Goal: Task Accomplishment & Management: Manage account settings

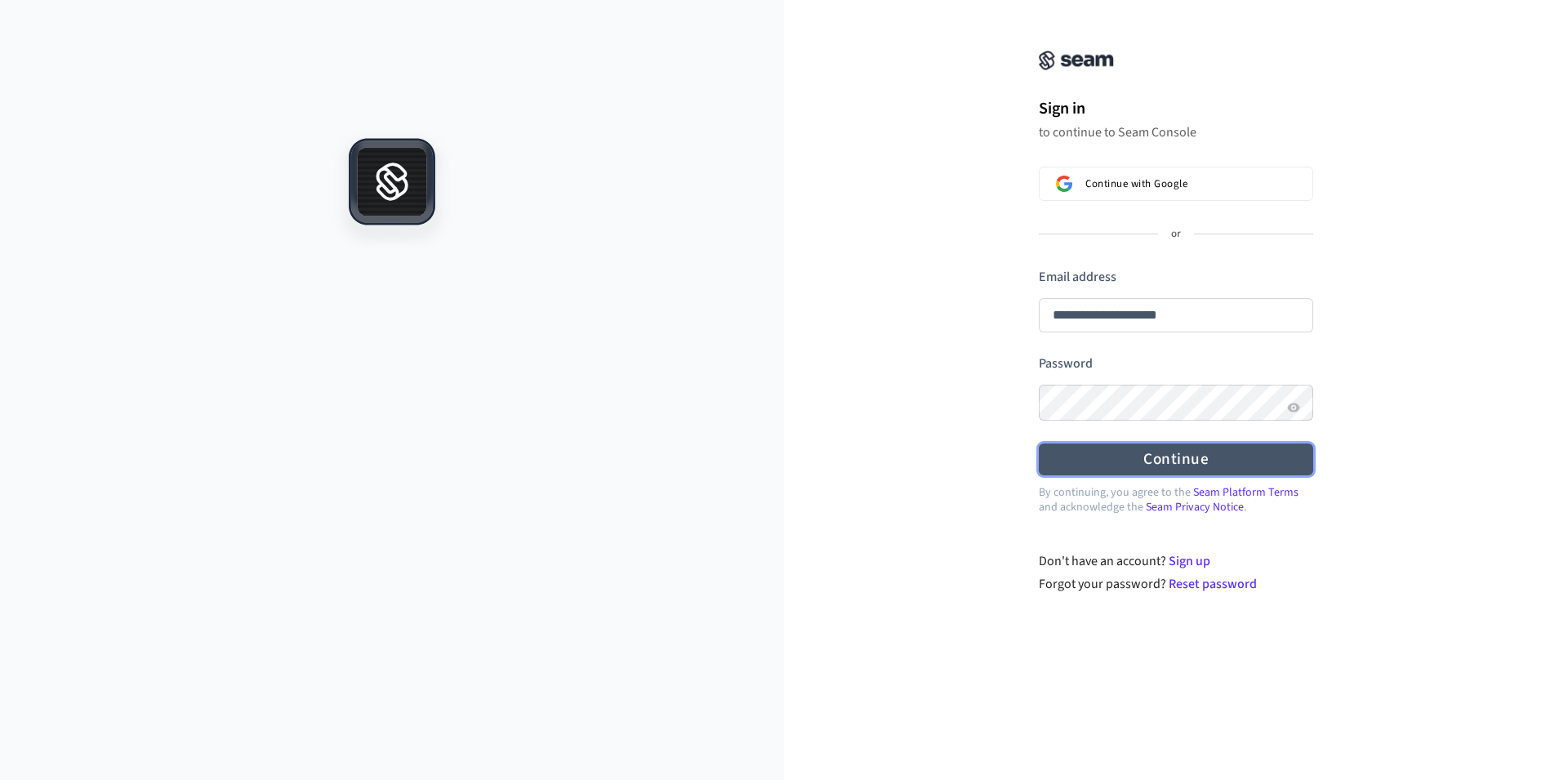
click at [1172, 458] on button "Continue" at bounding box center [1176, 459] width 275 height 32
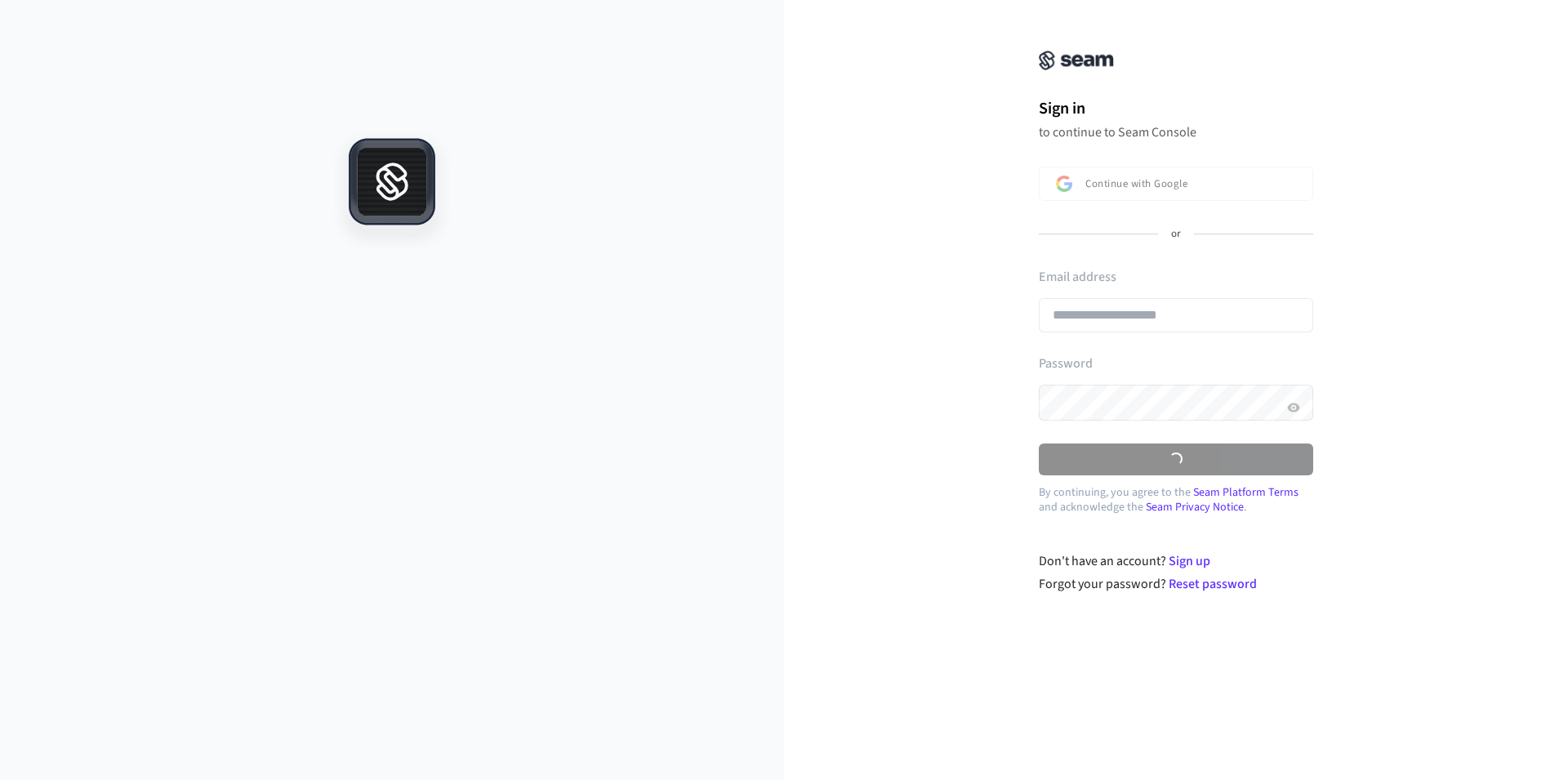
type input "**********"
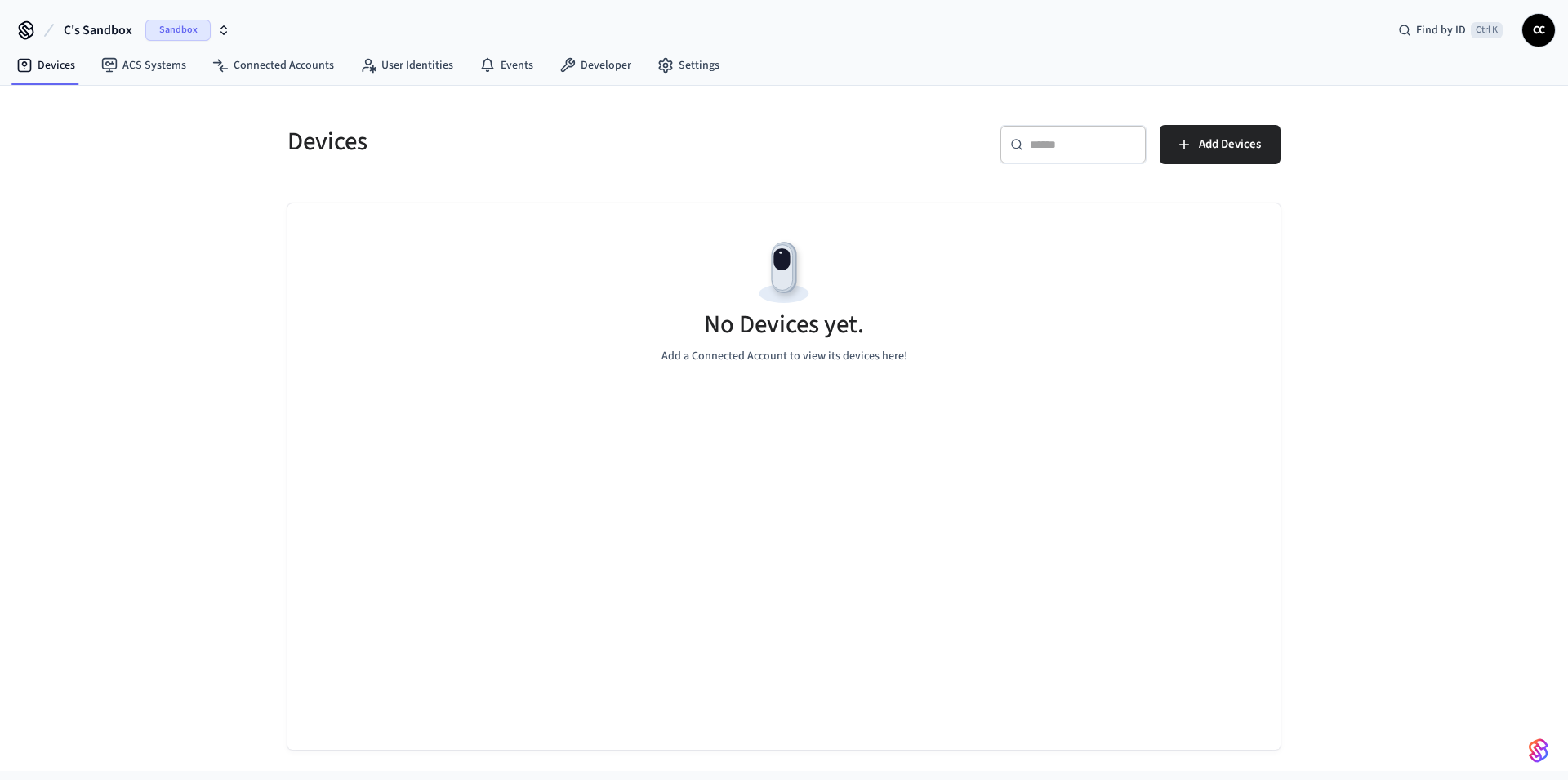
click at [179, 29] on span "Sandbox" at bounding box center [179, 30] width 65 height 22
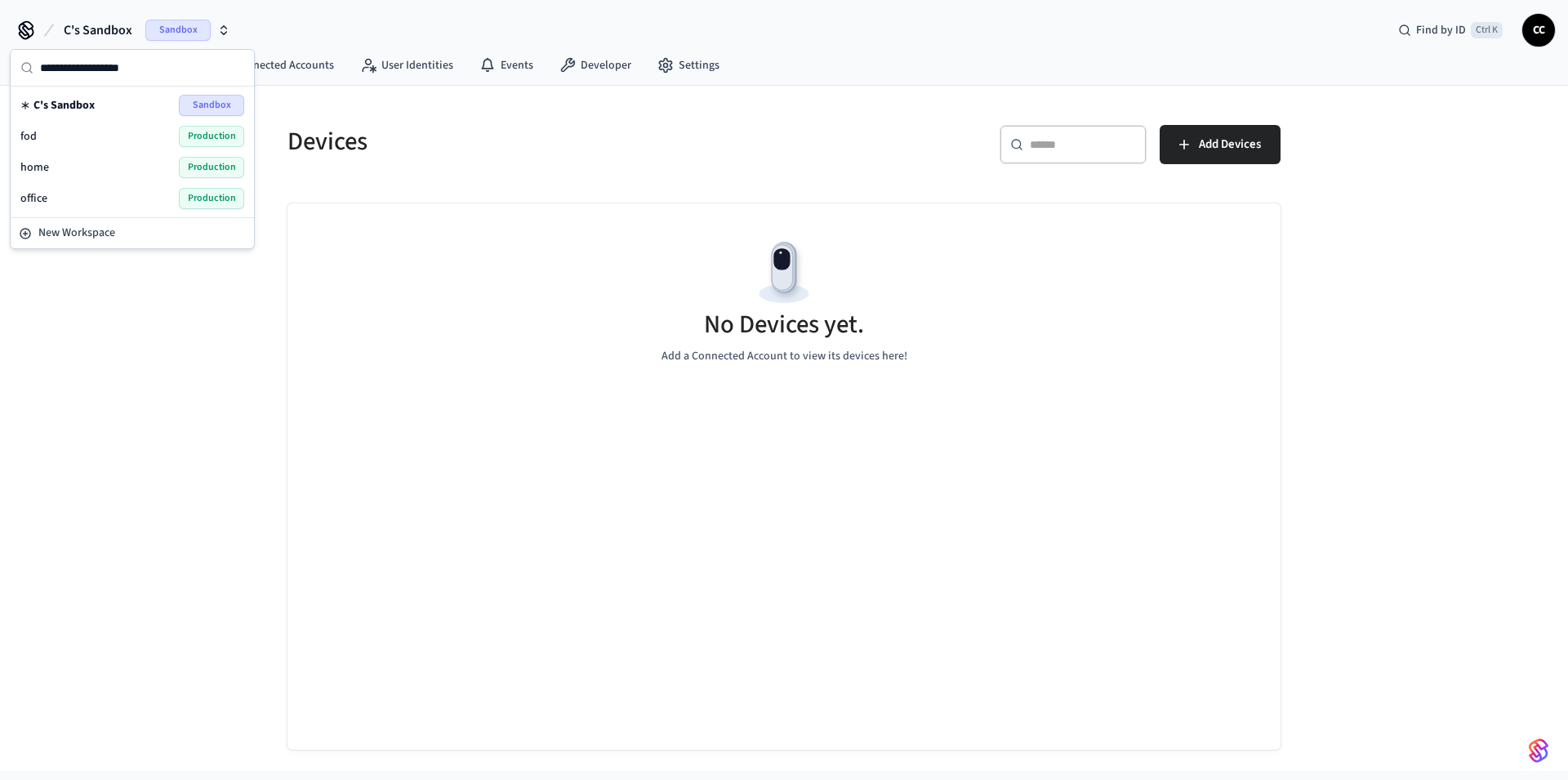
click at [192, 204] on span "Production" at bounding box center [211, 198] width 65 height 22
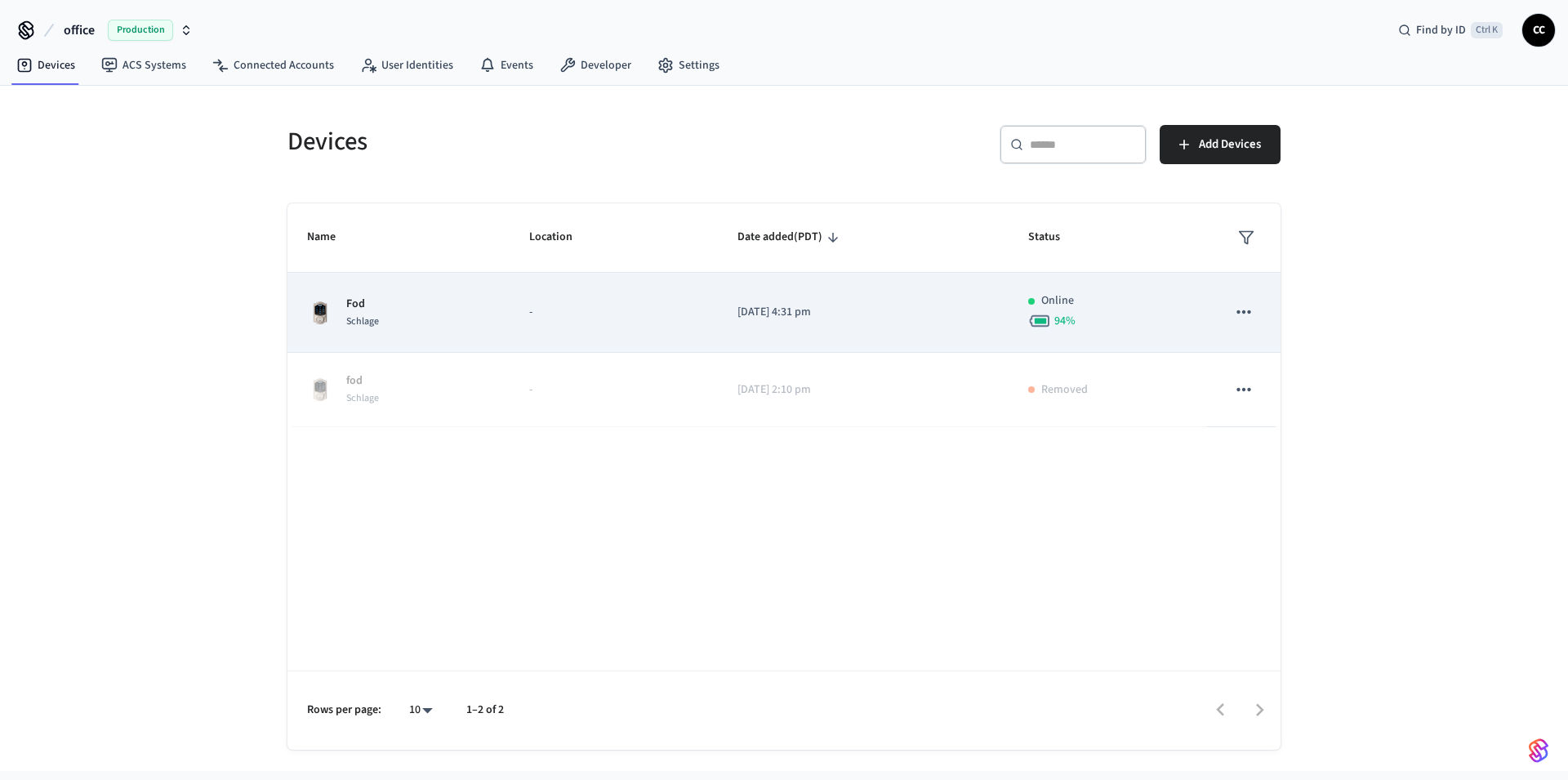
click at [669, 321] on td "-" at bounding box center [613, 313] width 208 height 80
click at [660, 319] on p "-" at bounding box center [613, 312] width 168 height 17
click at [836, 326] on td "[DATE] 4:31 pm" at bounding box center [864, 313] width 292 height 80
click at [1225, 312] on td "sticky table" at bounding box center [1244, 313] width 74 height 80
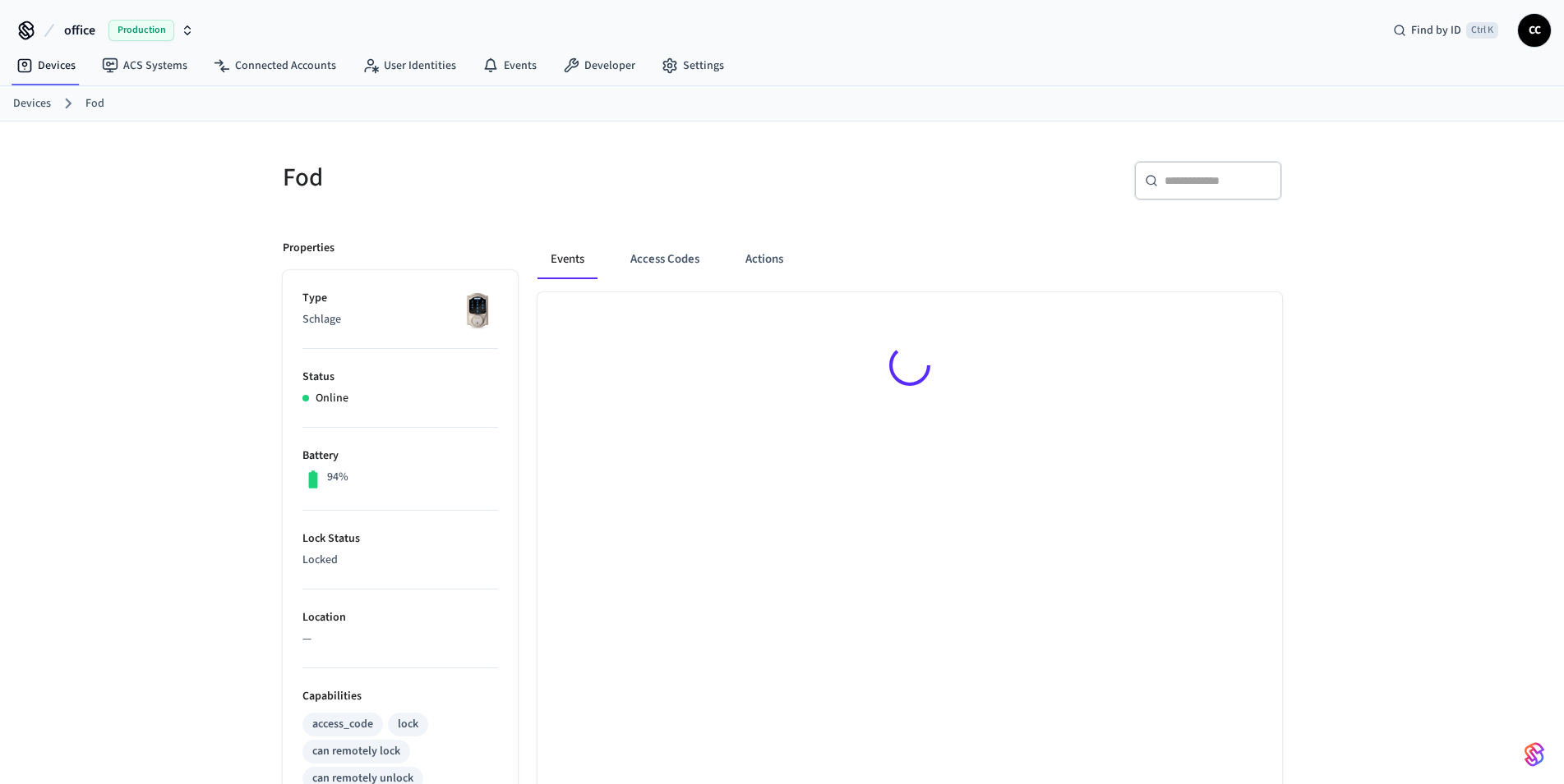
click at [127, 28] on span "Production" at bounding box center [141, 30] width 66 height 22
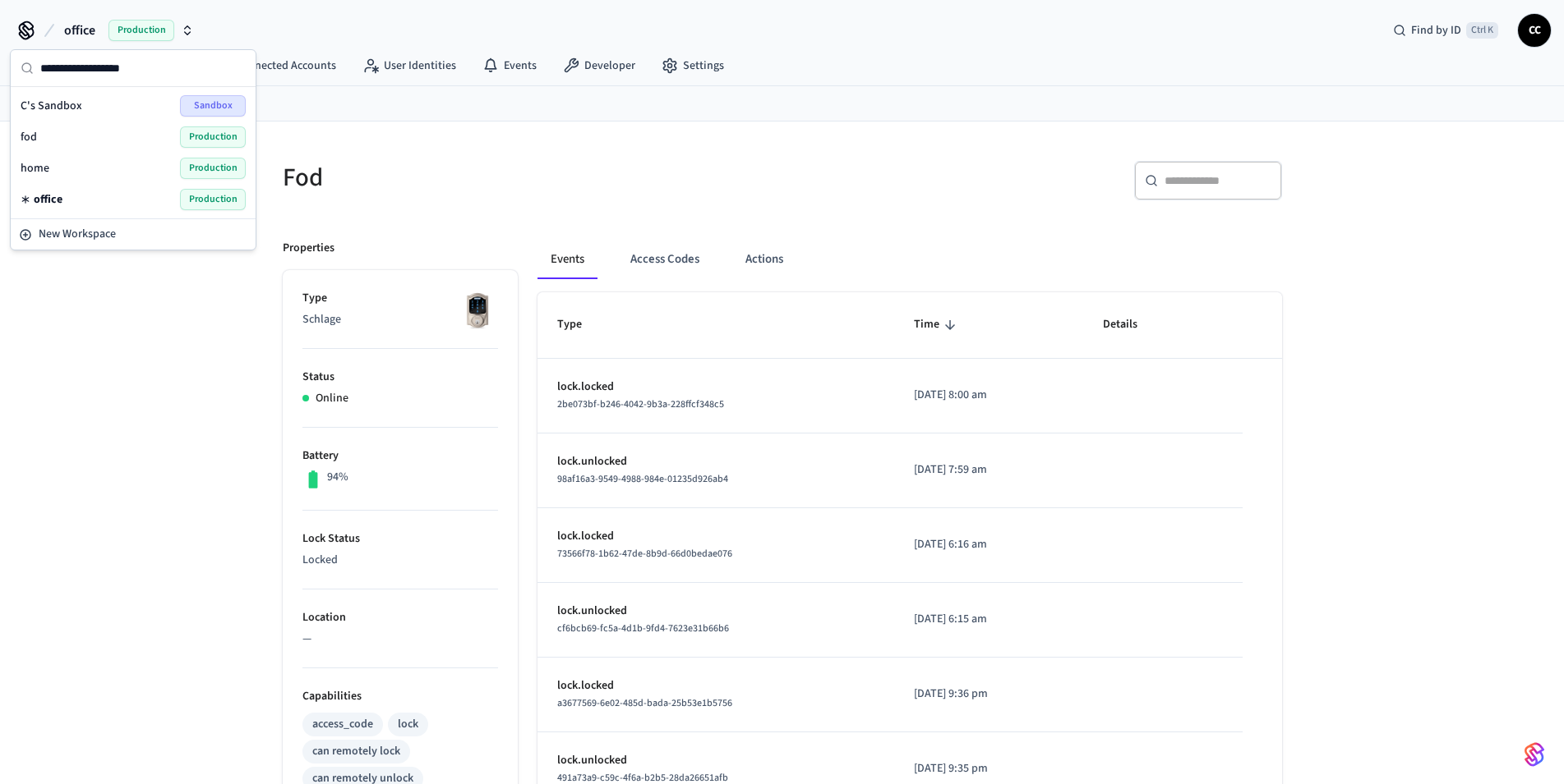
click at [91, 380] on div "Fod ​ ​ Properties Type Schlage Status Online Battery 94% Lock Status Locked Lo…" at bounding box center [782, 669] width 1564 height 1096
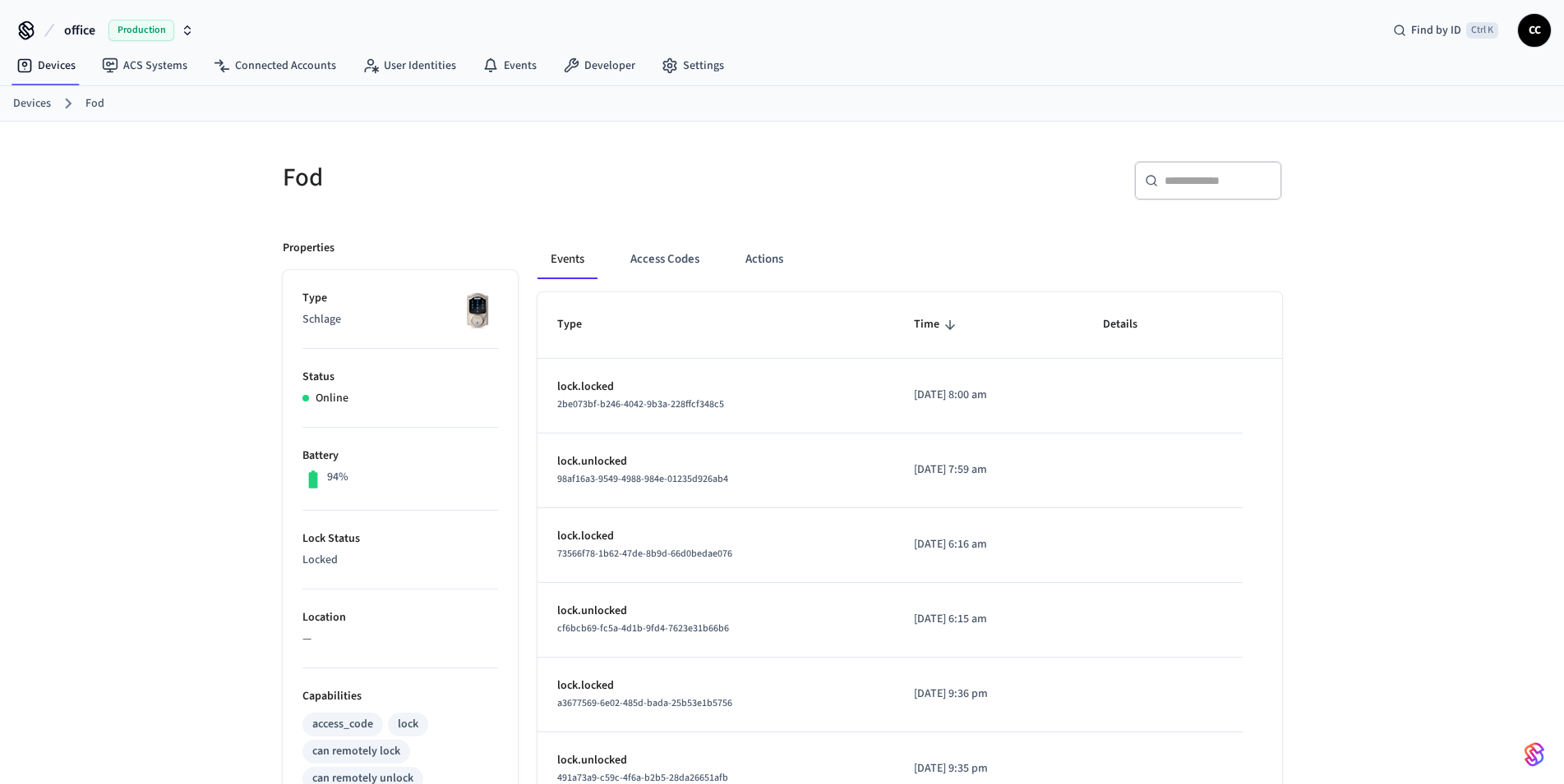
click at [71, 467] on div "Fod ​ ​ Properties Type Schlage Status Online Battery 94% Lock Status Locked Lo…" at bounding box center [782, 669] width 1564 height 1096
click at [120, 24] on span "Production" at bounding box center [141, 30] width 66 height 22
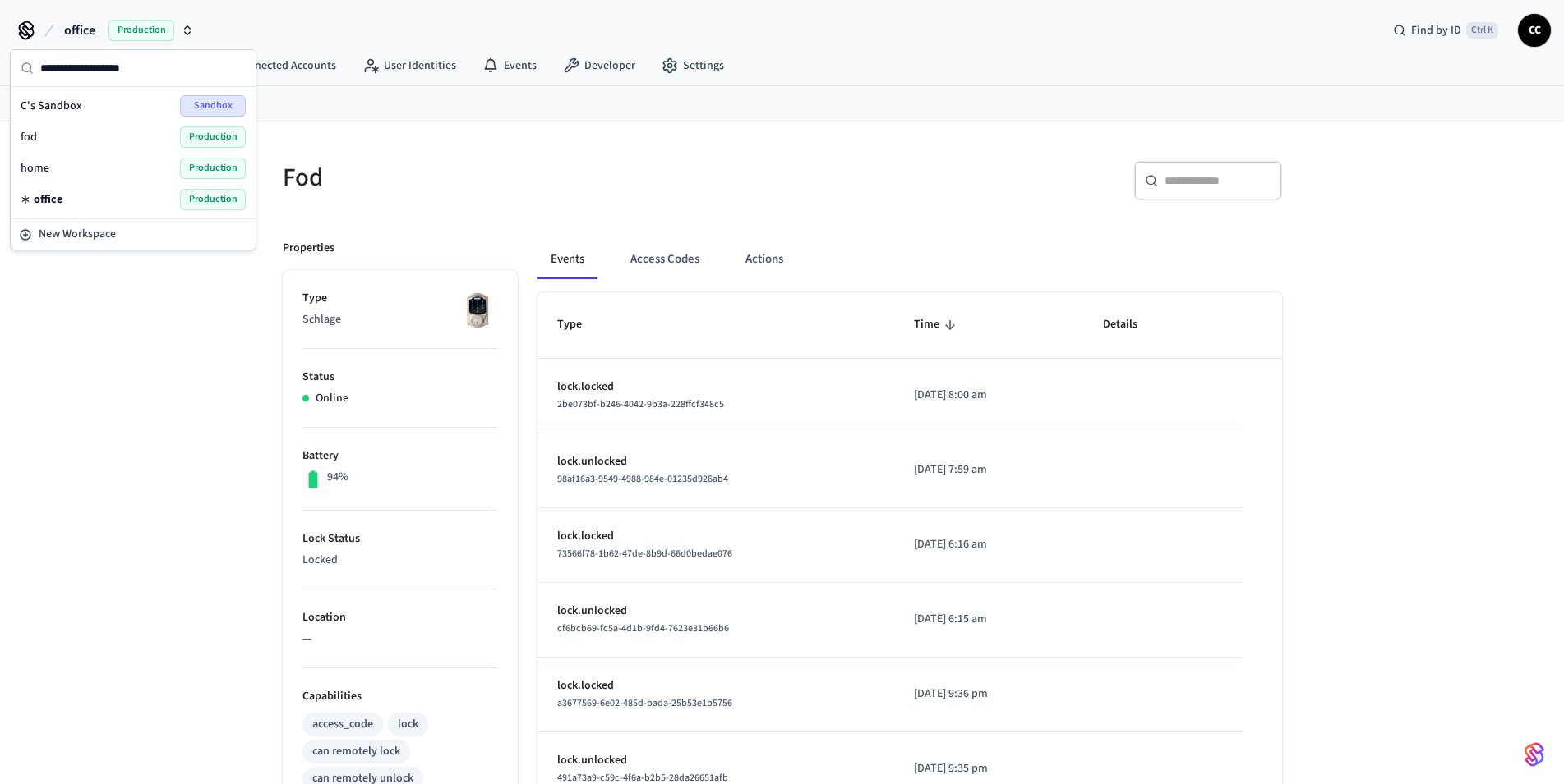
click at [193, 165] on span "Production" at bounding box center [213, 168] width 66 height 22
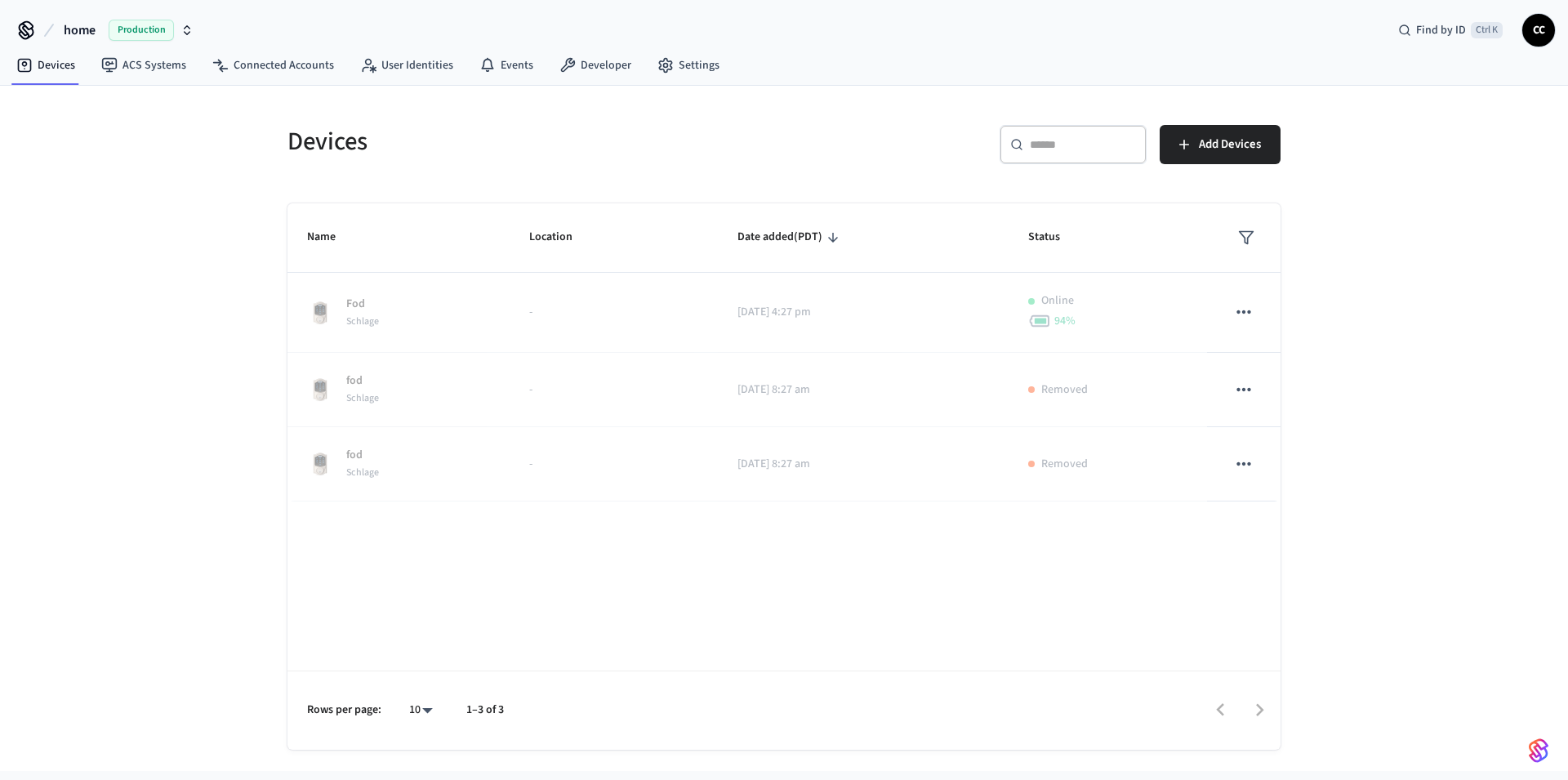
click at [165, 34] on span "Production" at bounding box center [141, 30] width 65 height 22
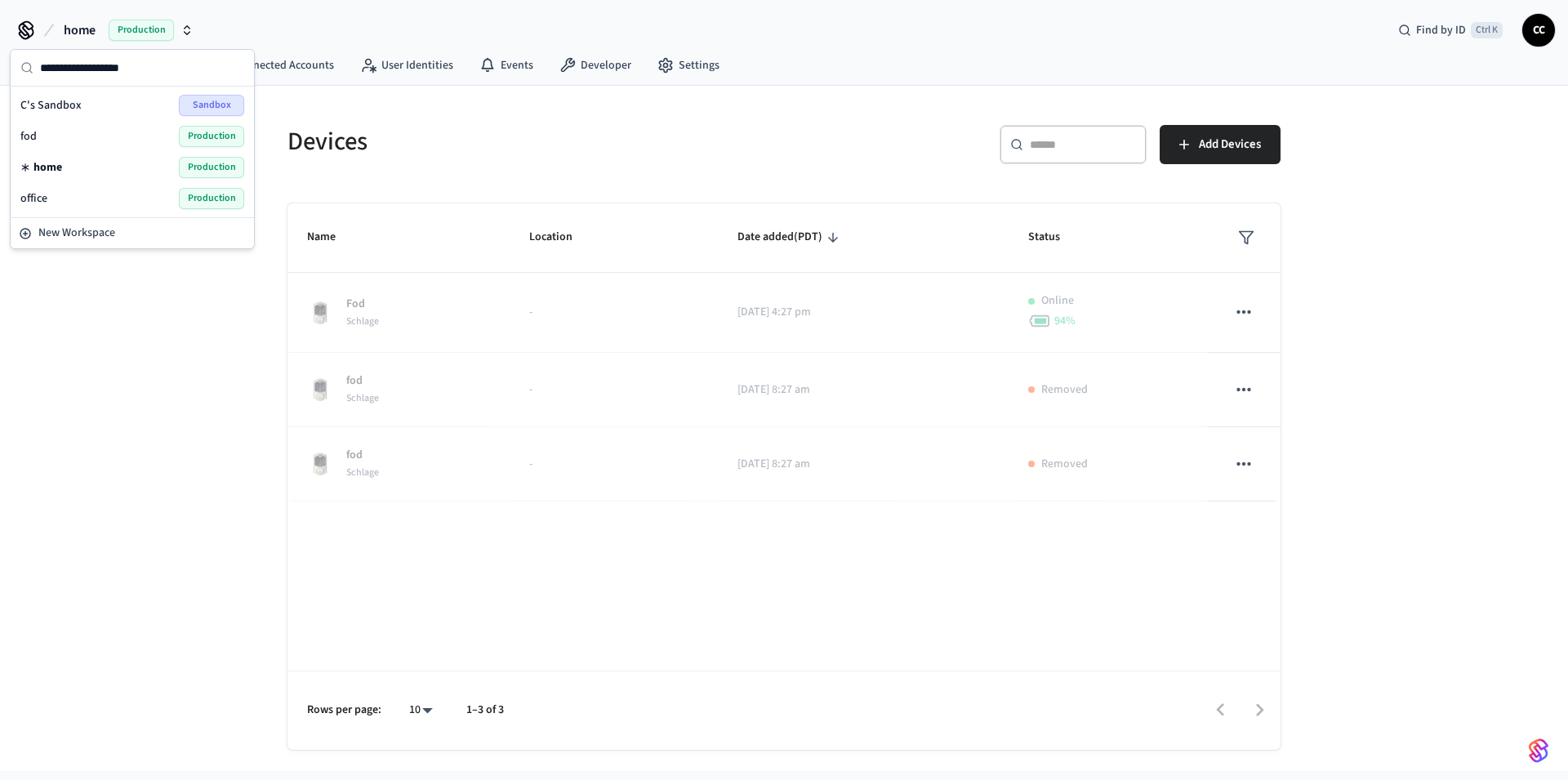
click at [45, 129] on div "fod Production" at bounding box center [132, 137] width 223 height 22
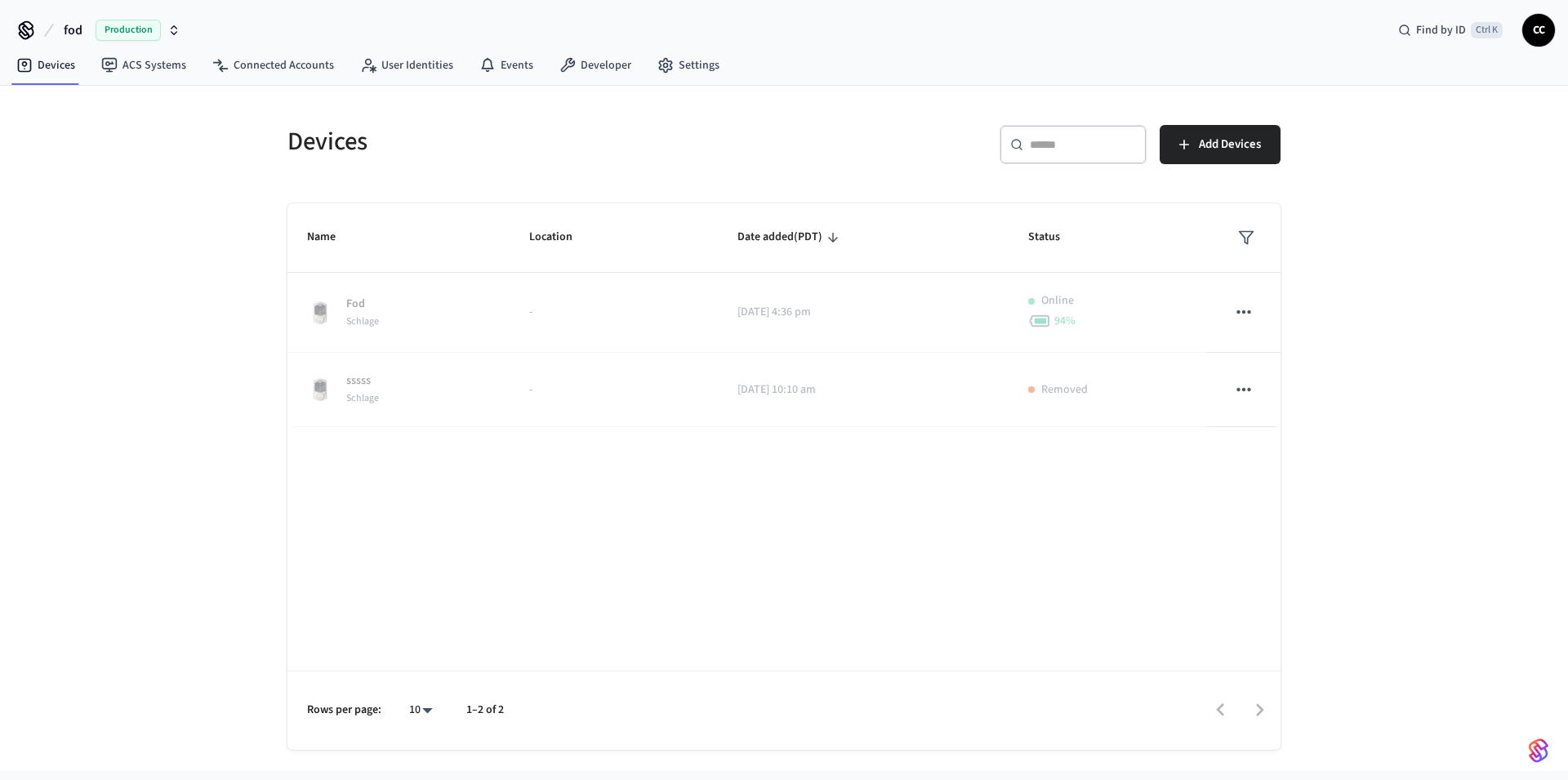
click at [146, 146] on div "Devices ​ ​ Add Devices Name Location Date added (PDT) Status Fod Schlage - 202…" at bounding box center [784, 428] width 1568 height 686
click at [120, 29] on span "Production" at bounding box center [128, 30] width 65 height 22
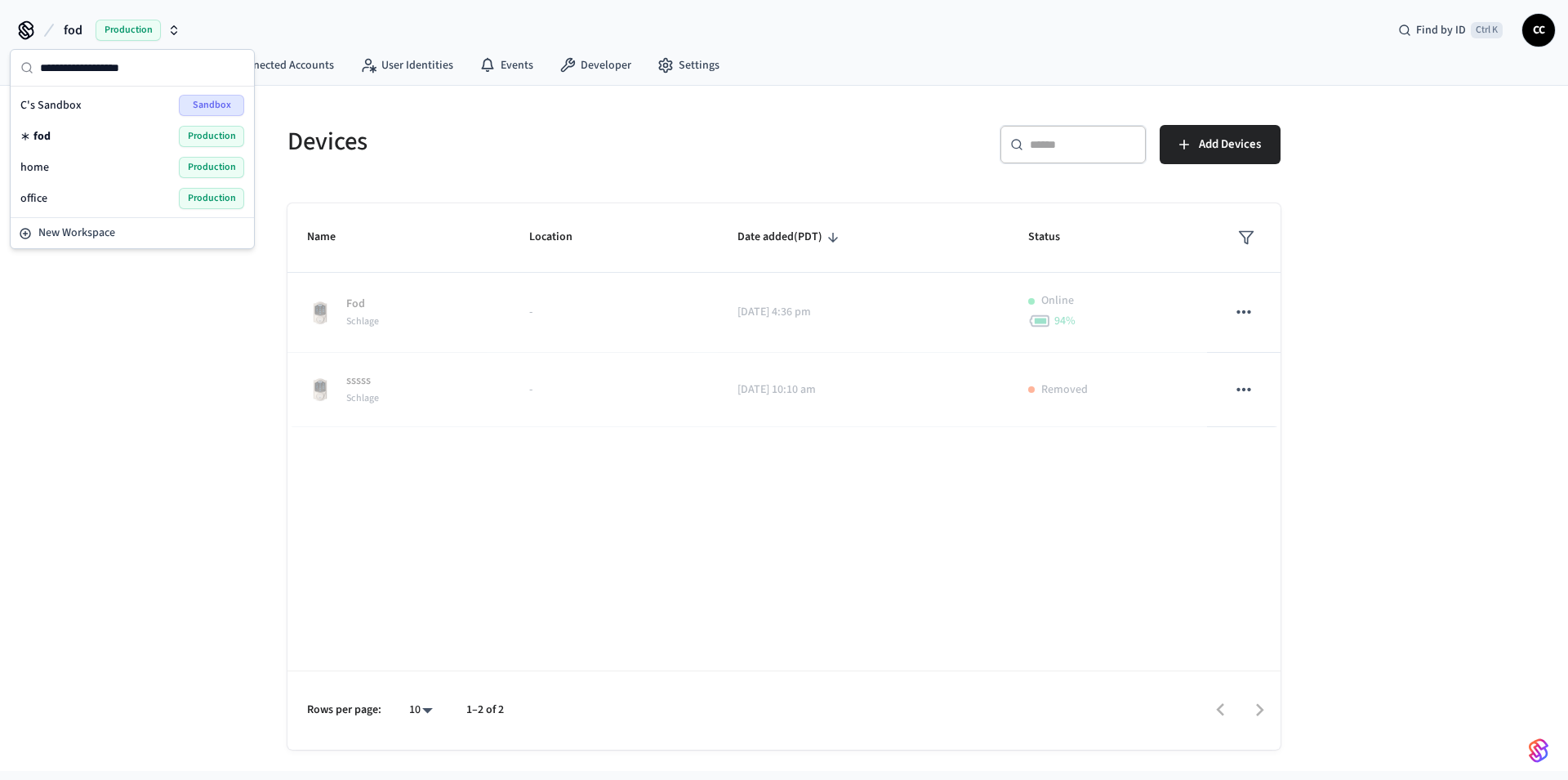
click at [133, 199] on div "office Production" at bounding box center [132, 198] width 223 height 22
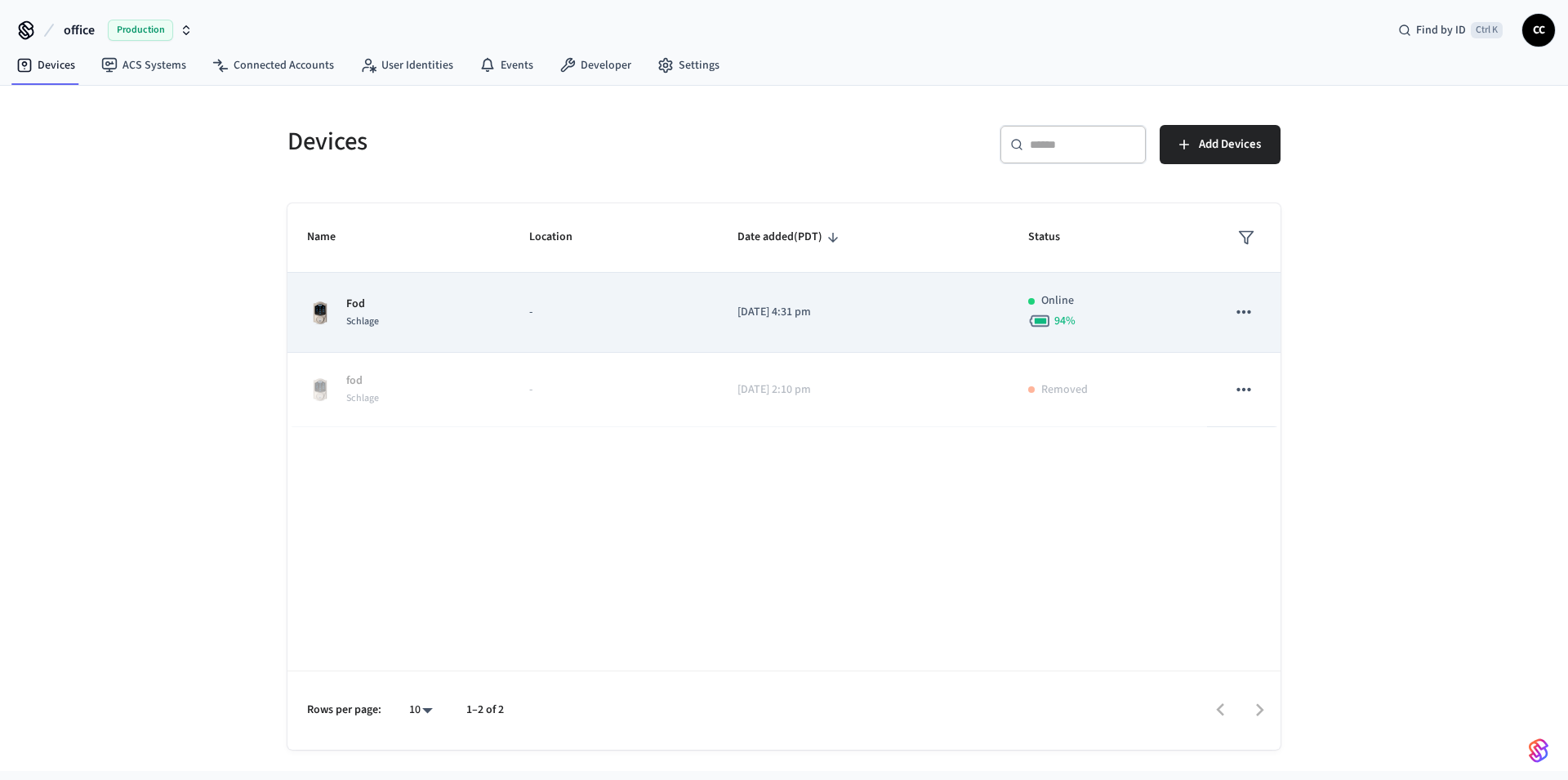
click at [1141, 306] on div "Online" at bounding box center [1107, 301] width 158 height 17
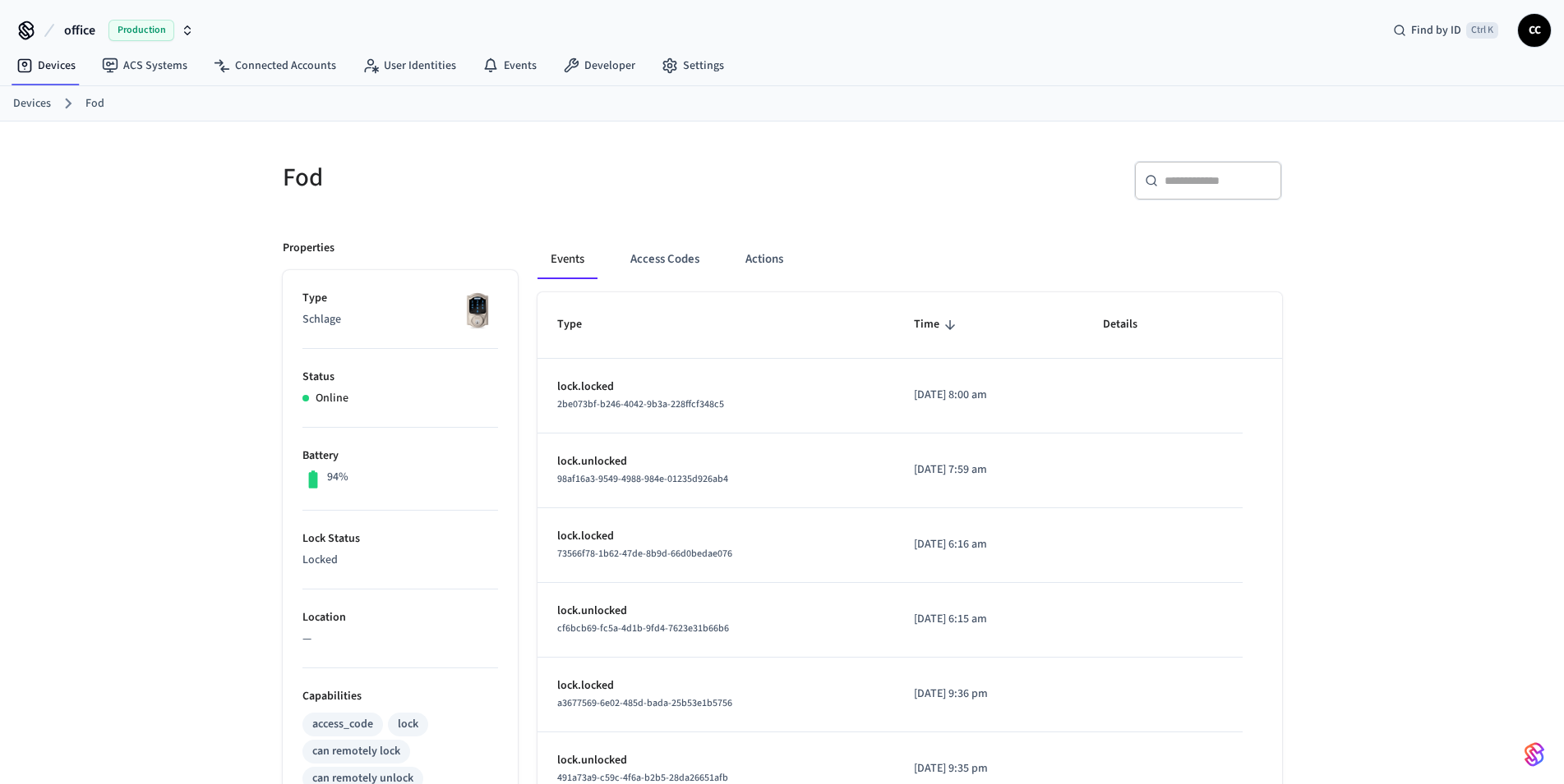
click at [146, 30] on span "Production" at bounding box center [141, 30] width 66 height 22
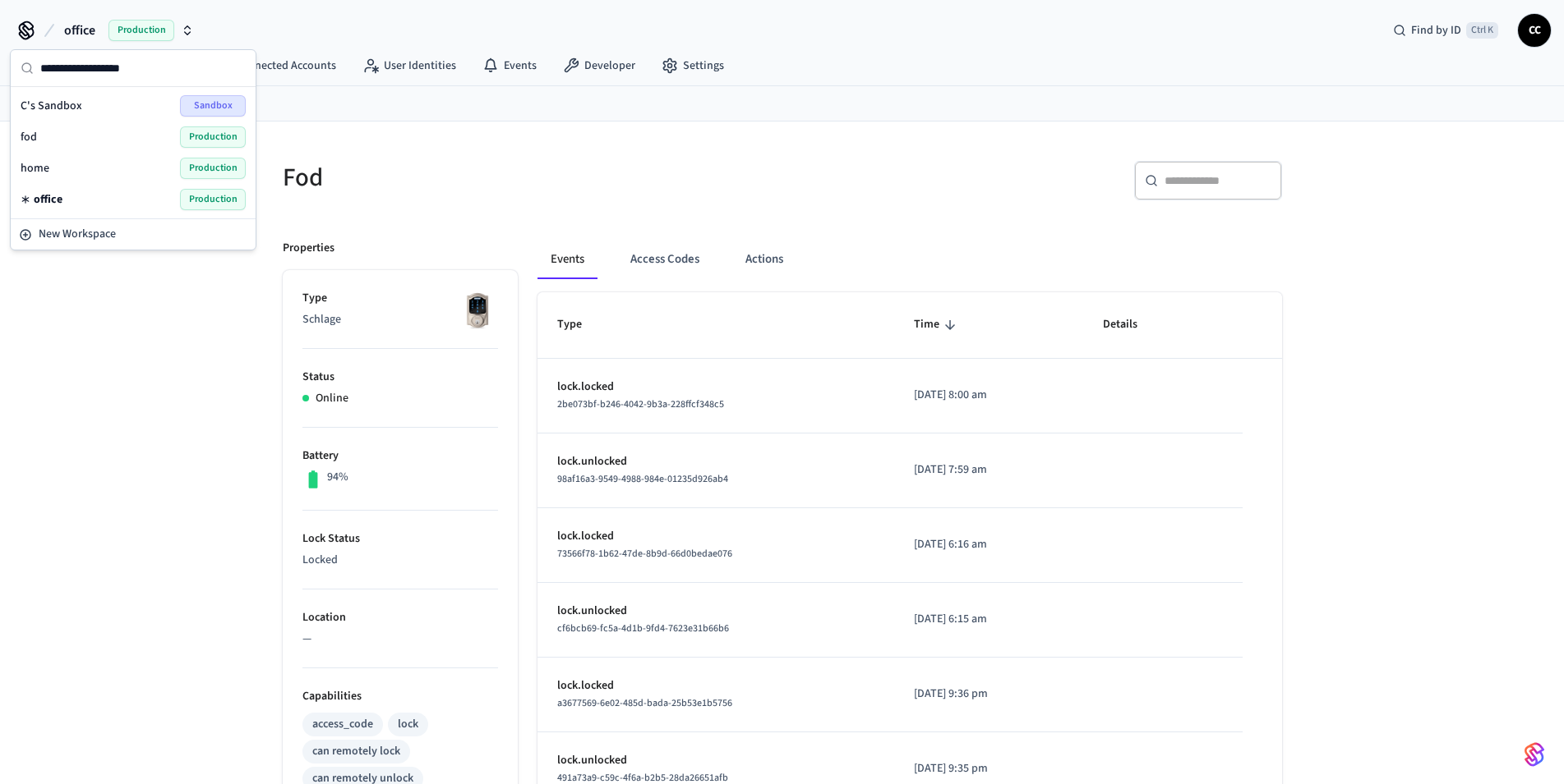
click at [69, 165] on div "home Production" at bounding box center [133, 168] width 225 height 22
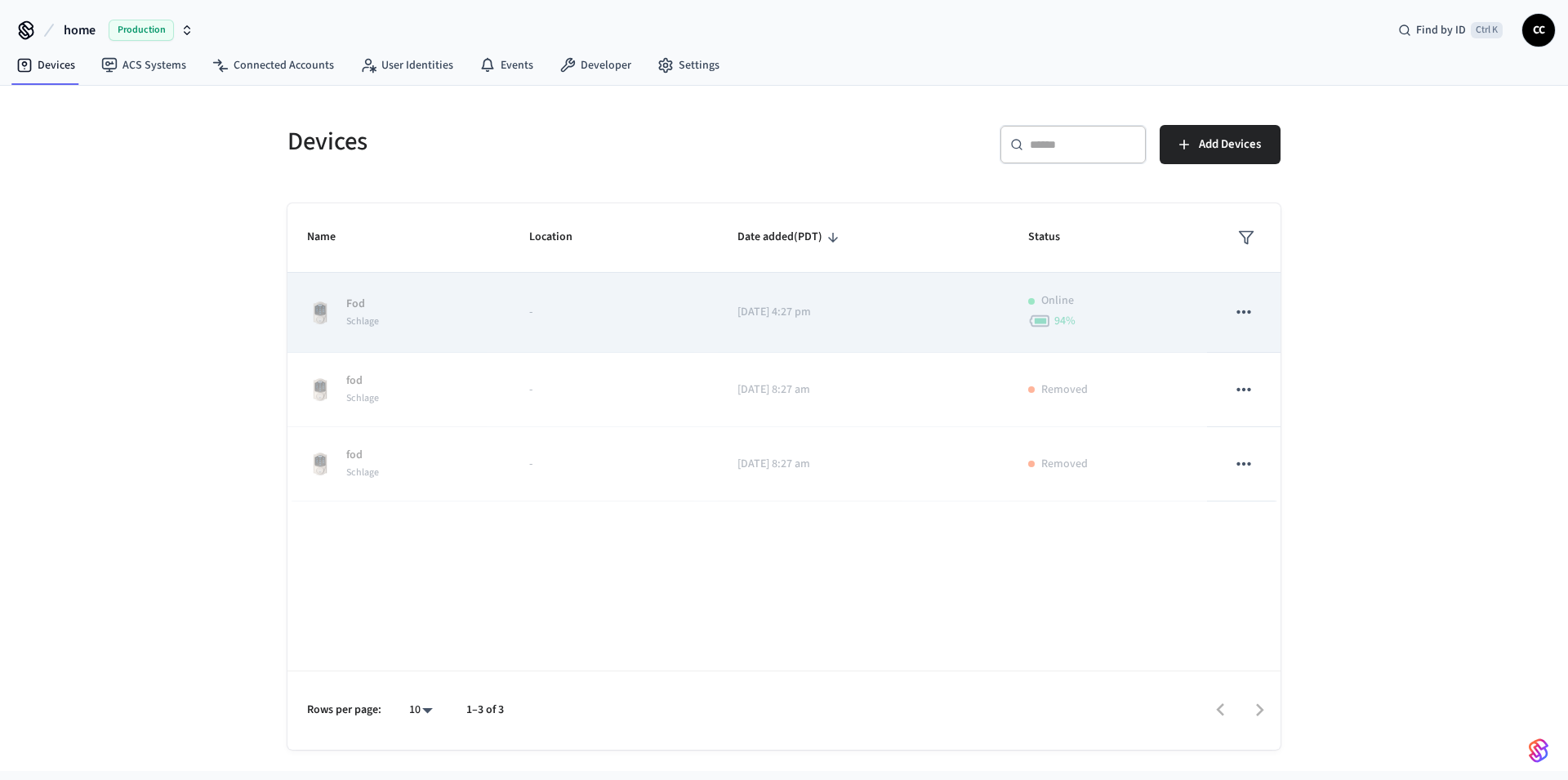
click at [957, 338] on td "2025/08/14 at 4:27 pm" at bounding box center [864, 313] width 292 height 80
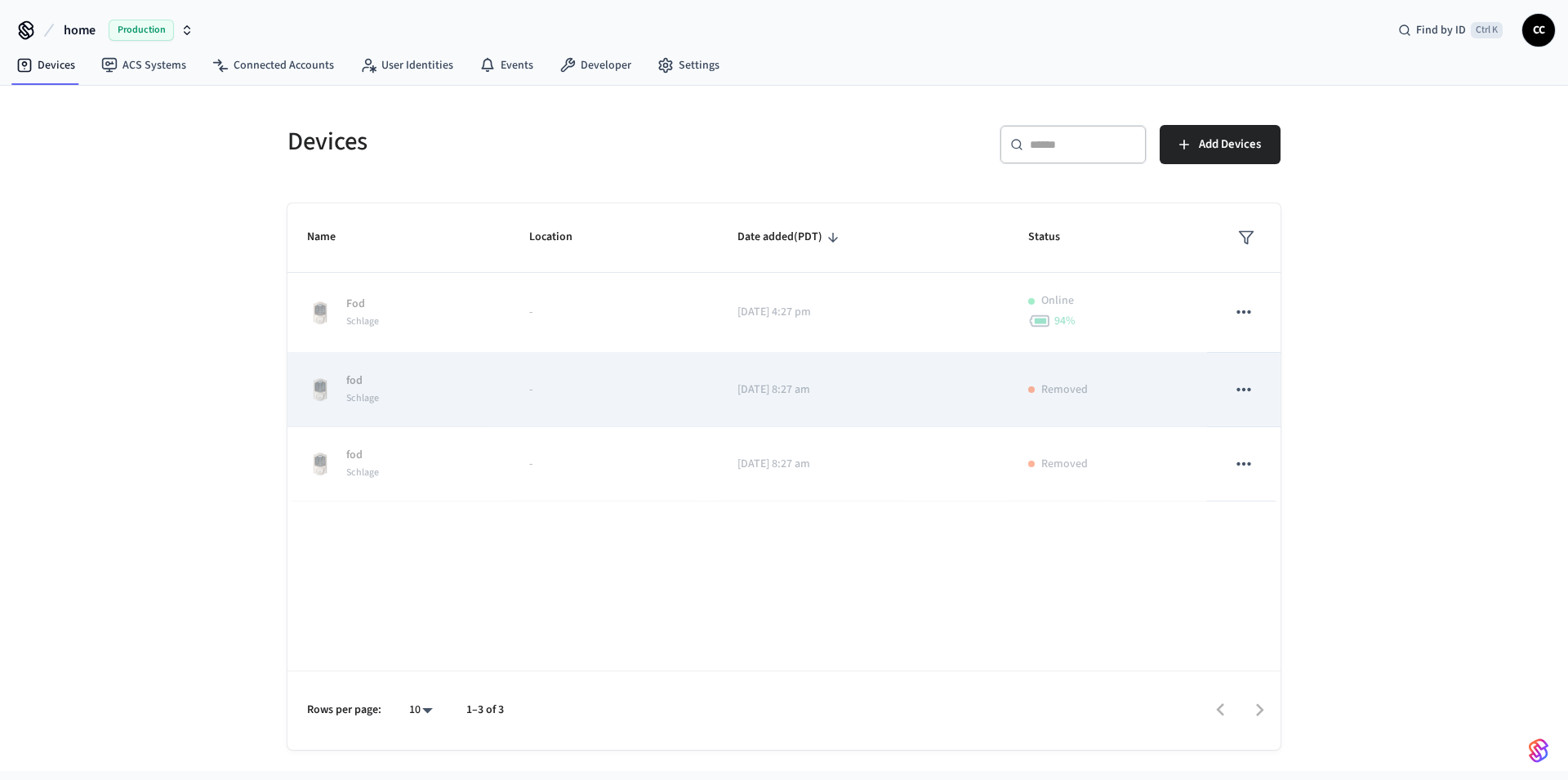
click at [877, 389] on p "2025/08/12 at 8:27 am" at bounding box center [864, 390] width 252 height 17
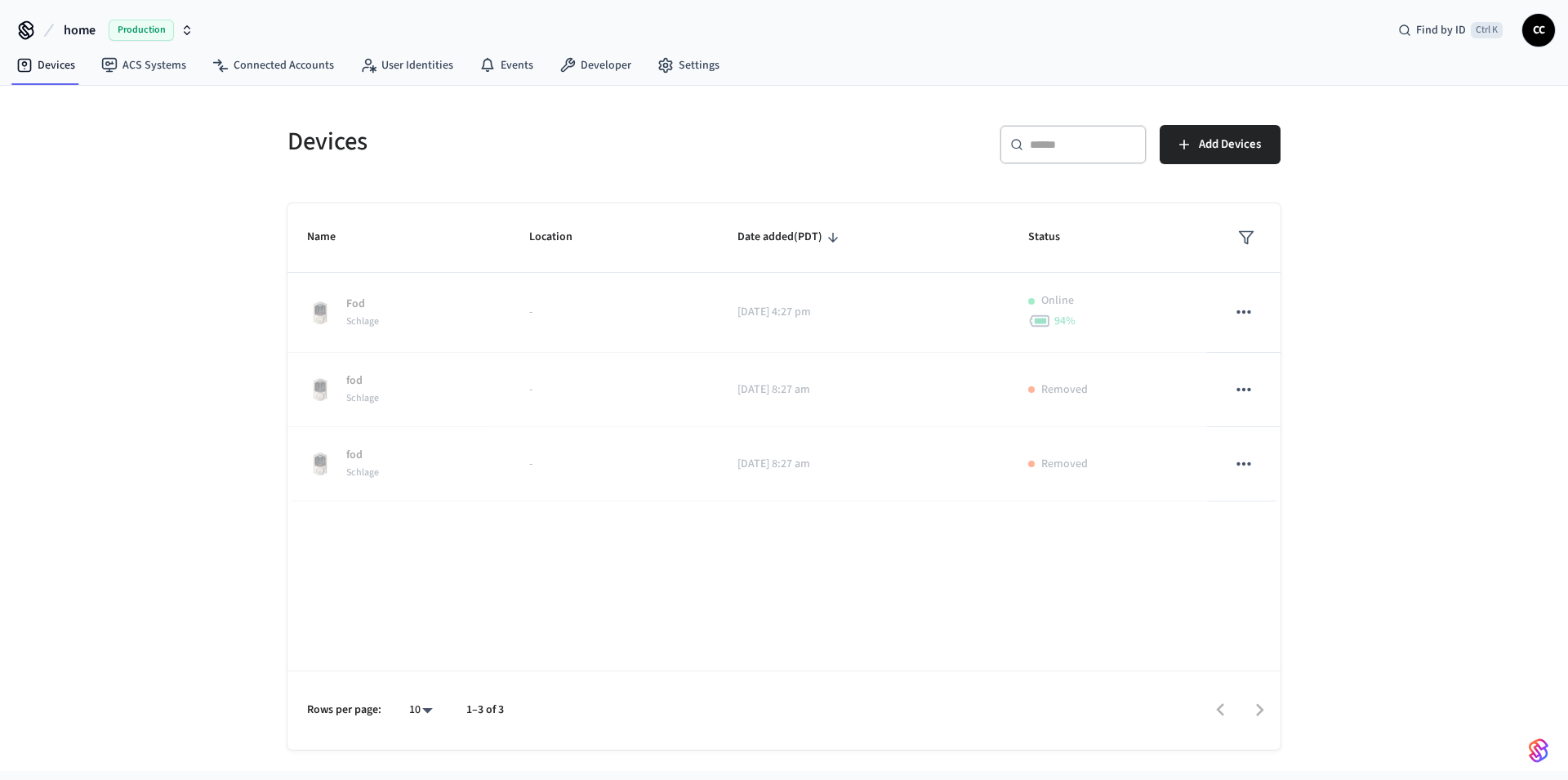
click at [894, 507] on div "Name Location Date added (PDT) Status Fod Schlage - 2025/08/14 at 4:27 pm Onlin…" at bounding box center [784, 477] width 993 height 546
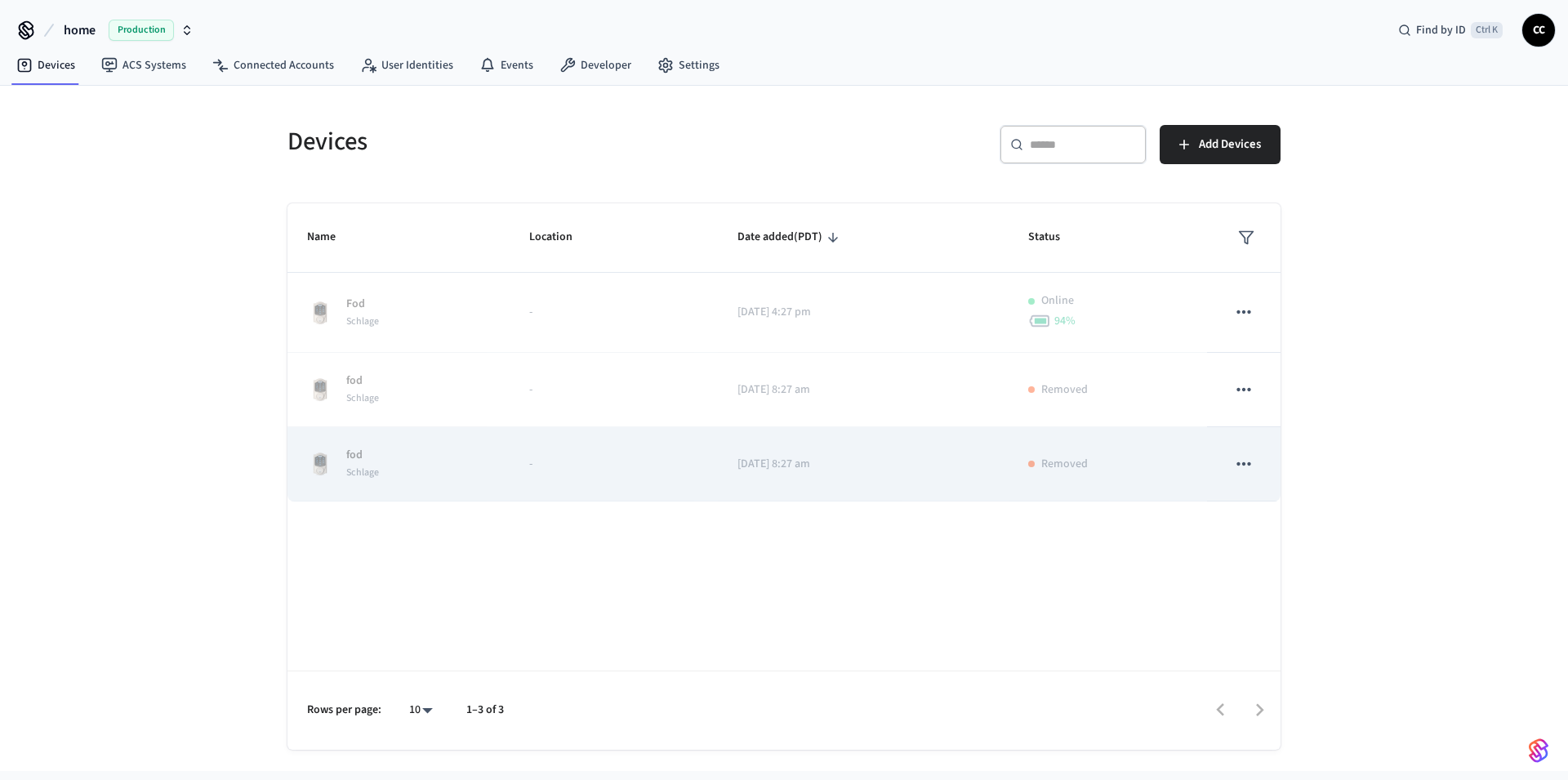
click at [902, 462] on p "2025/08/12 at 8:27 am" at bounding box center [864, 464] width 252 height 17
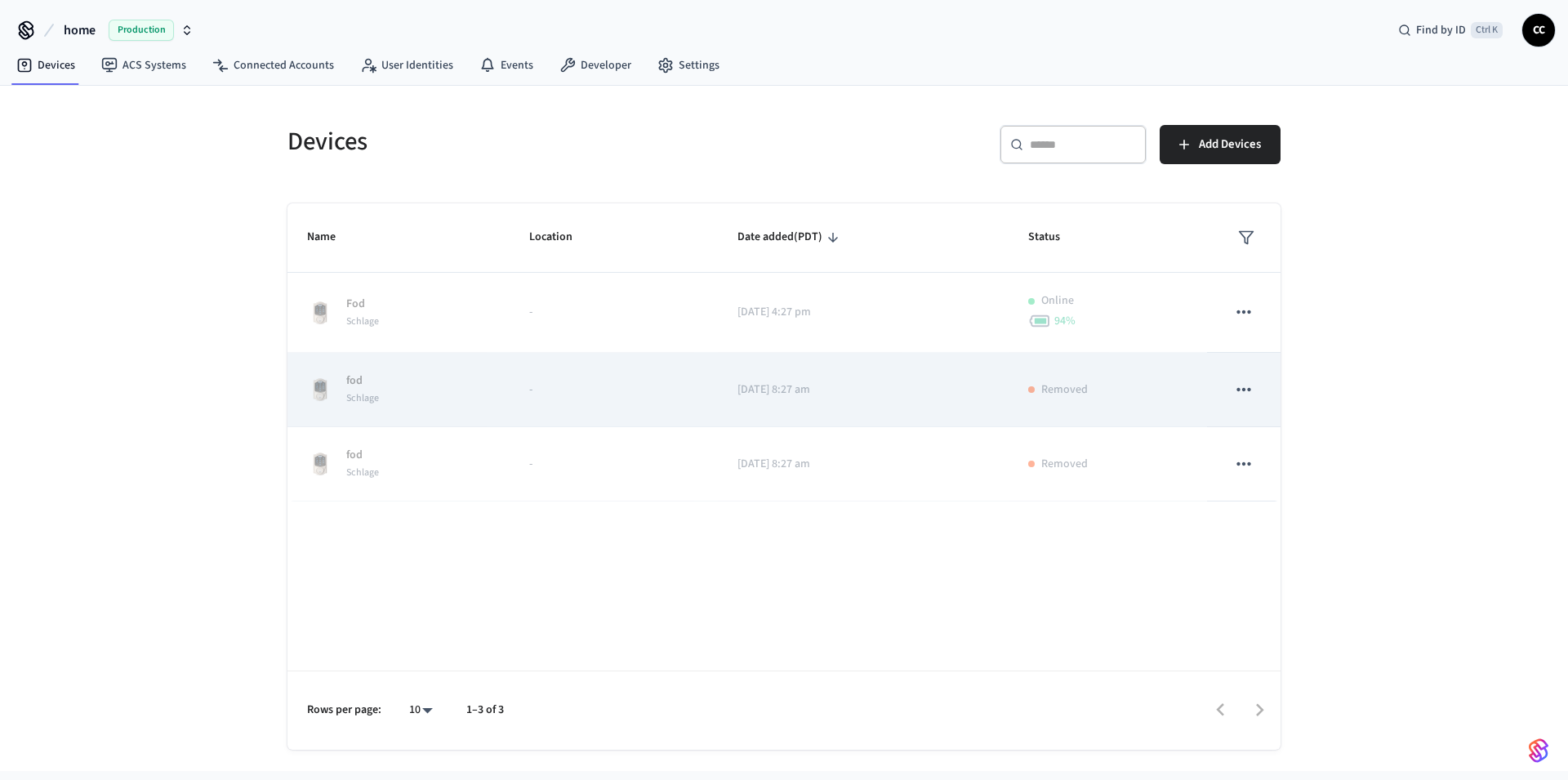
click at [898, 387] on p "2025/08/12 at 8:27 am" at bounding box center [864, 390] width 252 height 17
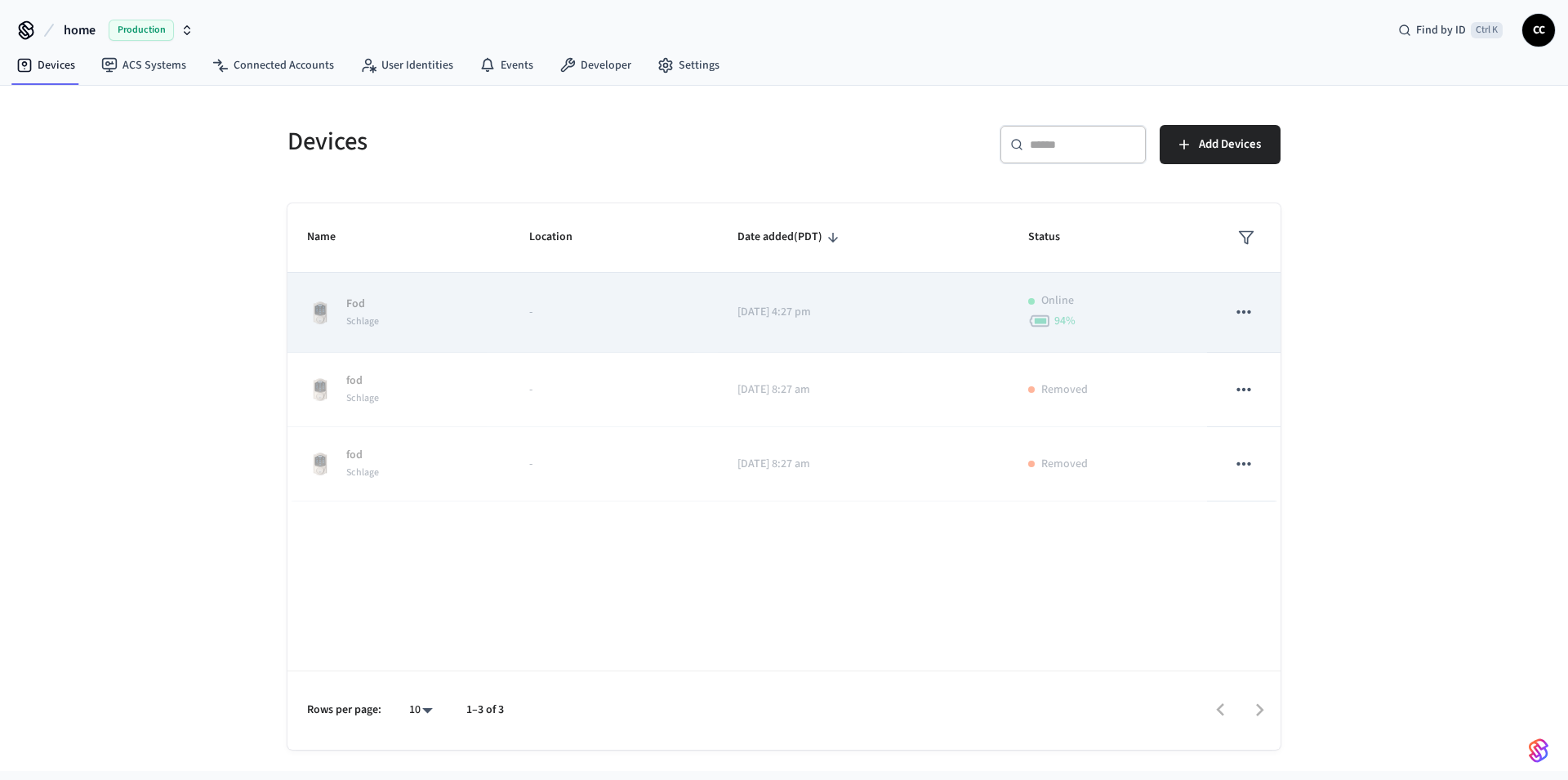
click at [905, 304] on p "2025/08/14 at 4:27 pm" at bounding box center [864, 312] width 252 height 17
click at [1238, 307] on icon "sticky table" at bounding box center [1244, 311] width 22 height 22
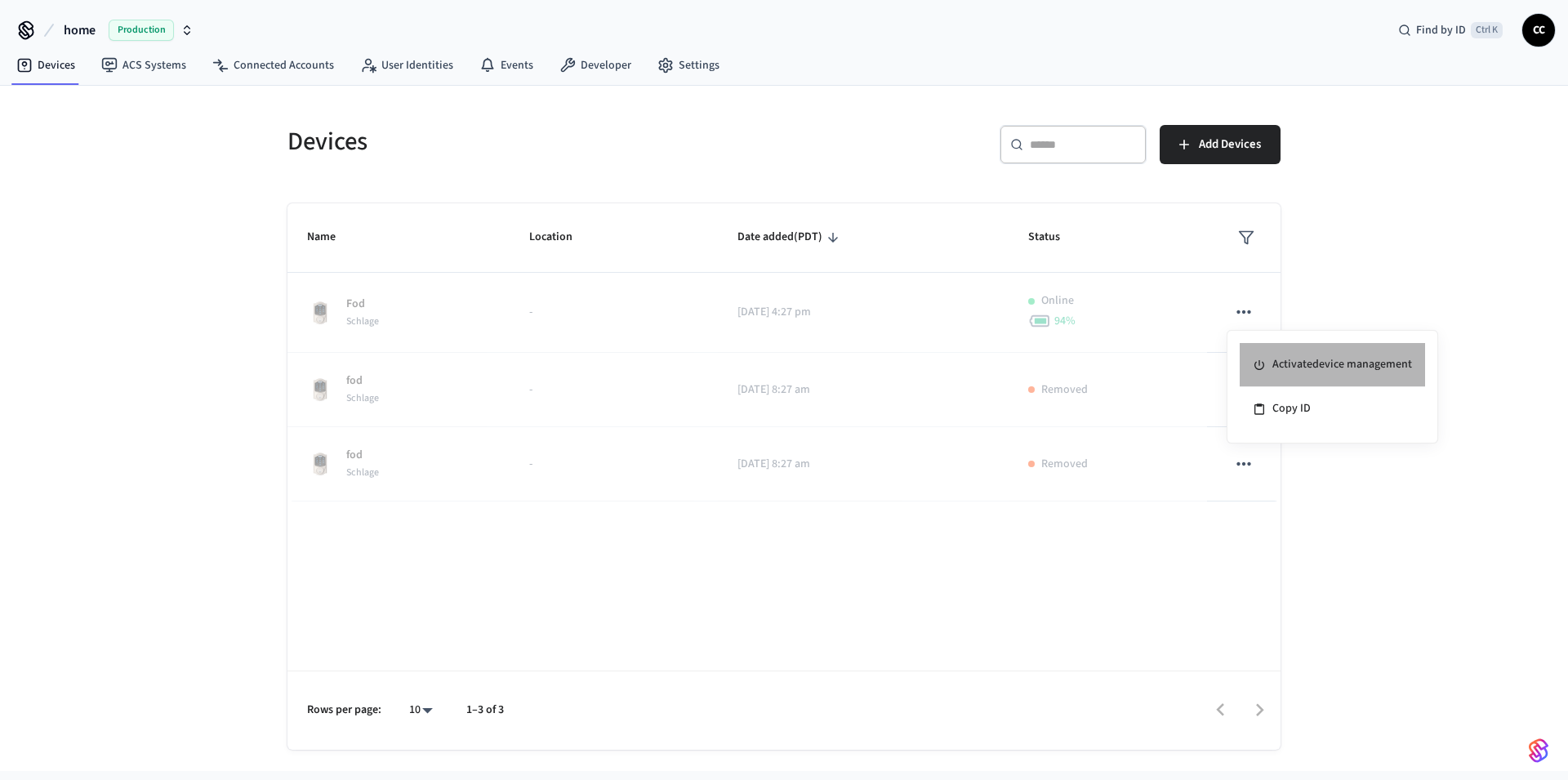
click at [1296, 370] on li "Activate device management" at bounding box center [1332, 365] width 185 height 44
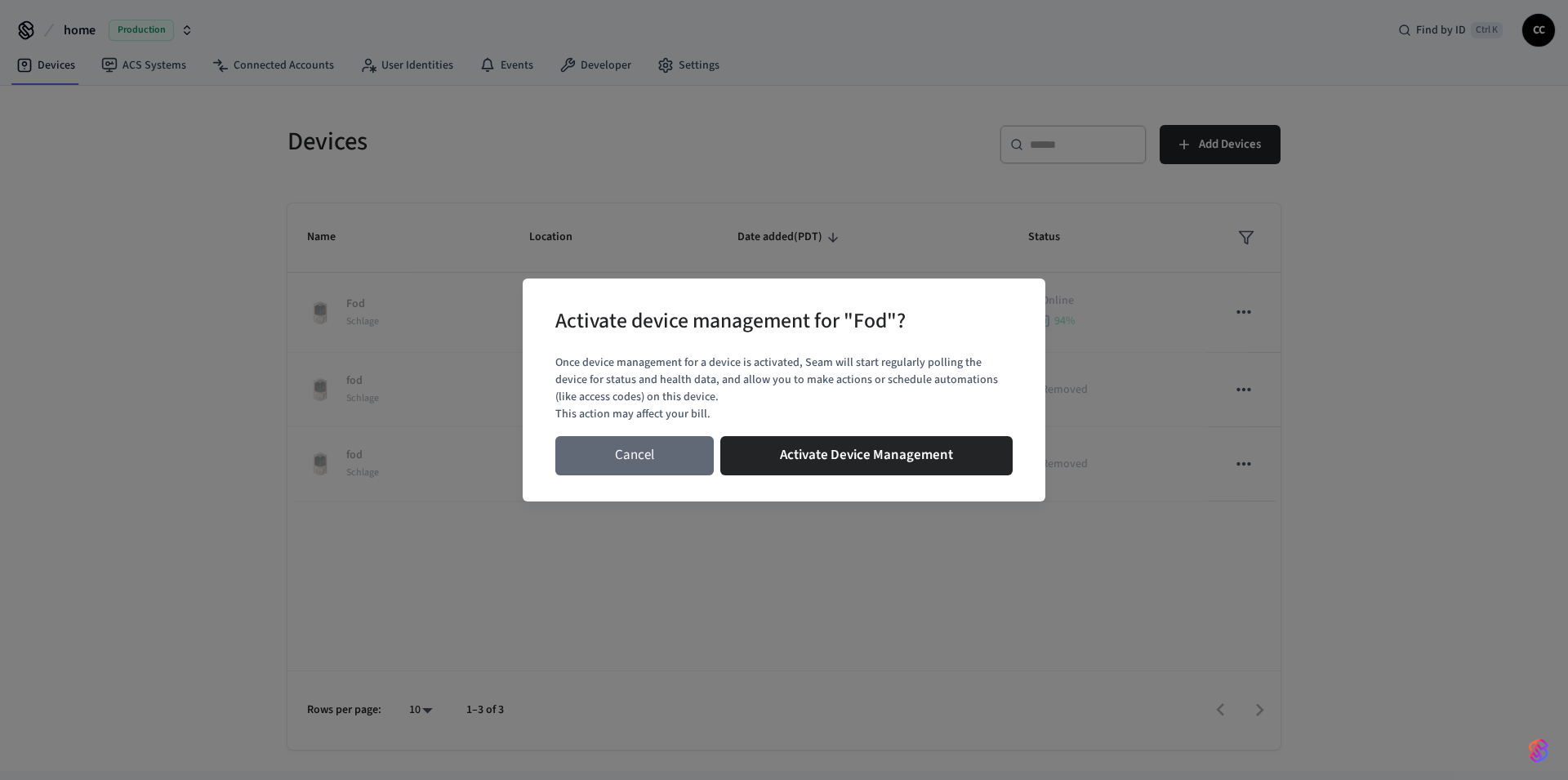
click at [626, 453] on button "Cancel" at bounding box center [634, 456] width 158 height 39
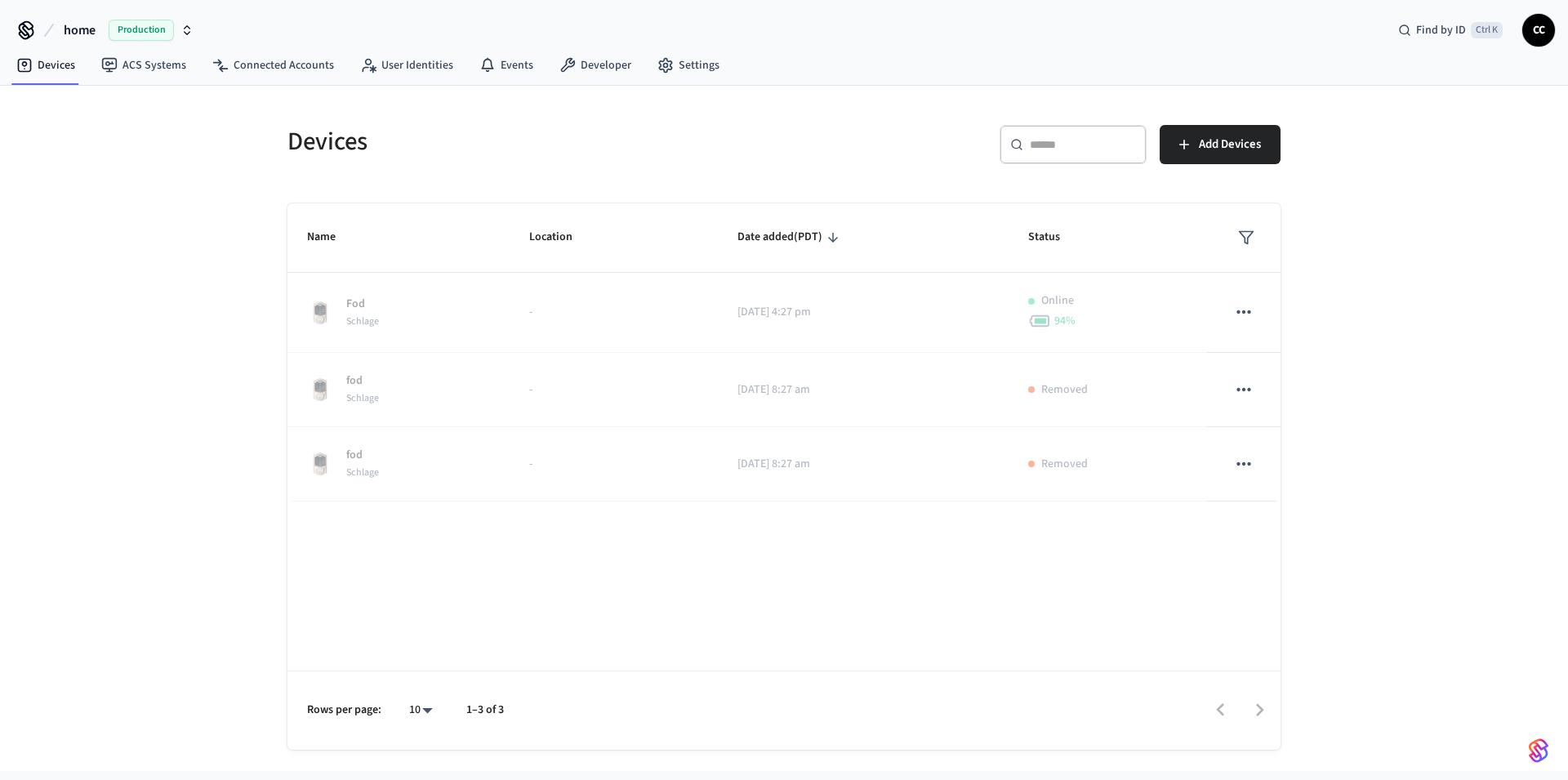
click at [580, 606] on div "Name Location Date added (PDT) Status Fod Schlage - 2025/08/14 at 4:27 pm Onlin…" at bounding box center [784, 477] width 993 height 546
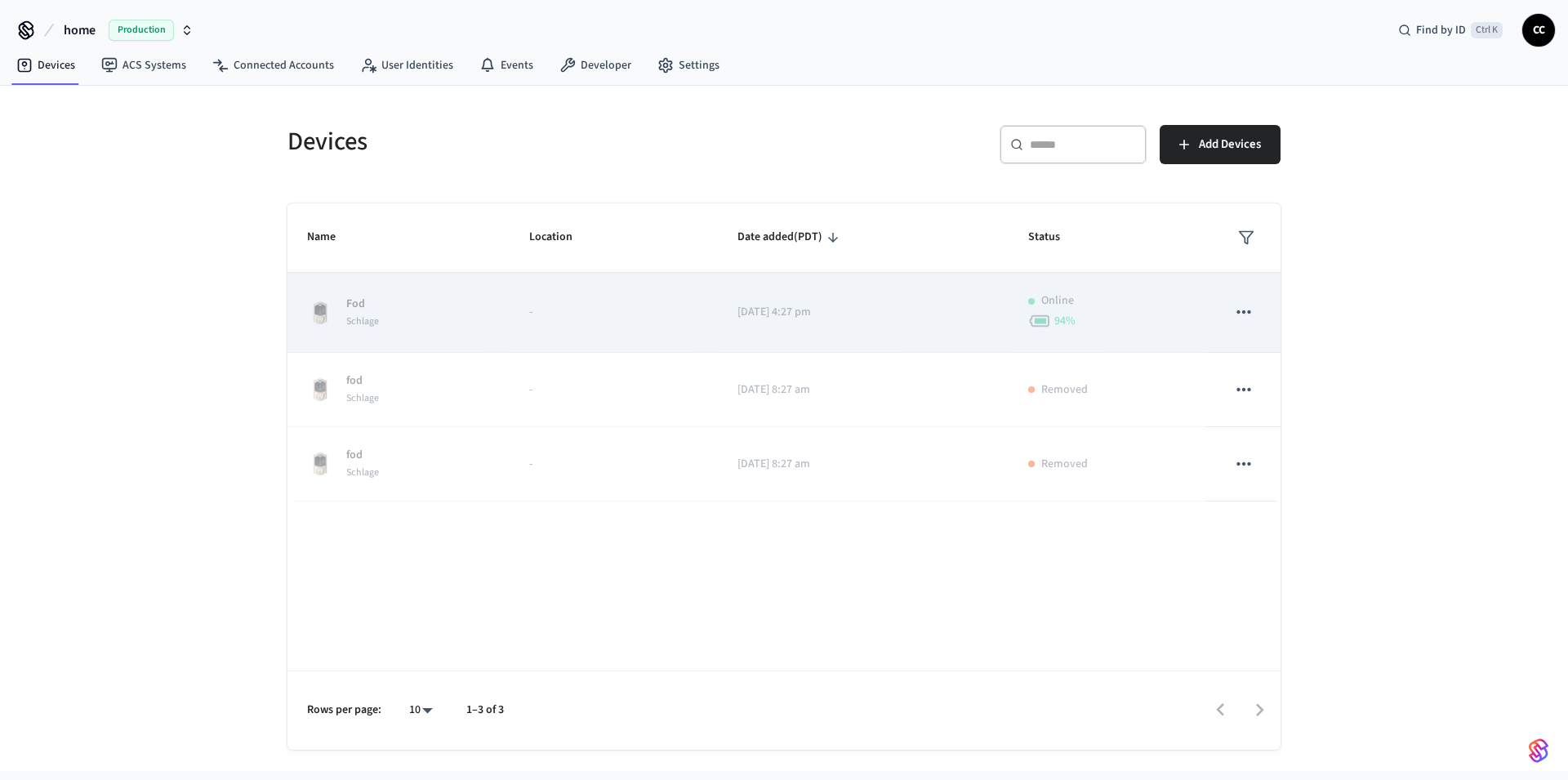
click at [1257, 311] on button "sticky table" at bounding box center [1244, 311] width 35 height 35
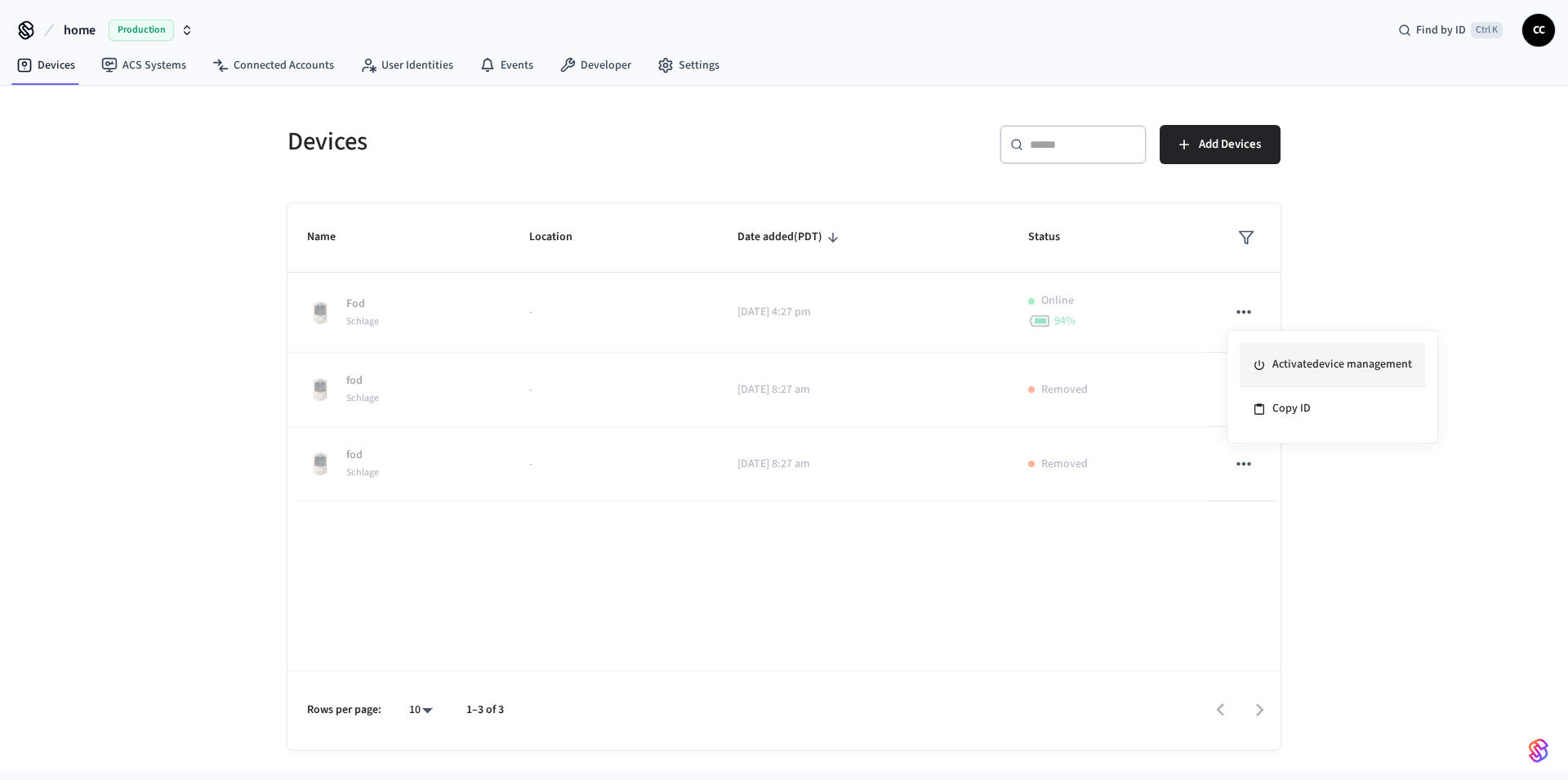
click at [1273, 368] on li "Activate device management" at bounding box center [1332, 365] width 185 height 44
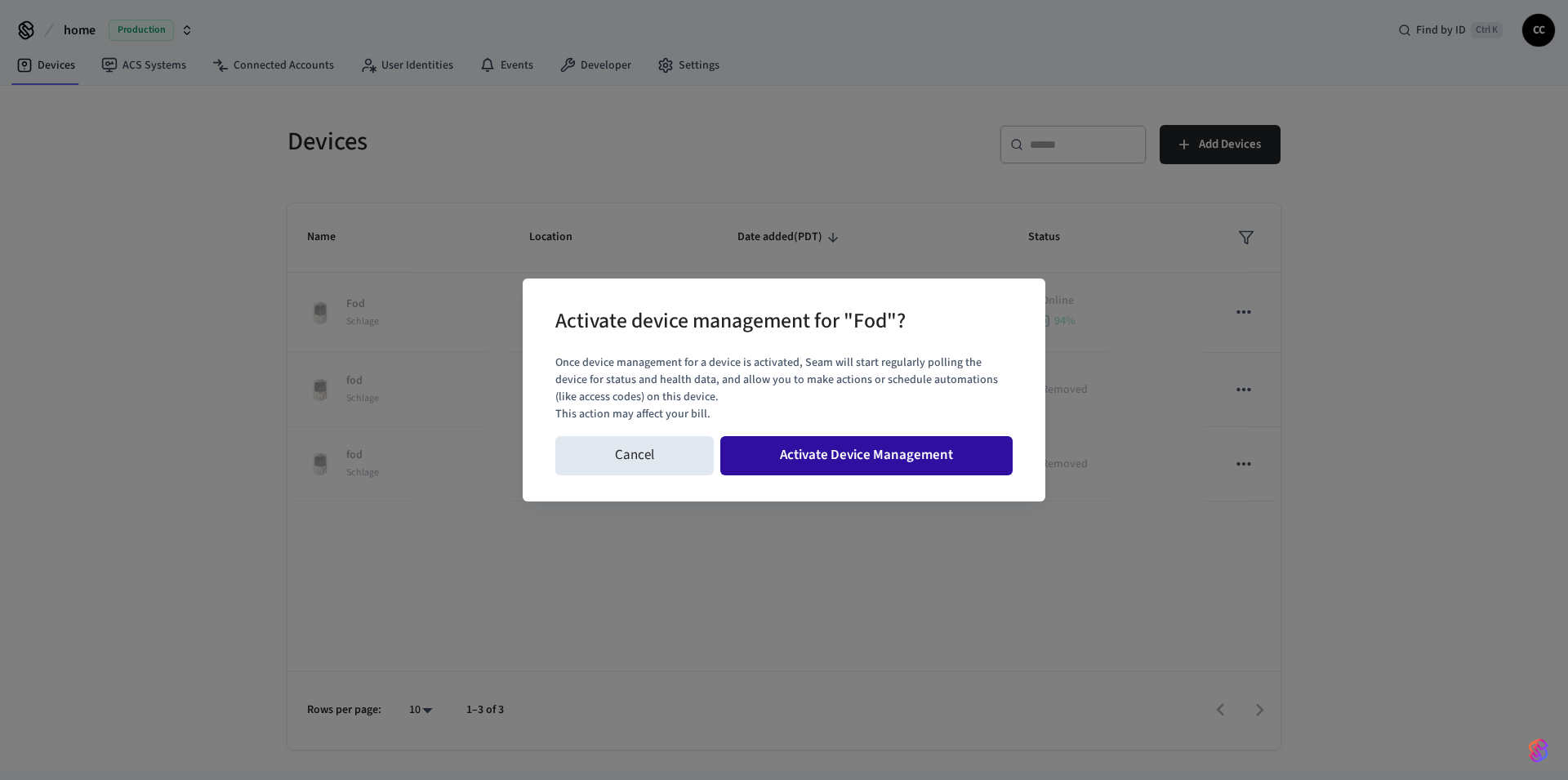
click at [904, 469] on button "Activate Device Management" at bounding box center [867, 456] width 293 height 39
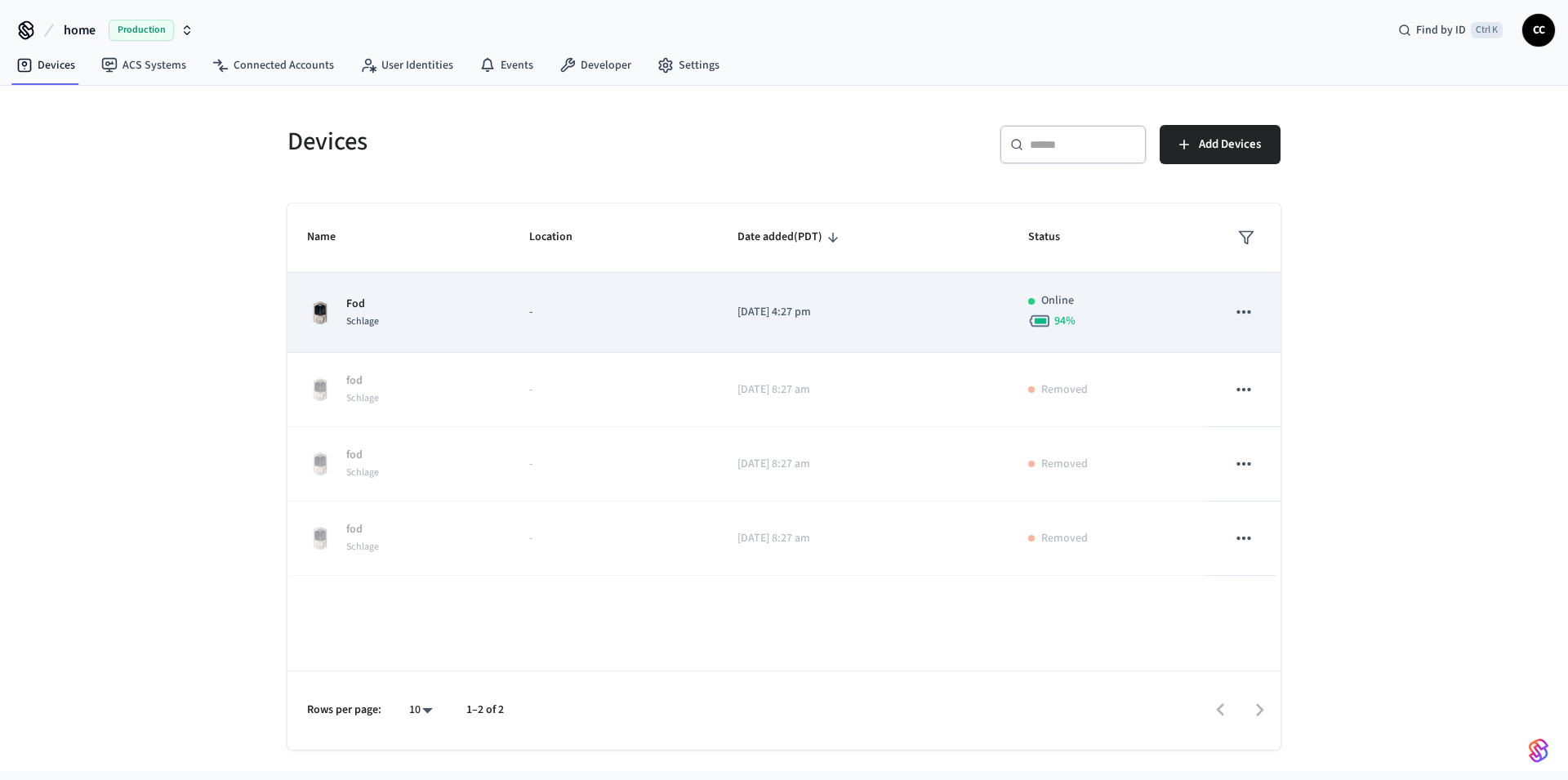
click at [1238, 322] on icon "sticky table" at bounding box center [1244, 311] width 22 height 22
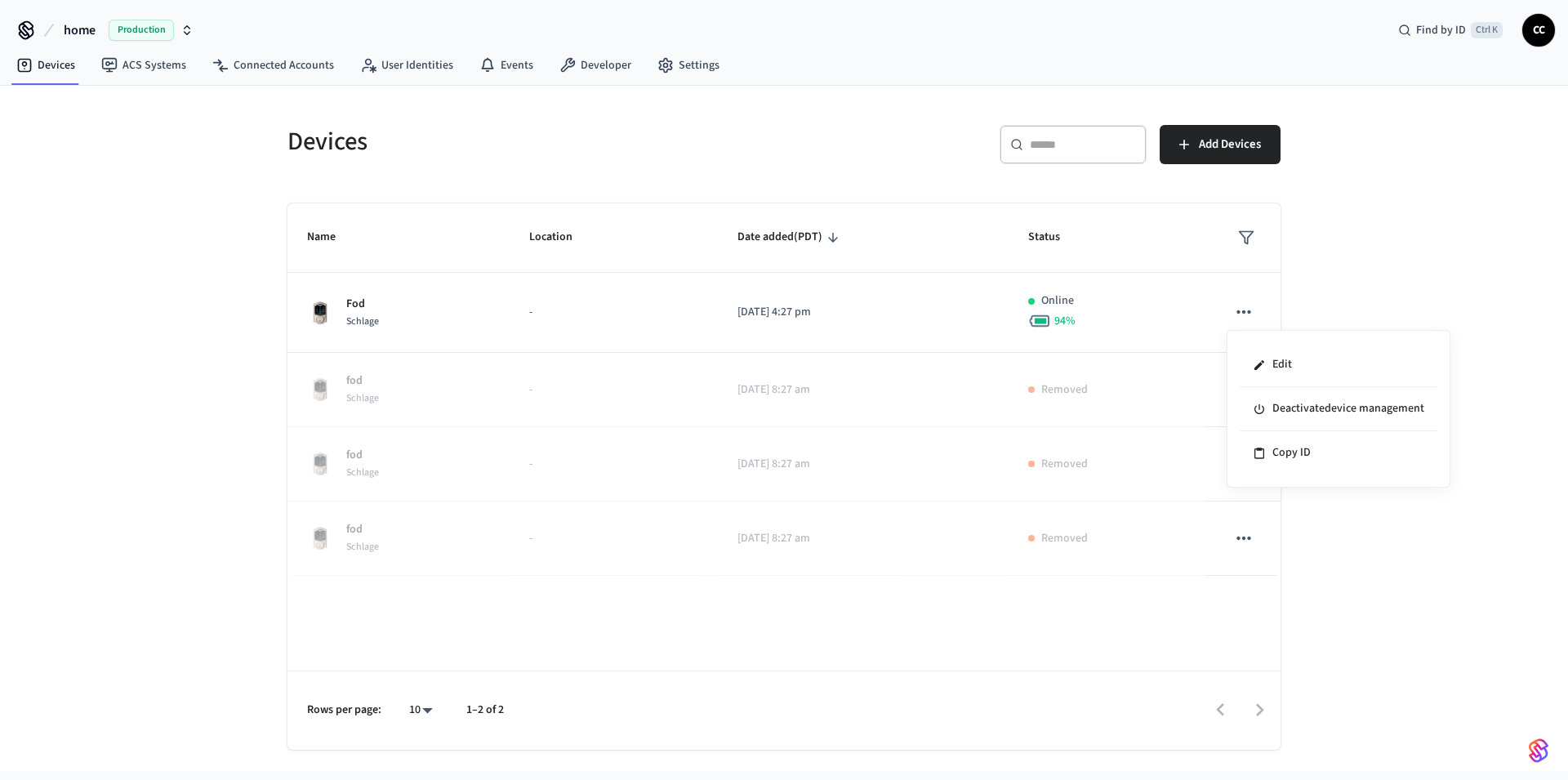
click at [795, 341] on div at bounding box center [784, 390] width 1568 height 780
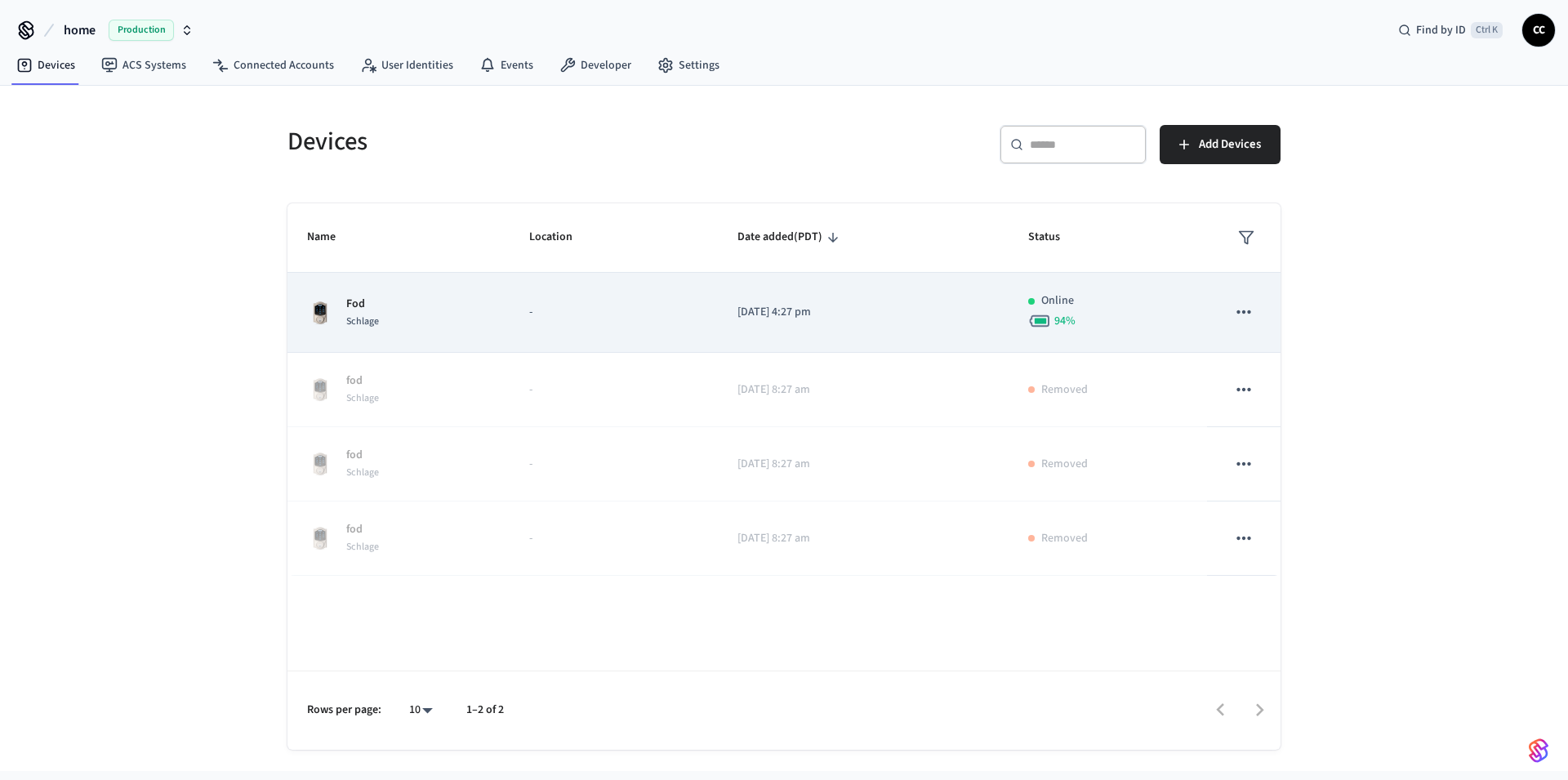
click at [606, 303] on td "-" at bounding box center [613, 313] width 208 height 80
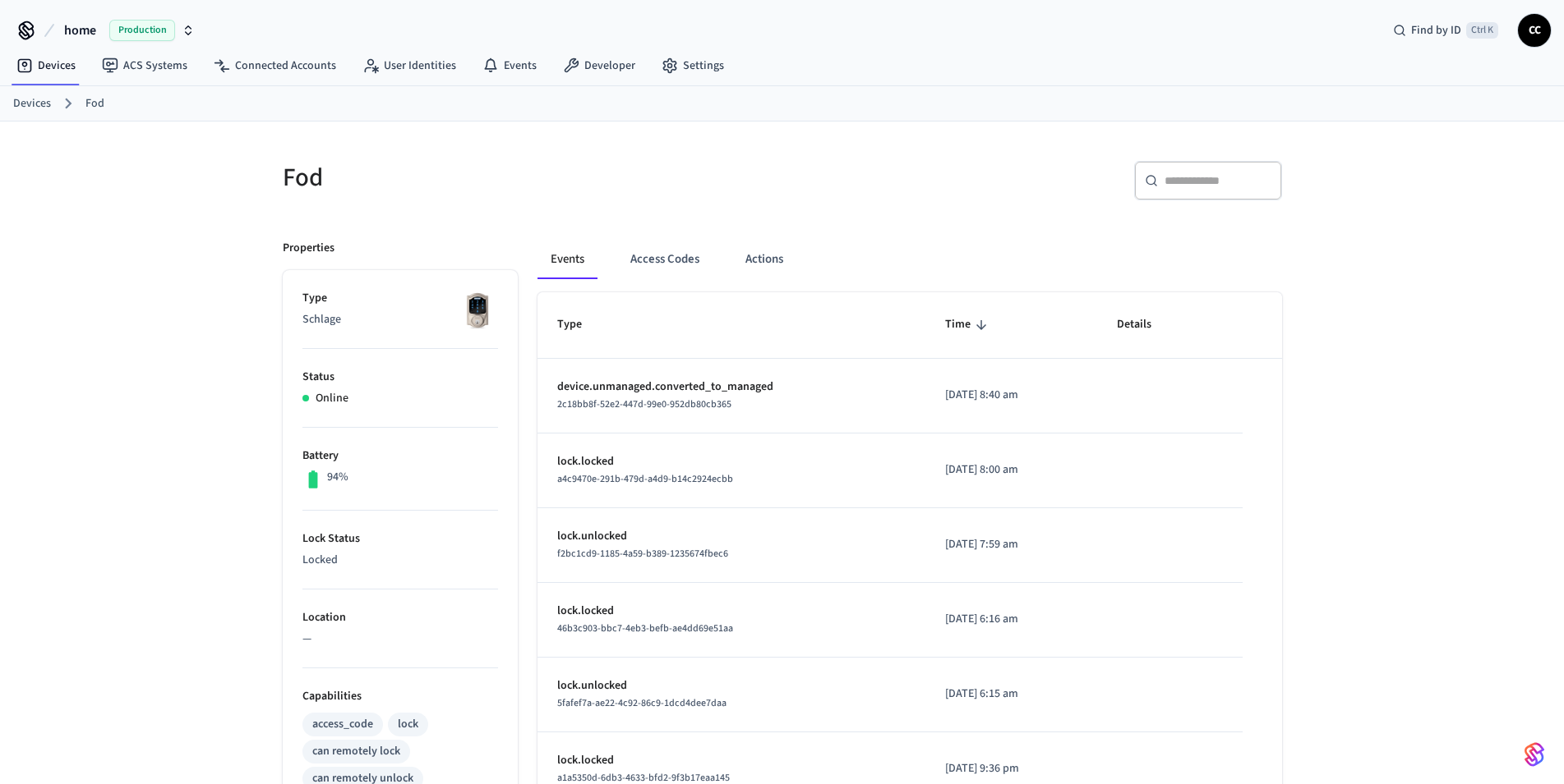
click at [146, 500] on div "Fod ​ ​ Properties Type Schlage Status Online Battery 94% Lock Status Locked Lo…" at bounding box center [782, 661] width 1564 height 1079
click at [770, 257] on button "Actions" at bounding box center [764, 259] width 64 height 39
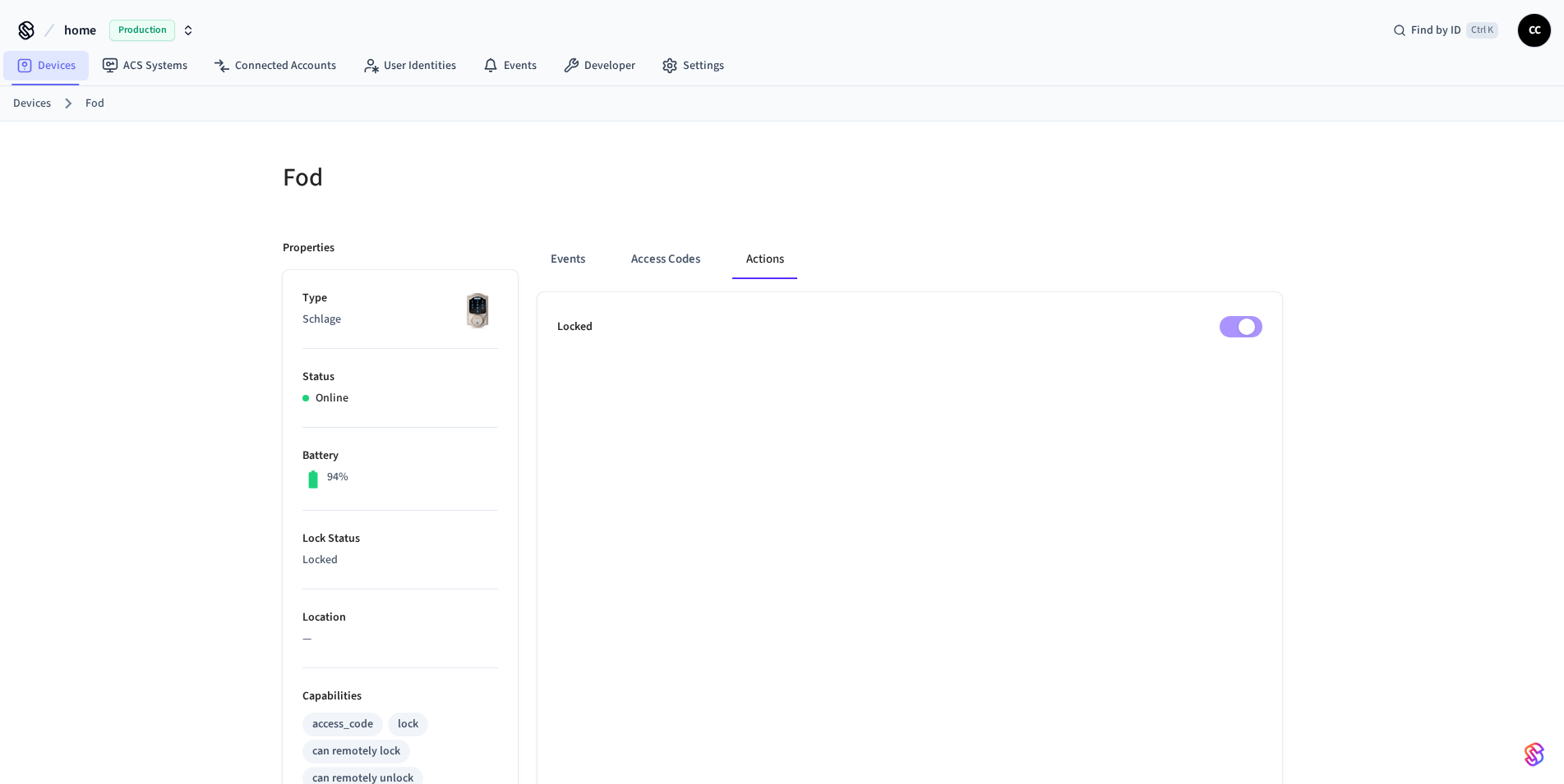
click at [39, 69] on link "Devices" at bounding box center [45, 65] width 86 height 29
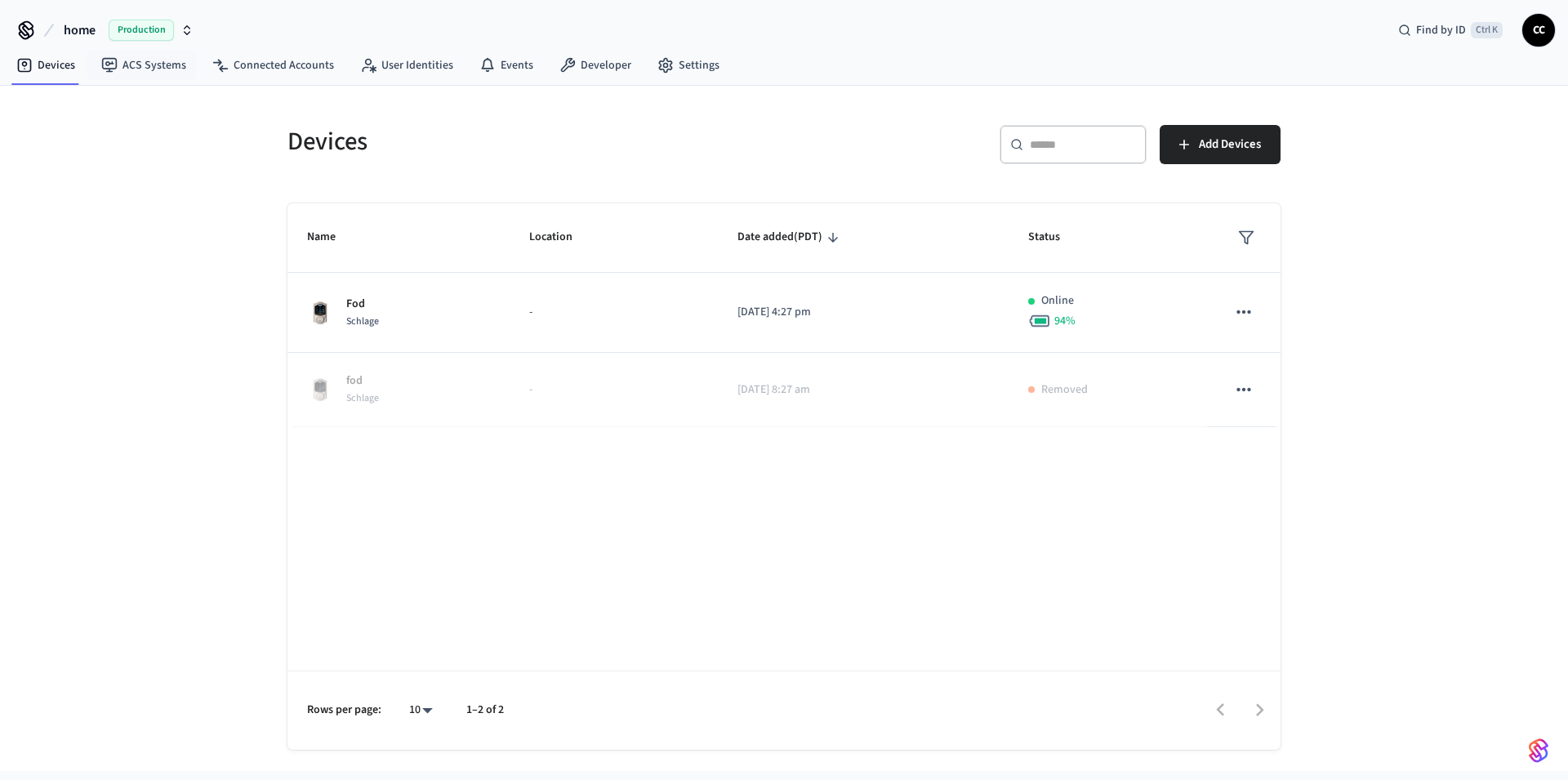
click at [158, 33] on span "Production" at bounding box center [141, 30] width 65 height 22
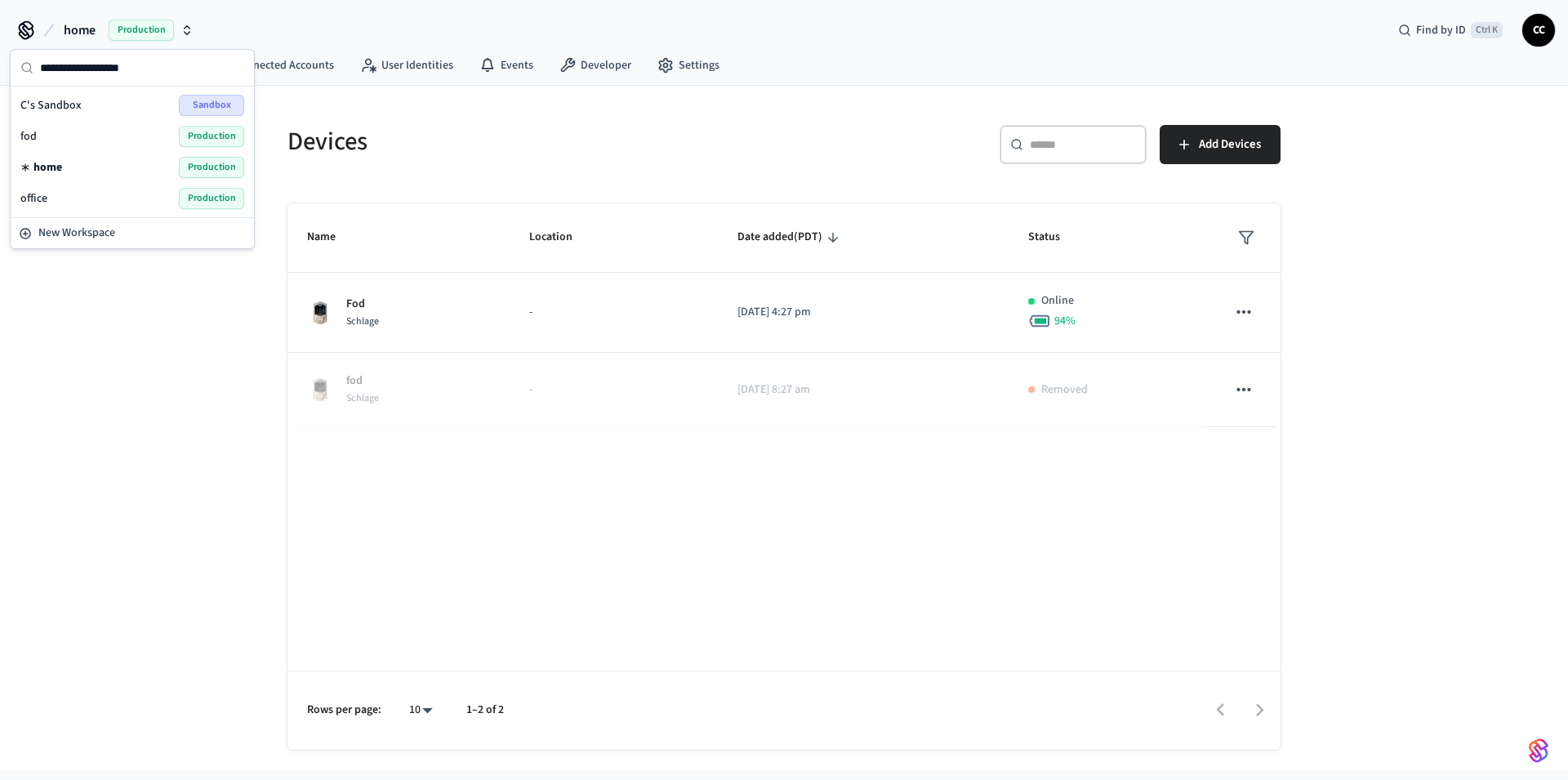
click at [96, 127] on div "fod Production" at bounding box center [132, 137] width 223 height 22
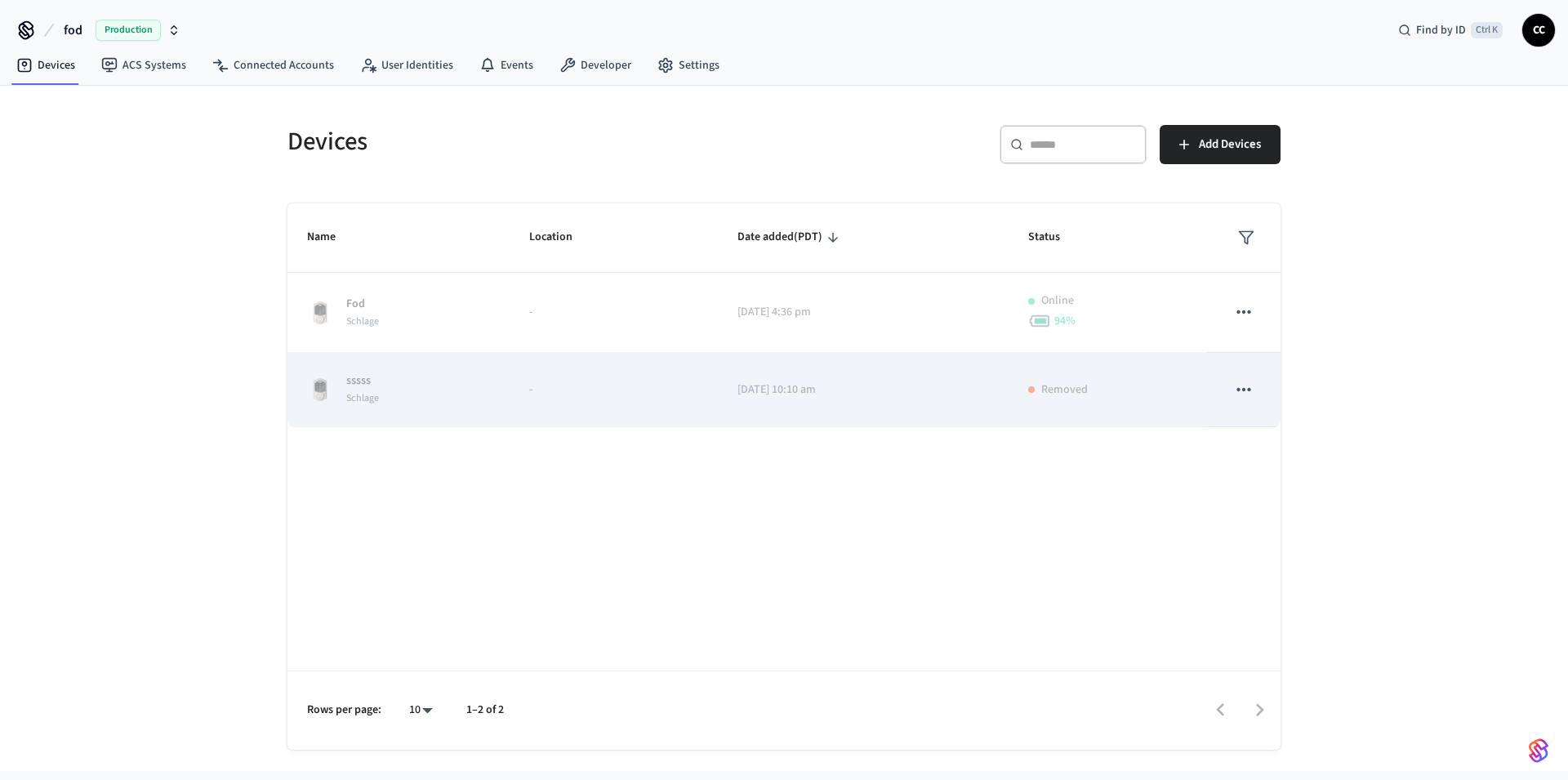
click at [1244, 387] on icon "sticky table" at bounding box center [1244, 389] width 22 height 22
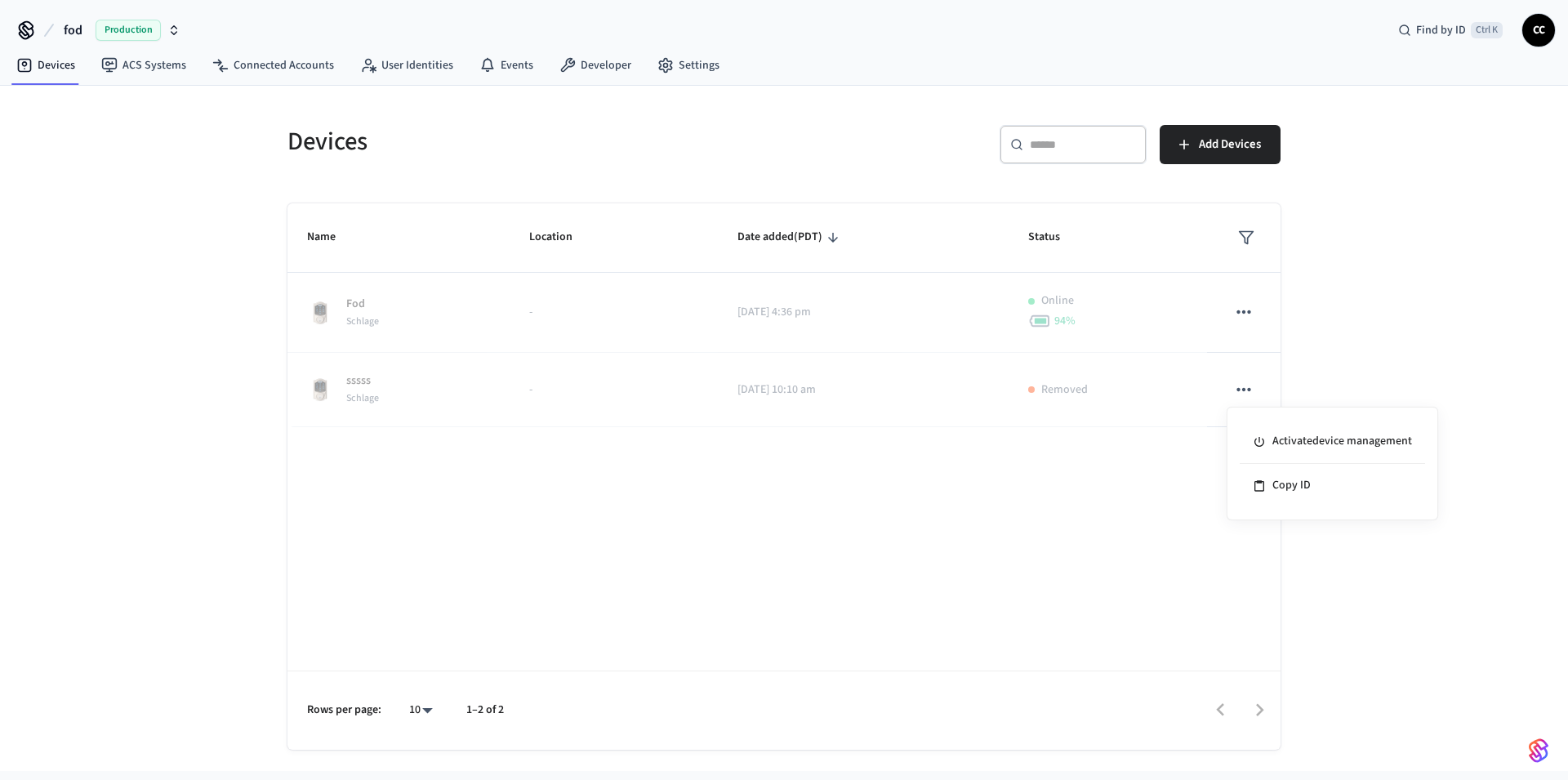
click at [1051, 469] on div at bounding box center [784, 390] width 1568 height 780
click at [1067, 395] on p "Removed" at bounding box center [1065, 390] width 47 height 17
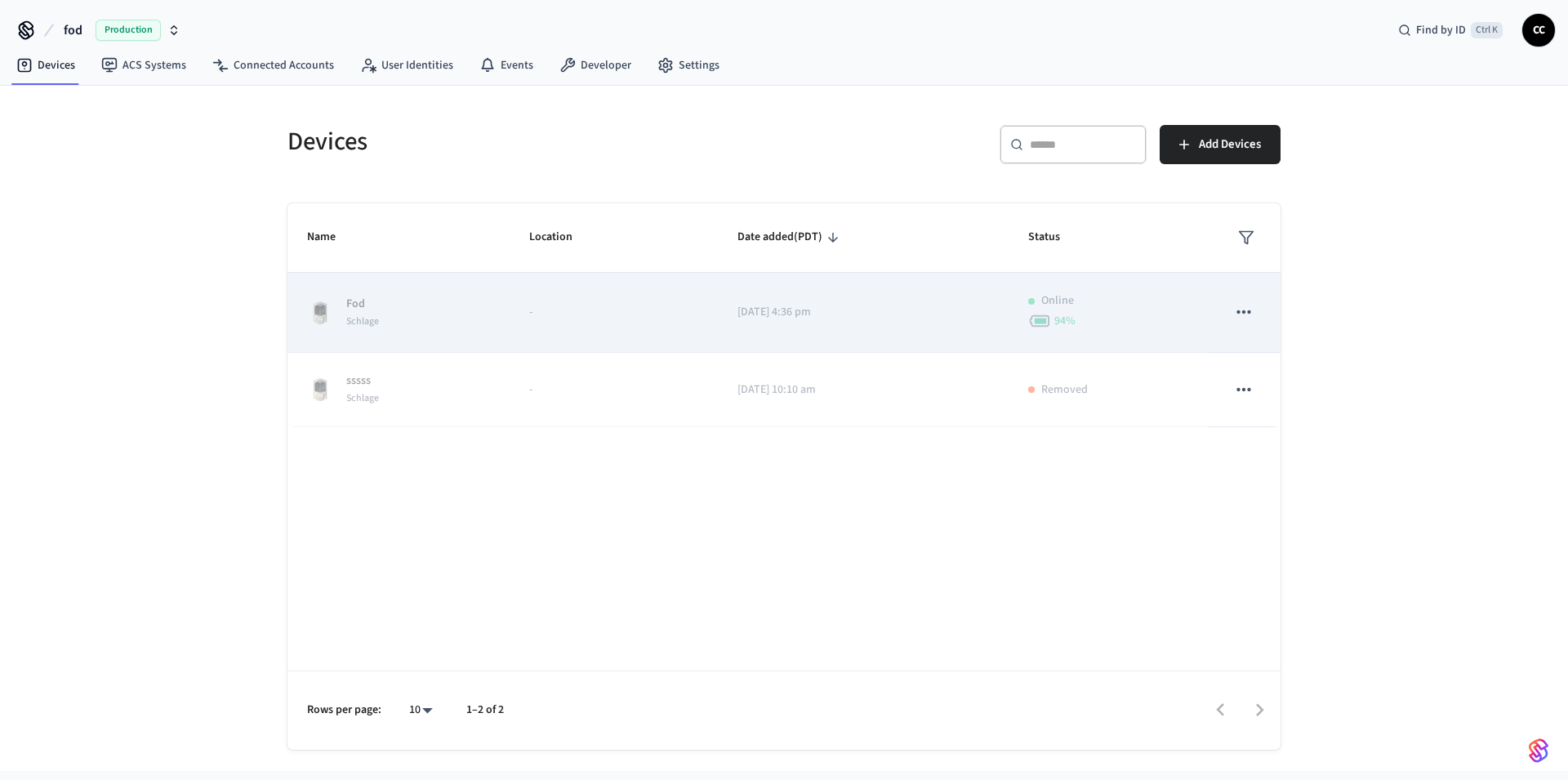
click at [1115, 307] on div "Online" at bounding box center [1107, 301] width 158 height 17
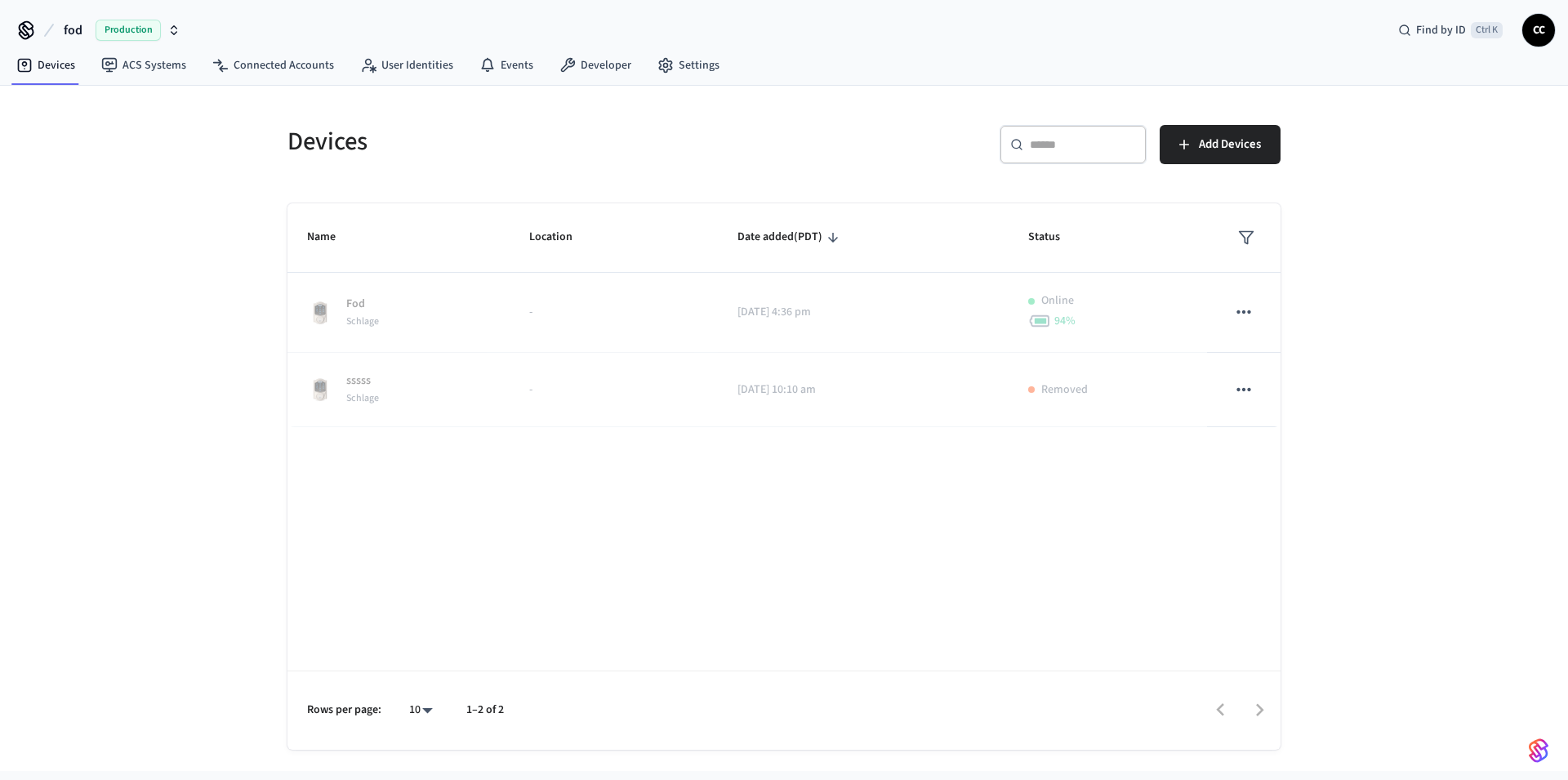
click at [126, 29] on span "Production" at bounding box center [128, 30] width 65 height 22
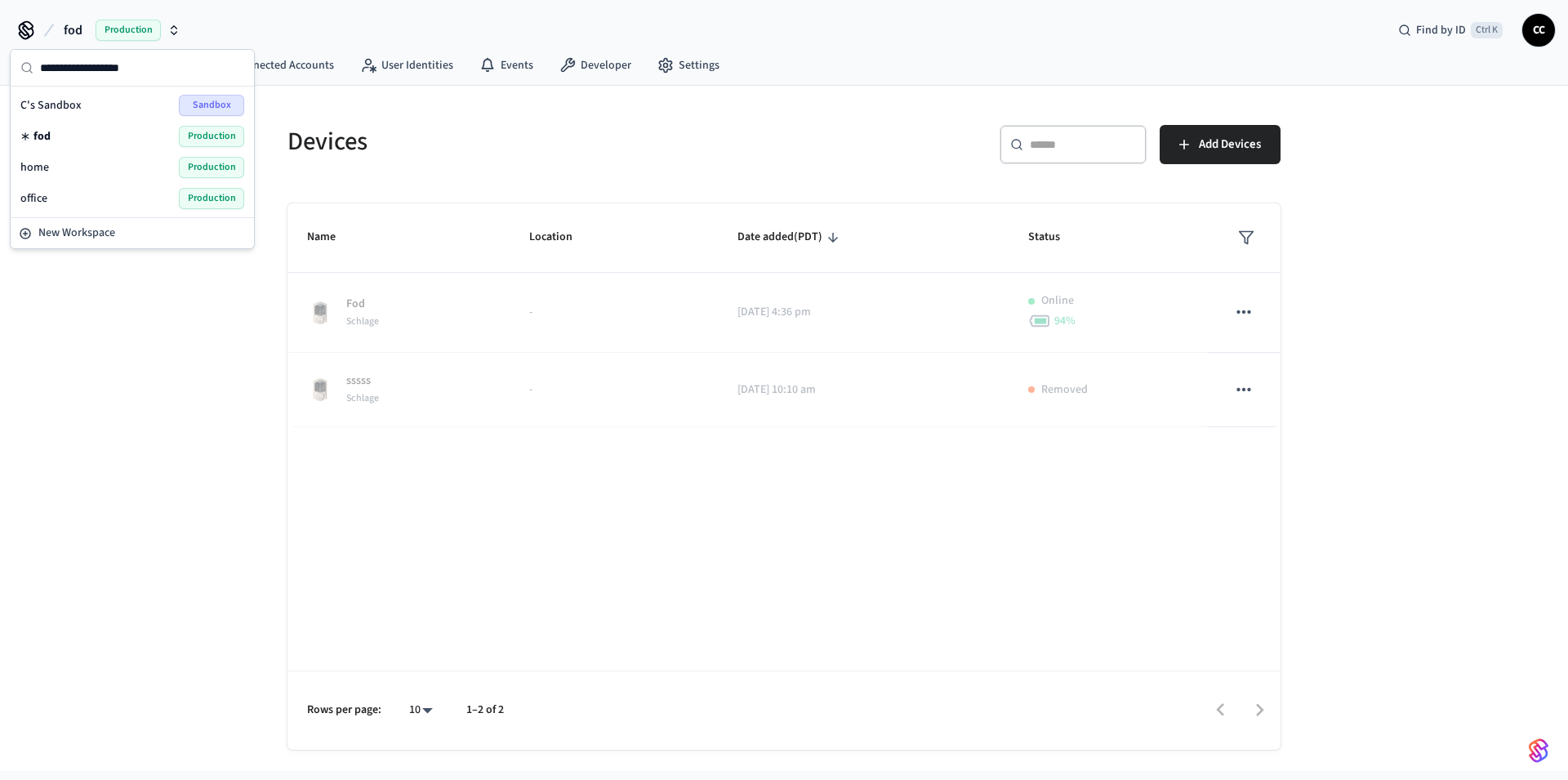
click at [40, 171] on span "home" at bounding box center [35, 166] width 29 height 16
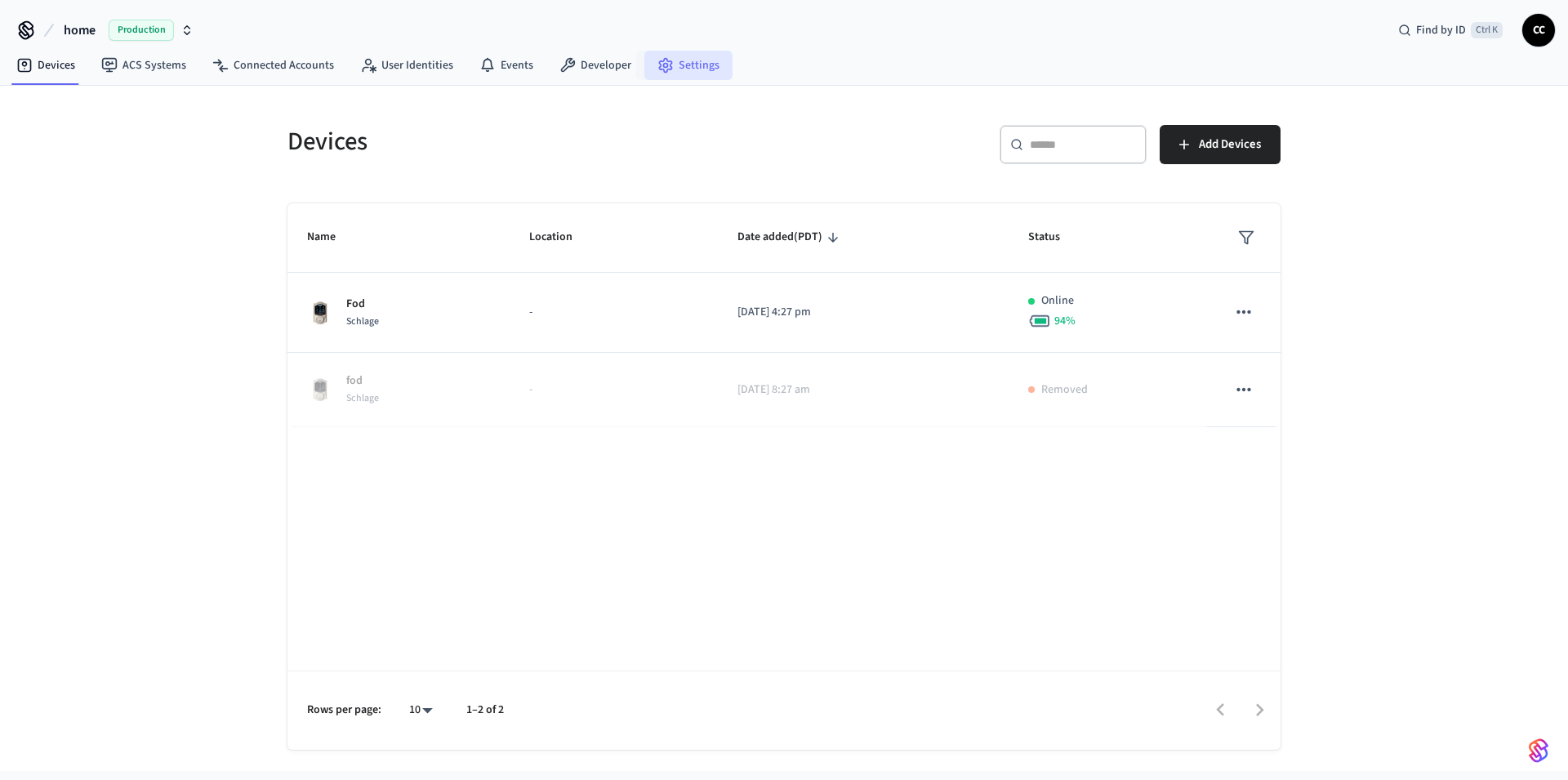
click at [702, 58] on link "Settings" at bounding box center [688, 65] width 88 height 29
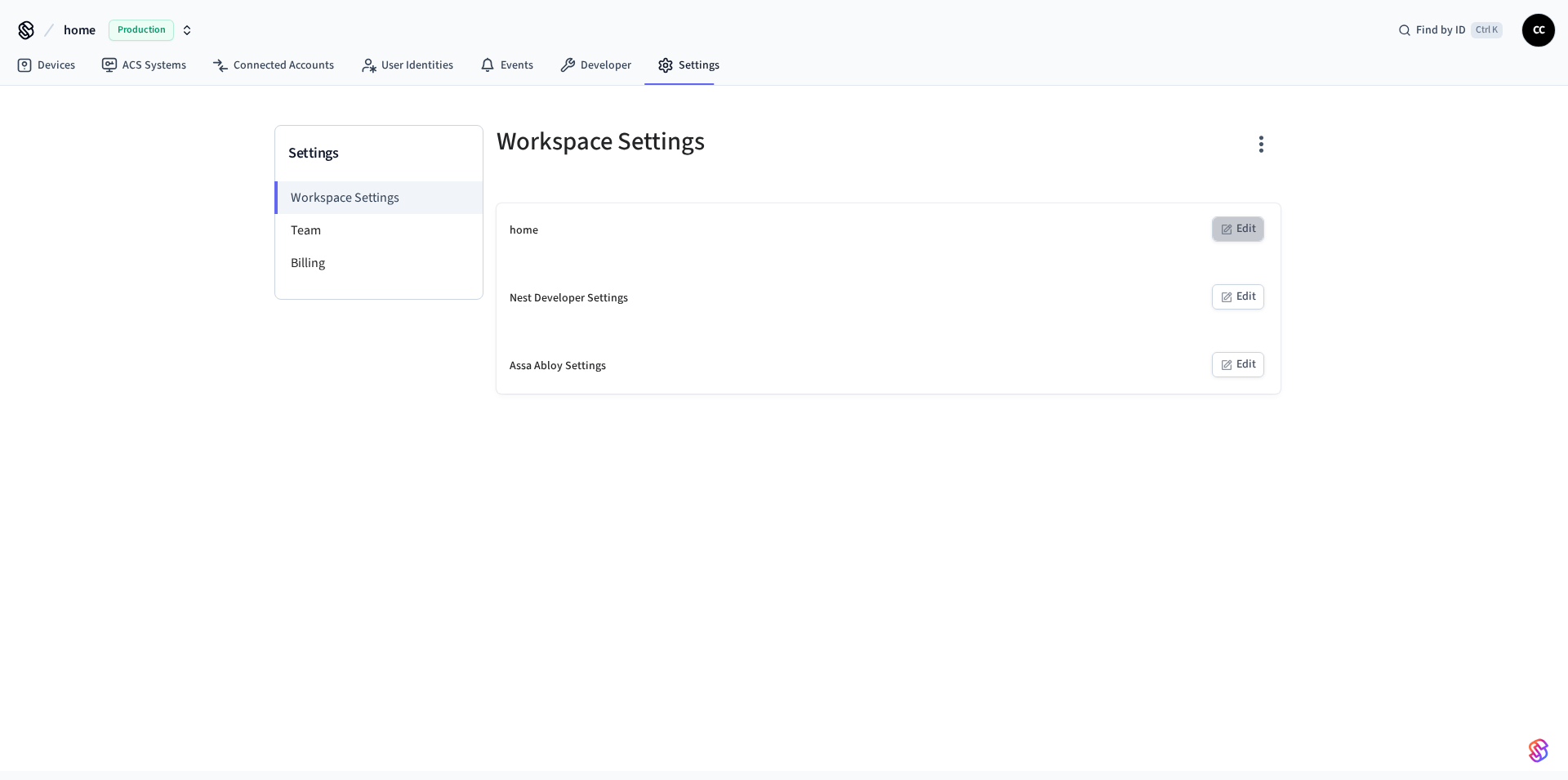
click at [1231, 235] on icon "button" at bounding box center [1227, 230] width 13 height 13
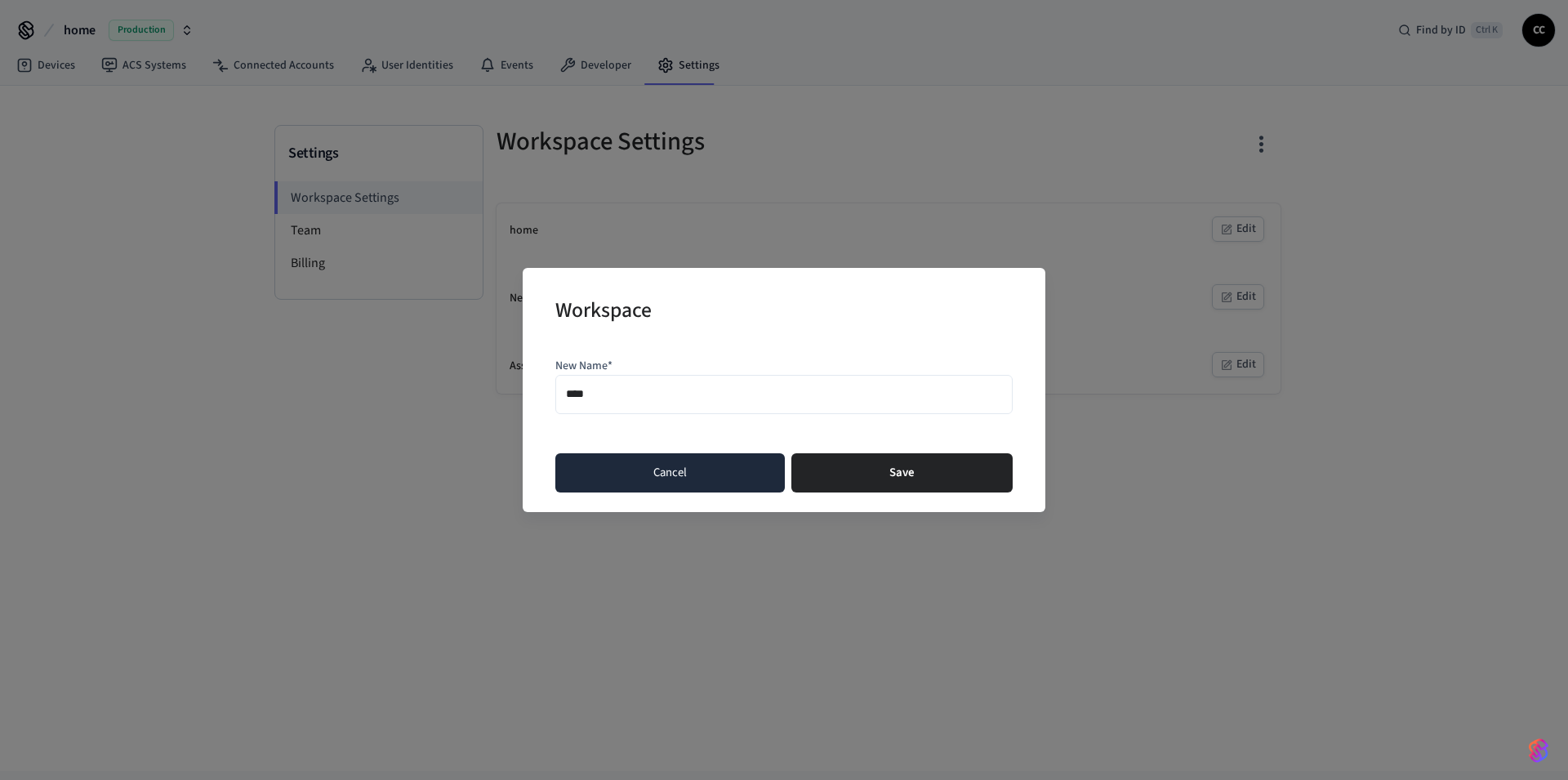
click at [599, 481] on button "Cancel" at bounding box center [669, 473] width 229 height 39
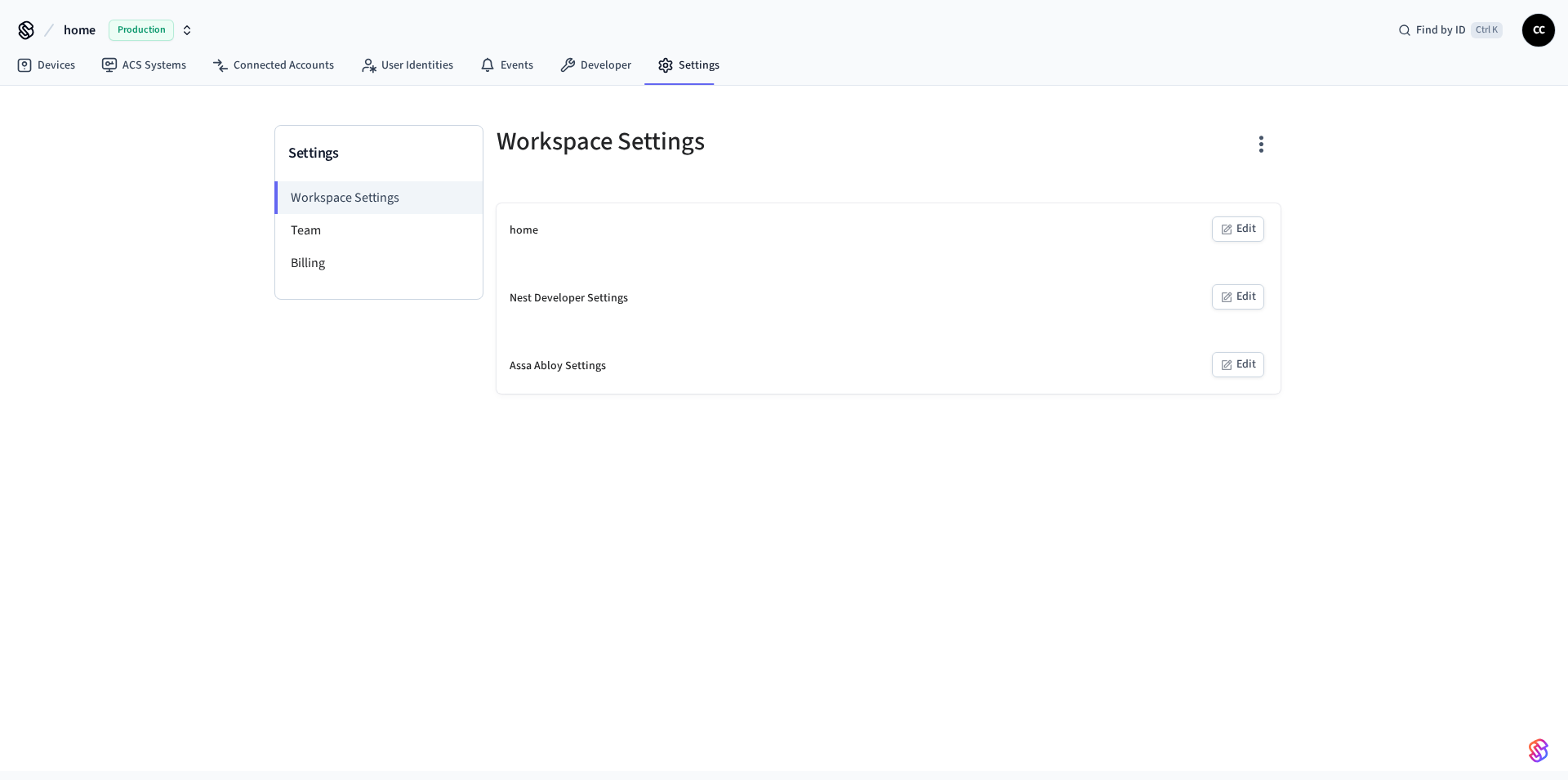
click at [1244, 286] on button "Edit" at bounding box center [1238, 296] width 52 height 25
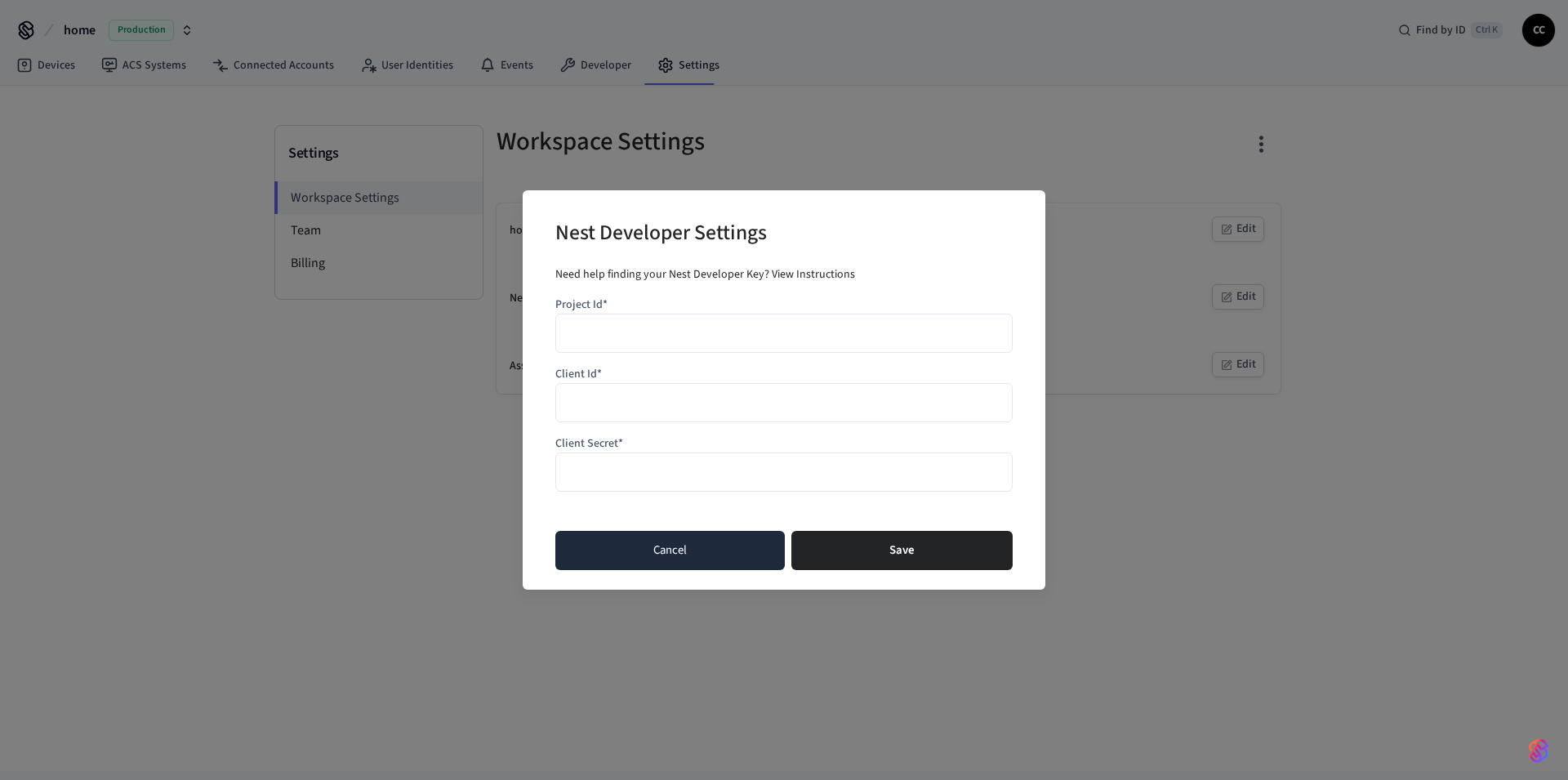
click at [647, 560] on button "Cancel" at bounding box center [669, 551] width 229 height 39
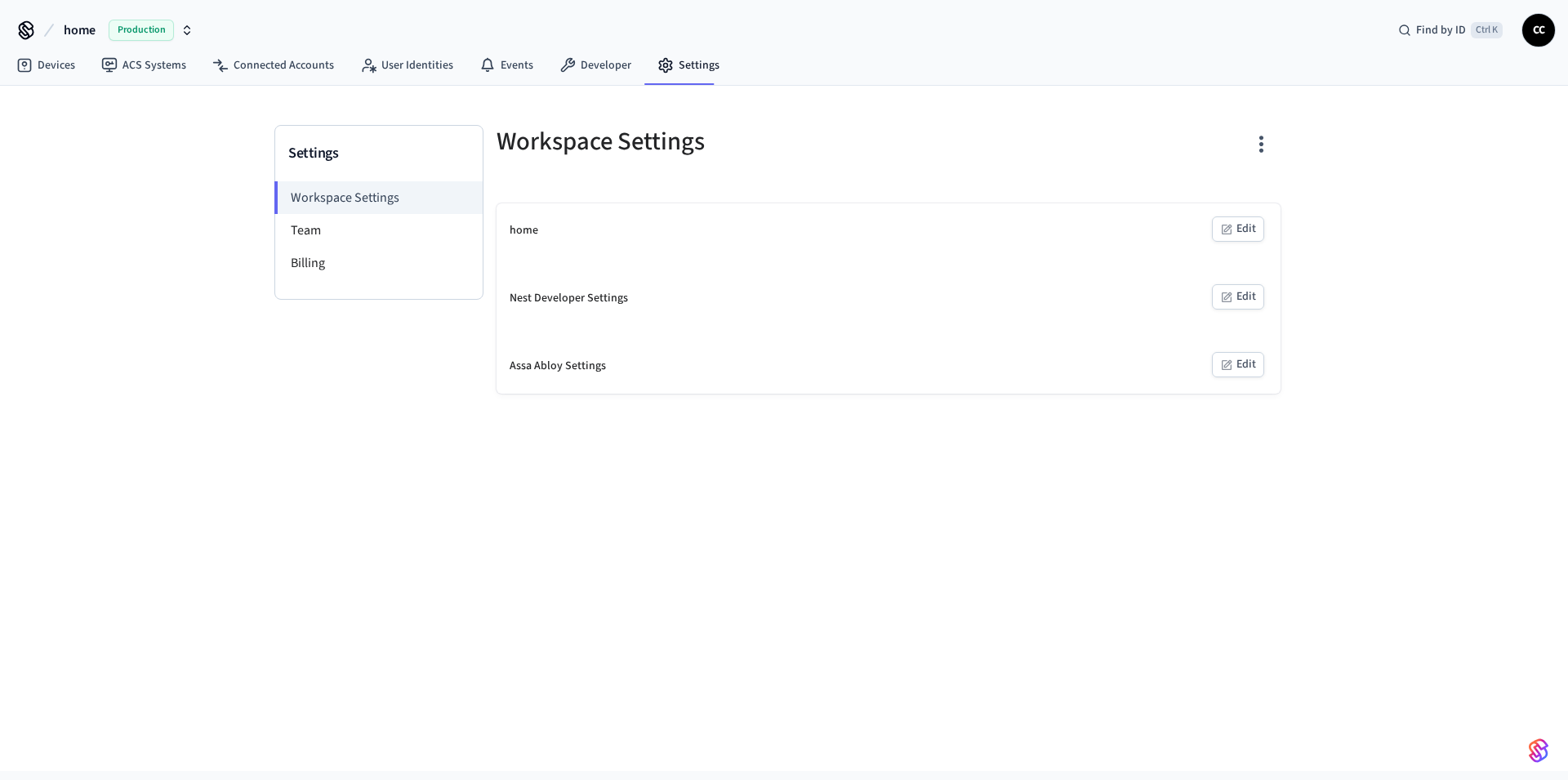
click at [1232, 361] on icon "button" at bounding box center [1227, 366] width 13 height 13
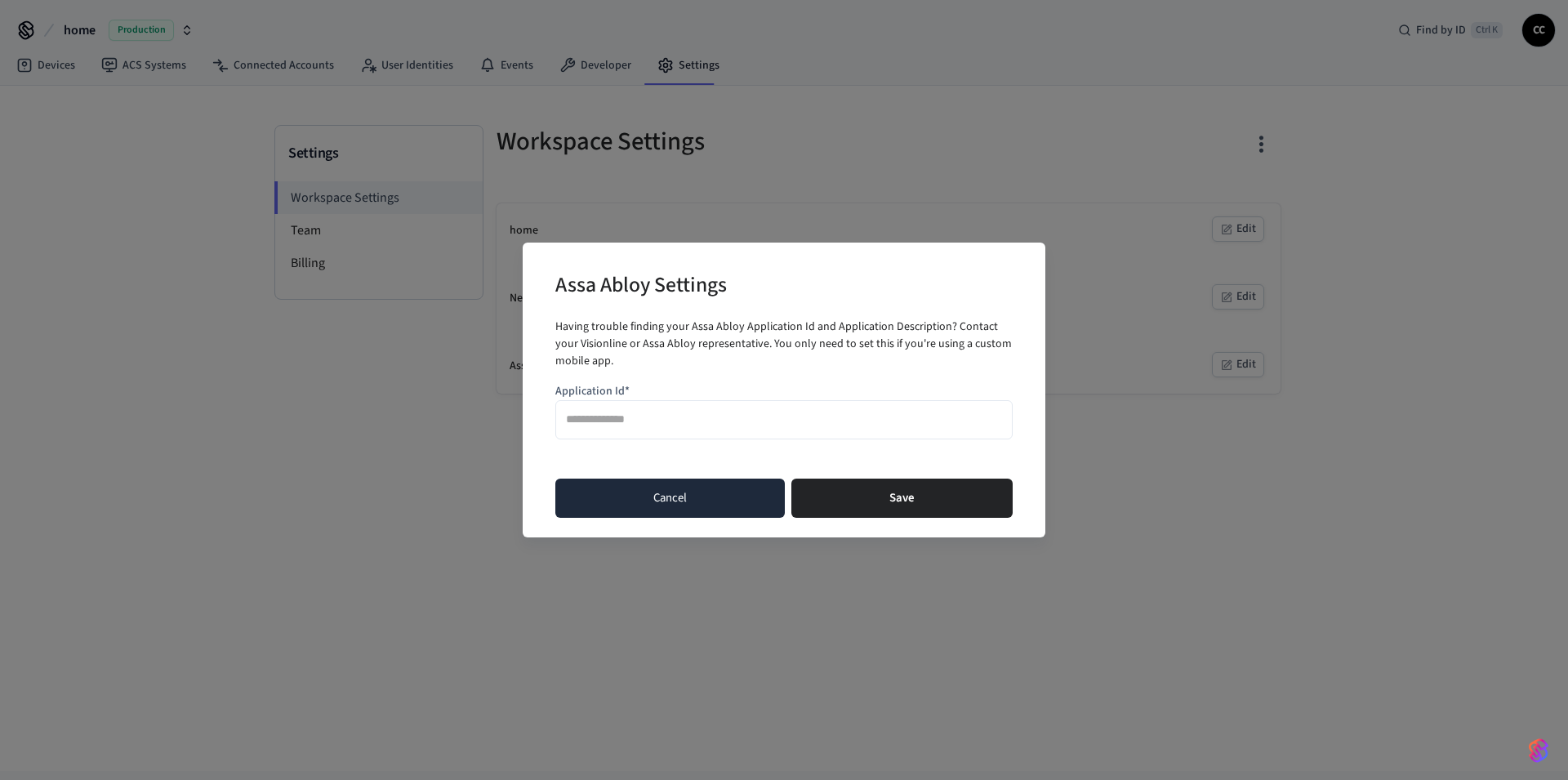
click at [678, 503] on button "Cancel" at bounding box center [669, 498] width 229 height 39
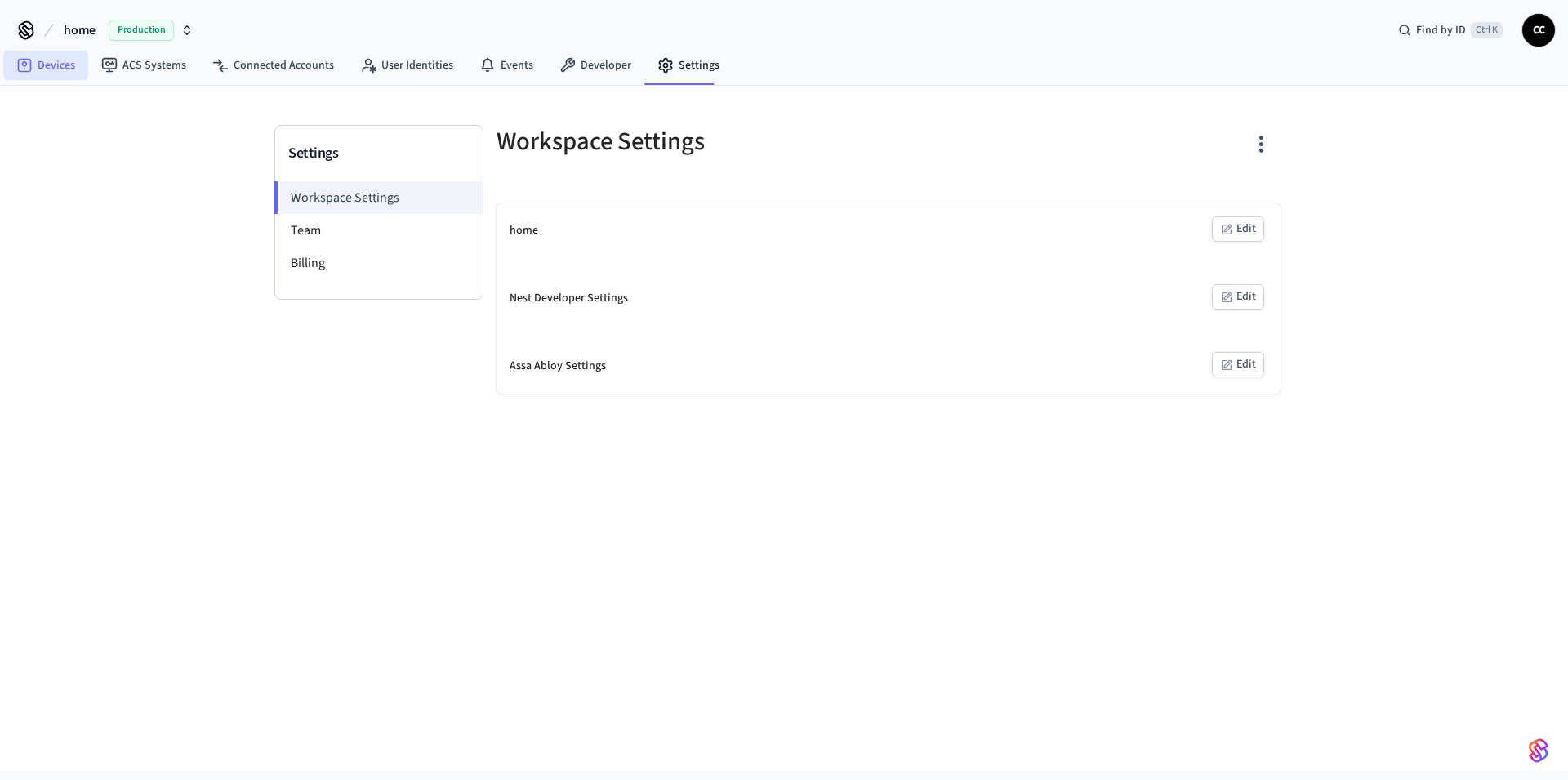
click at [51, 68] on link "Devices" at bounding box center [45, 65] width 85 height 29
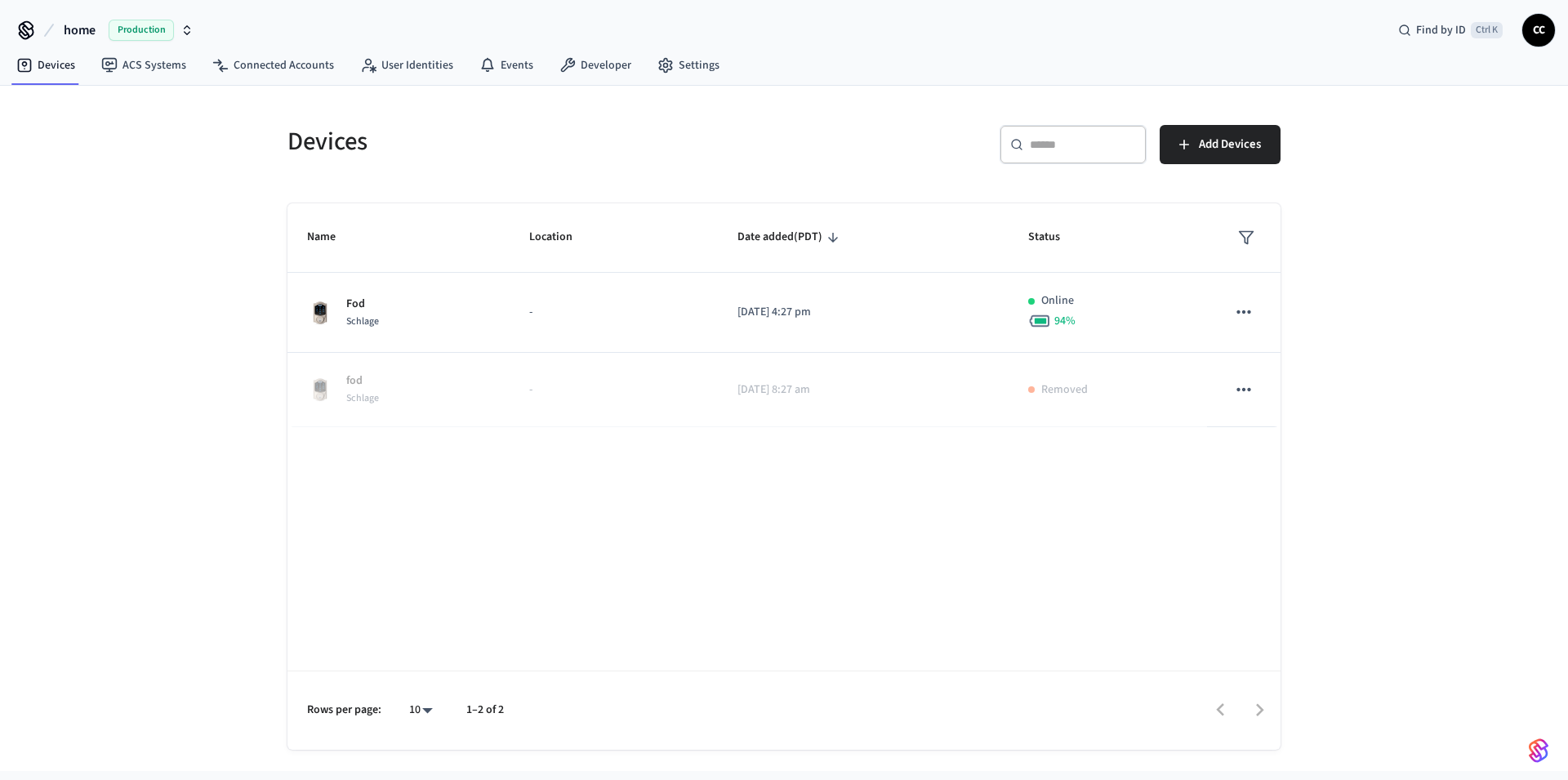
click at [163, 19] on button "home Production" at bounding box center [128, 30] width 139 height 35
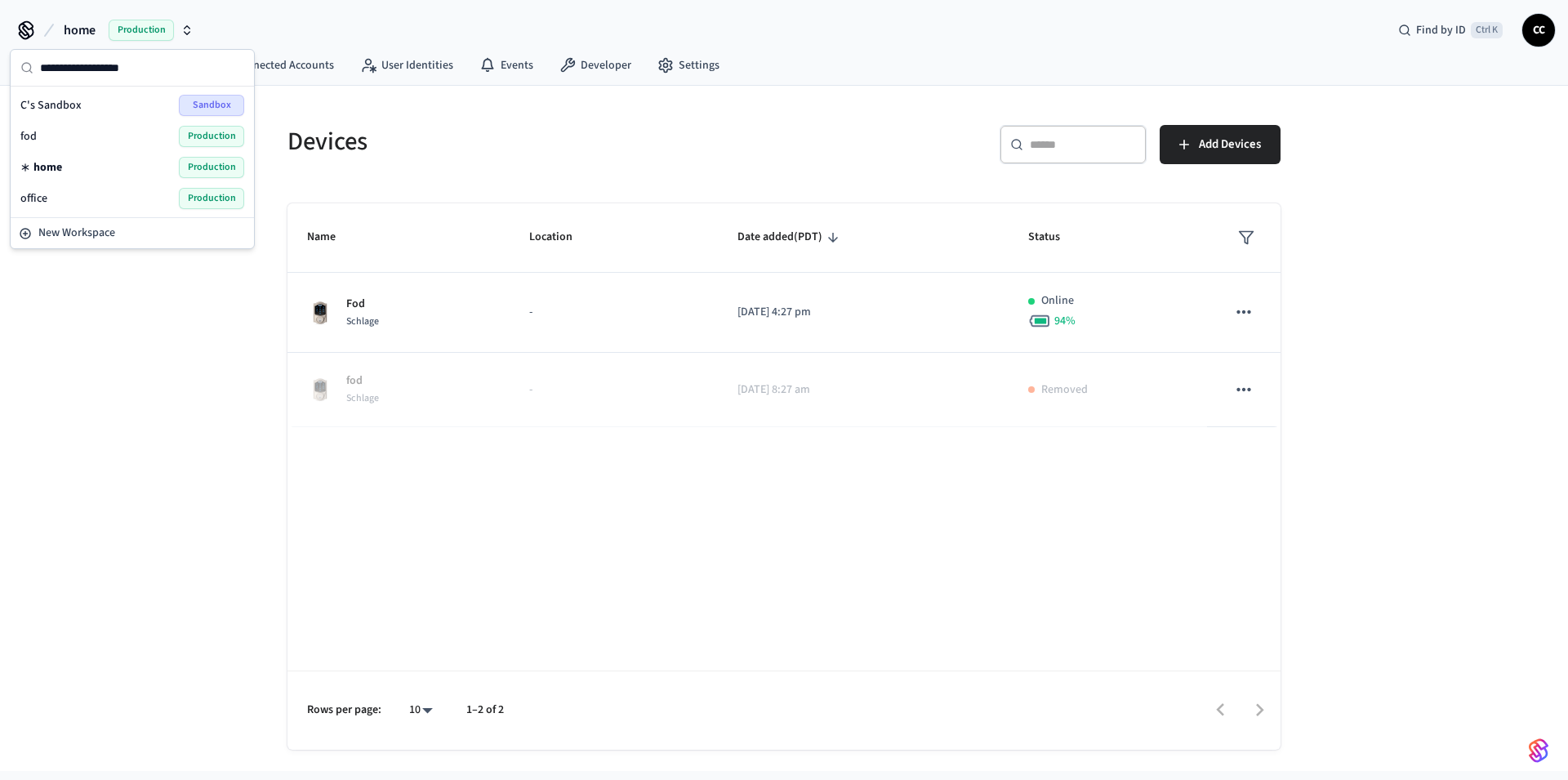
click at [36, 164] on span "home" at bounding box center [48, 166] width 29 height 16
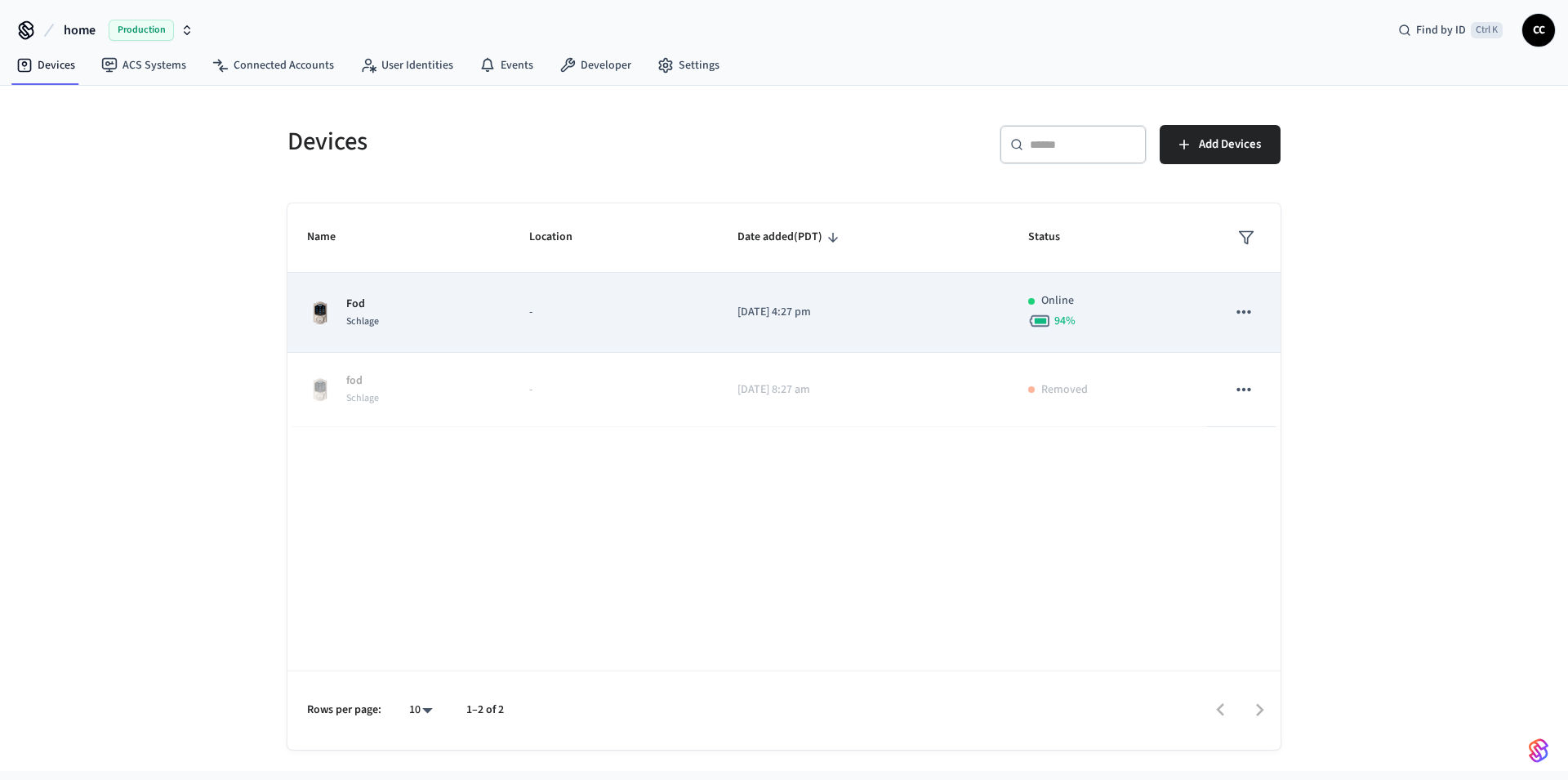
click at [1244, 315] on icon "sticky table" at bounding box center [1244, 311] width 22 height 22
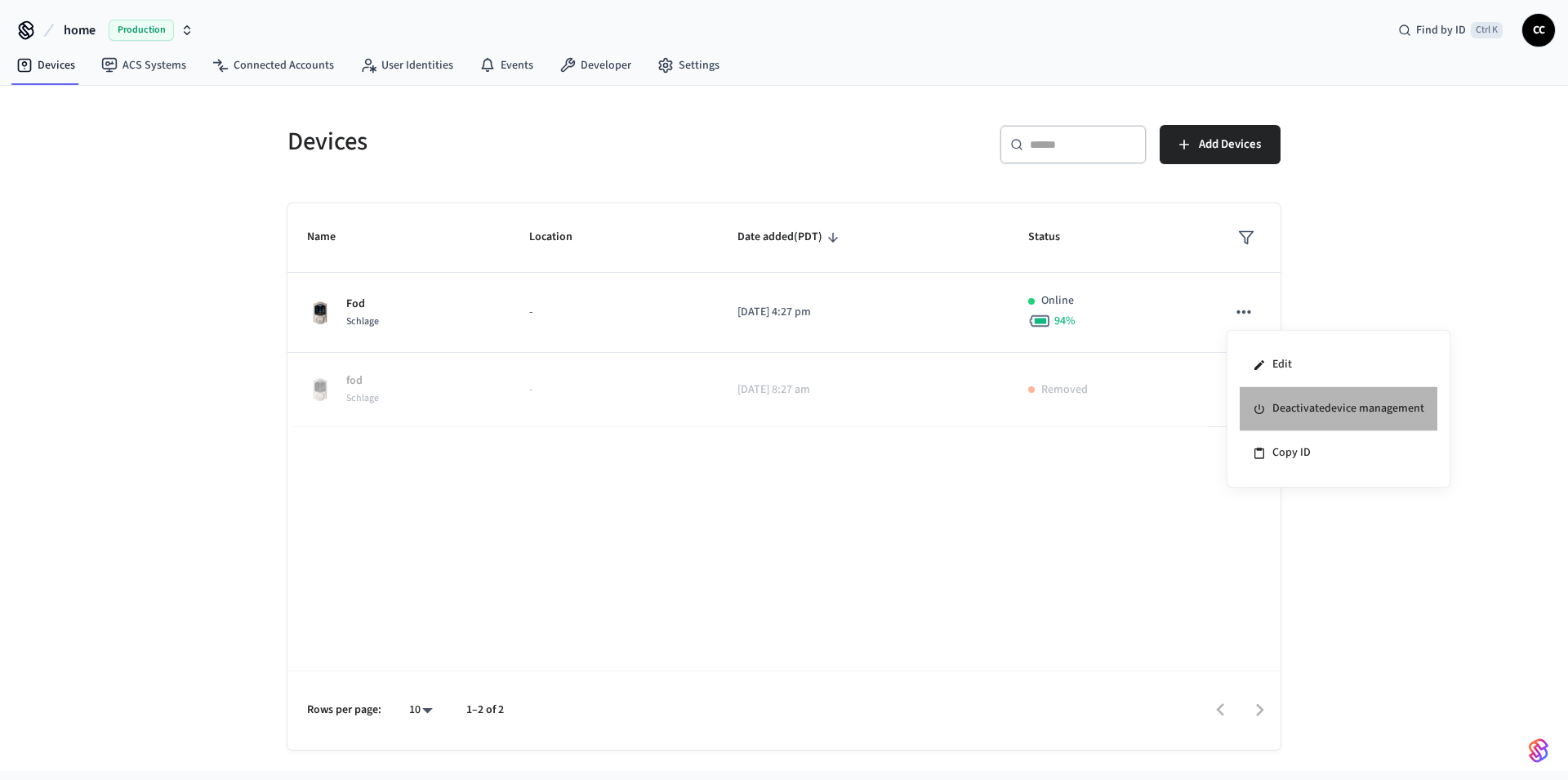
click at [1303, 410] on li "Deactivate device management" at bounding box center [1338, 409] width 197 height 44
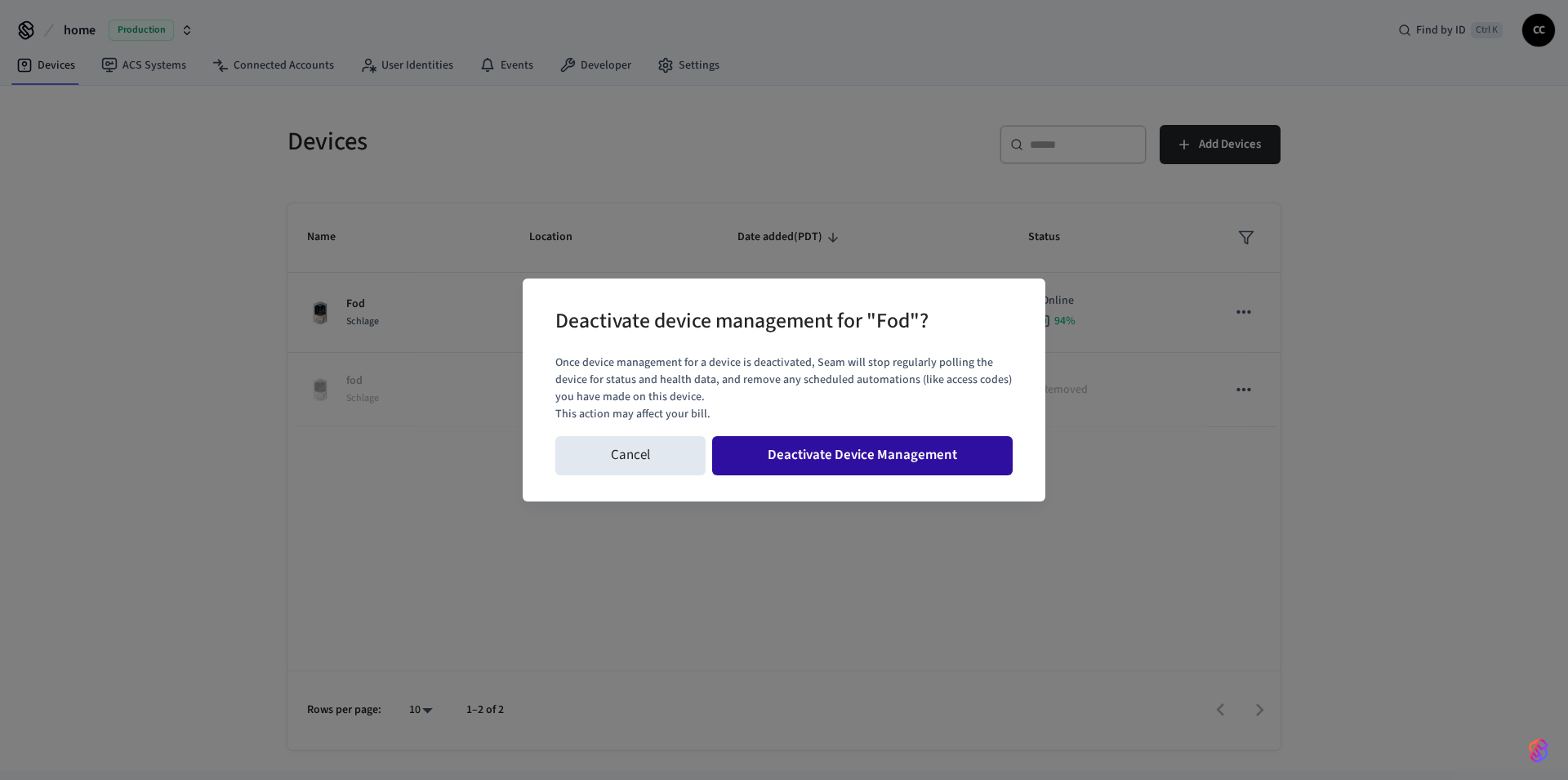
click at [932, 444] on button "Deactivate Device Management" at bounding box center [863, 456] width 301 height 39
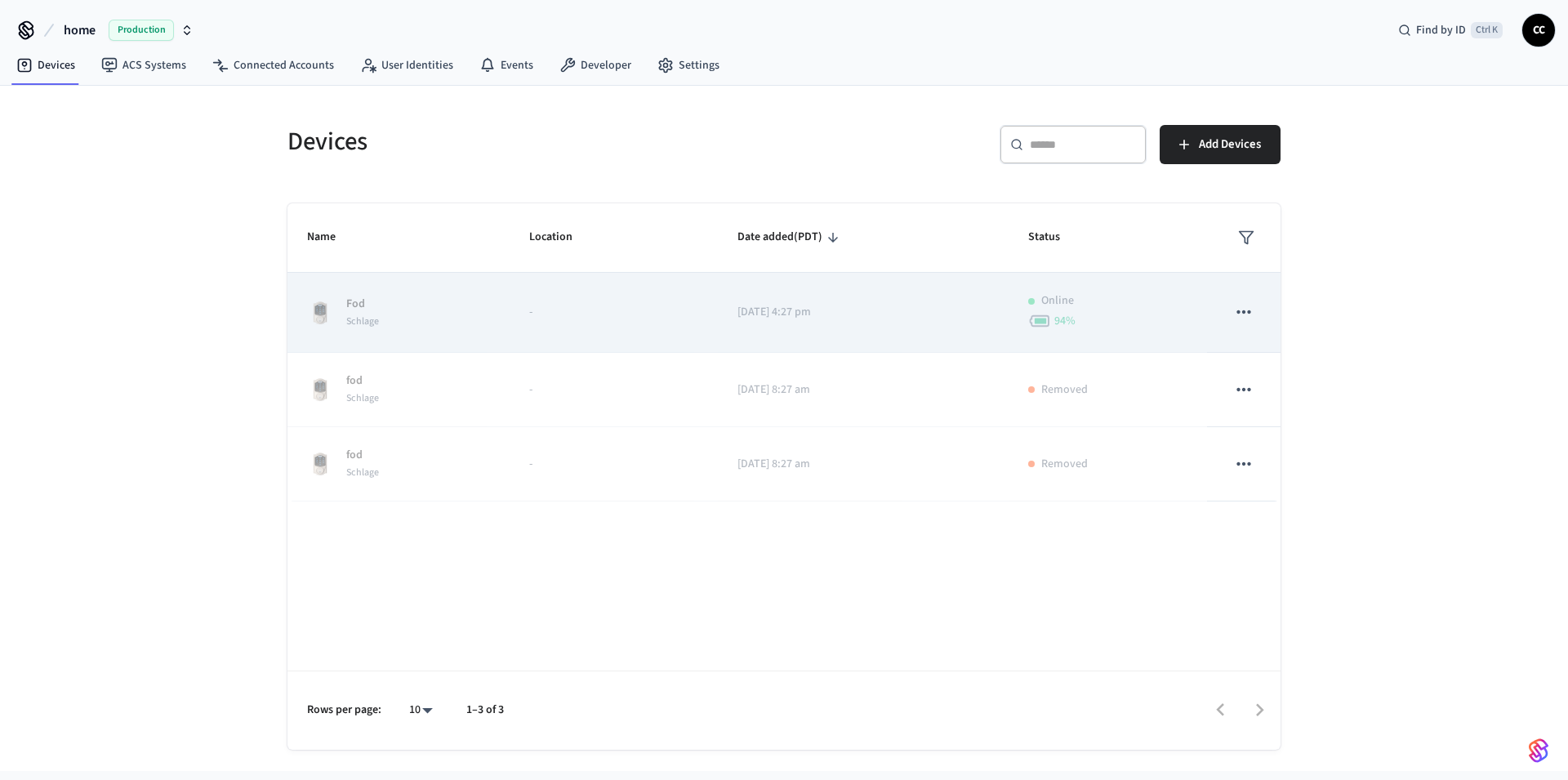
click at [877, 322] on td "2025/08/14 at 4:27 pm" at bounding box center [864, 313] width 292 height 80
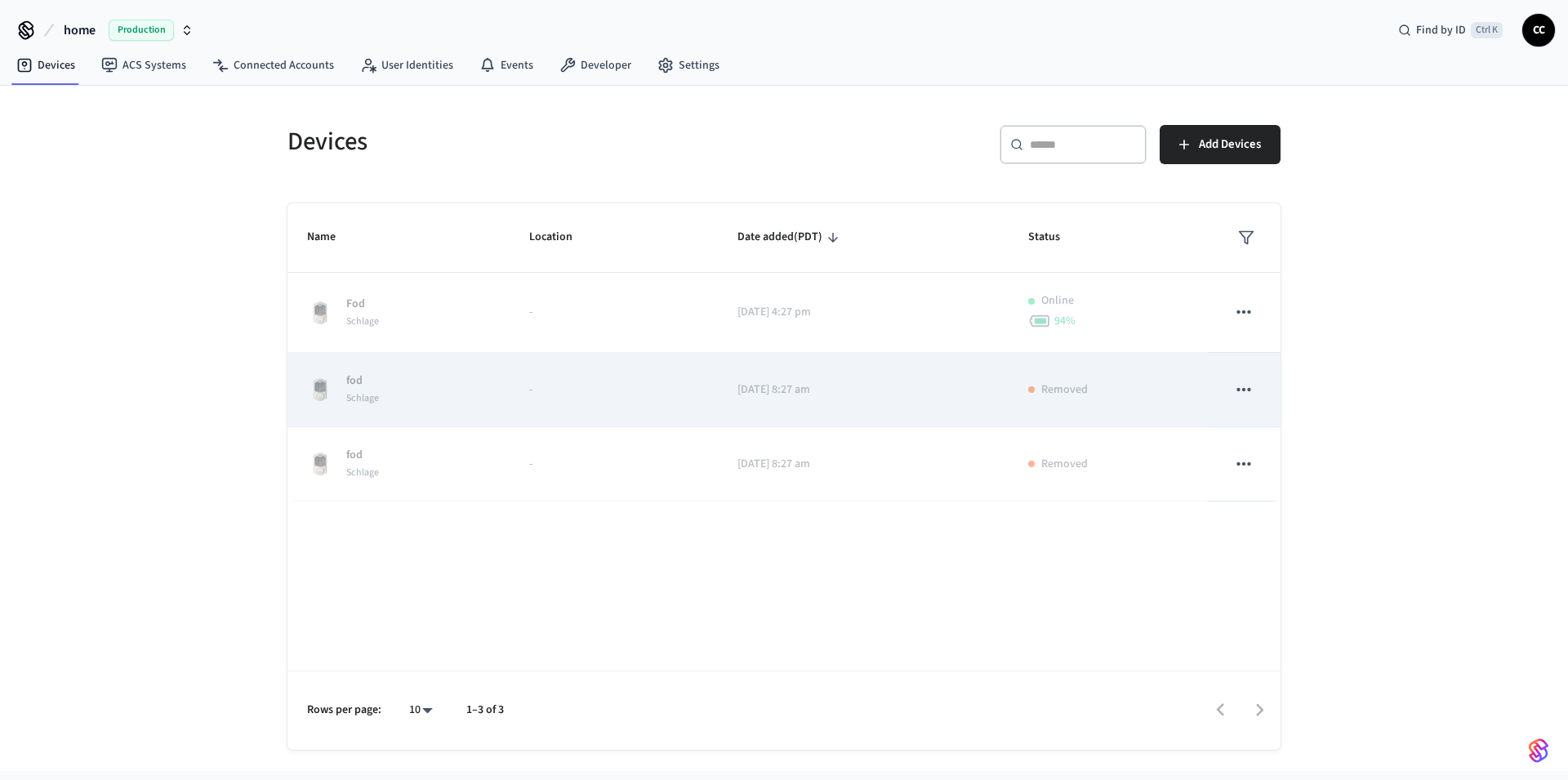
click at [899, 368] on td "2025/08/12 at 8:27 am" at bounding box center [864, 390] width 292 height 75
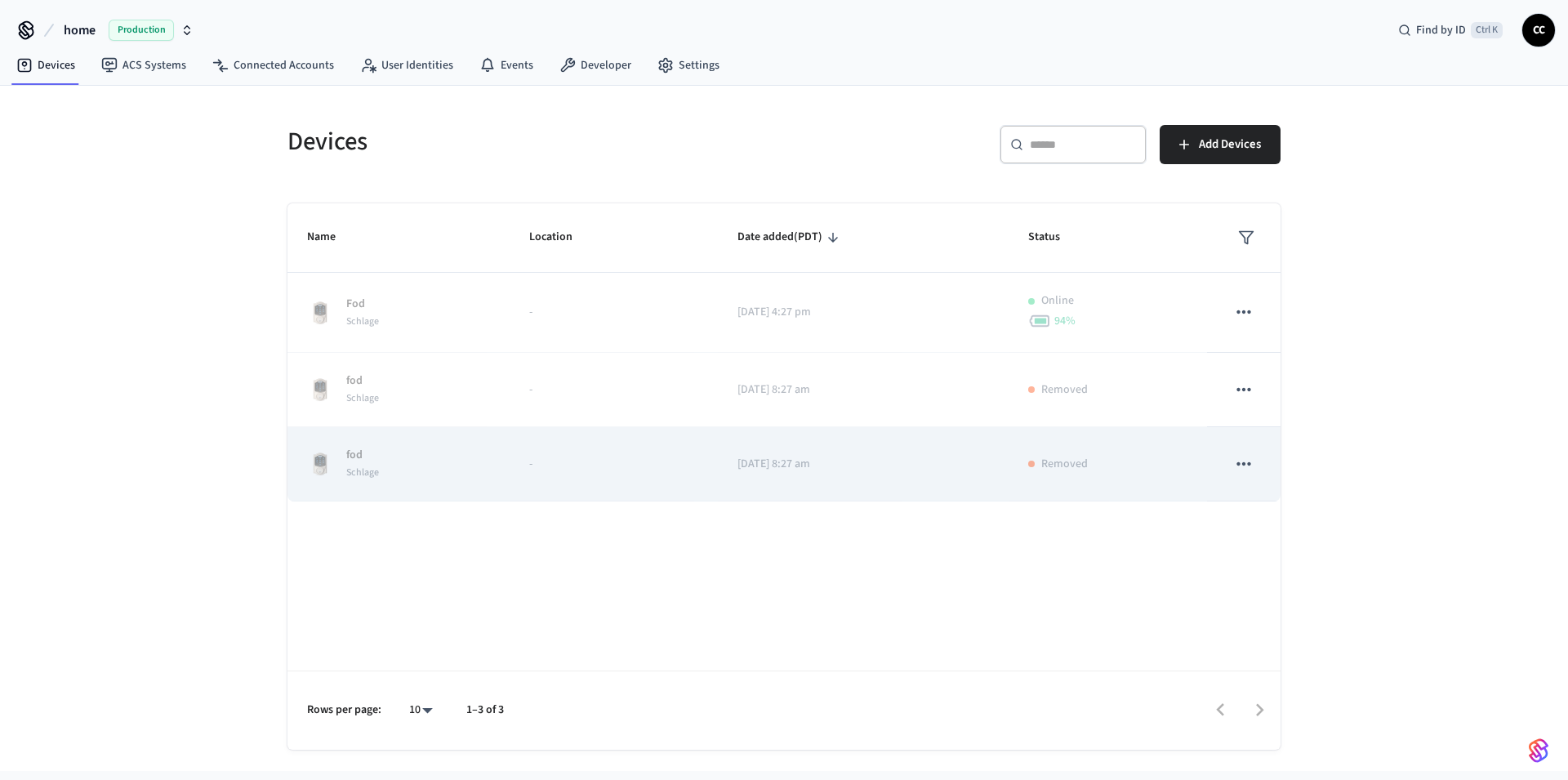
click at [925, 482] on td "2025/08/12 at 8:27 am" at bounding box center [864, 465] width 292 height 75
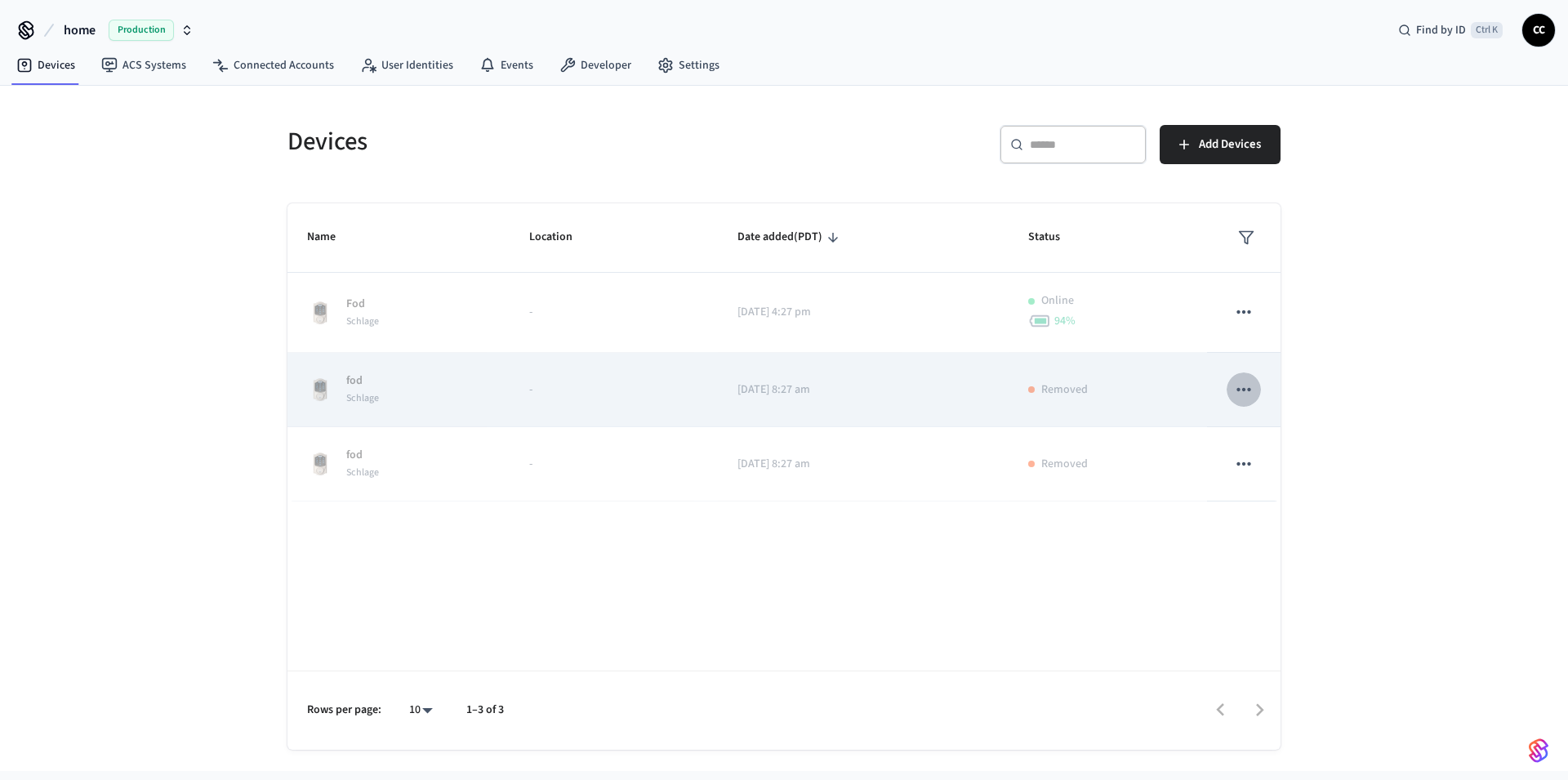
click at [1252, 397] on icon "sticky table" at bounding box center [1244, 389] width 22 height 22
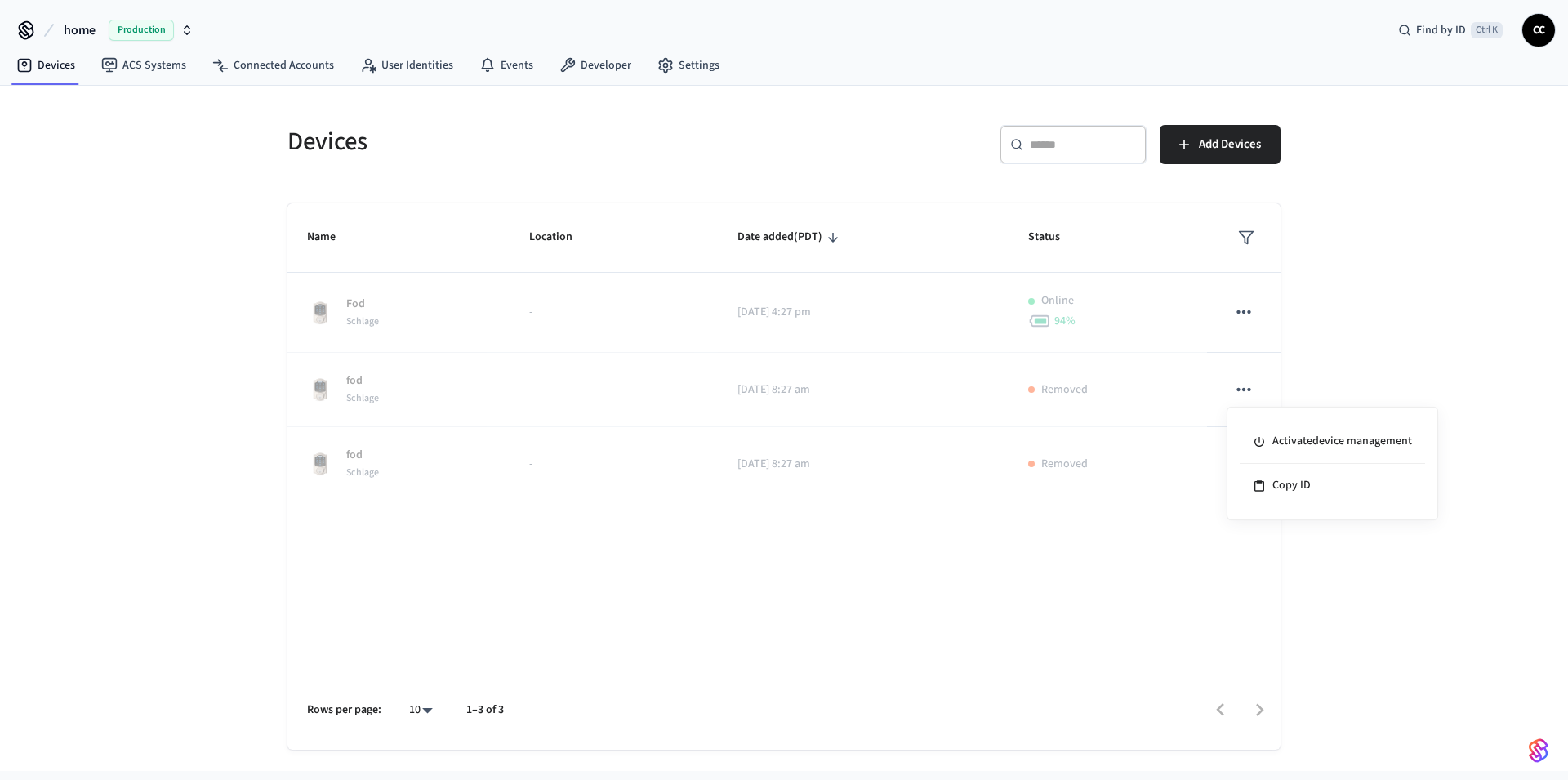
click at [1238, 316] on div at bounding box center [784, 390] width 1568 height 780
click at [158, 29] on span "Production" at bounding box center [141, 30] width 65 height 22
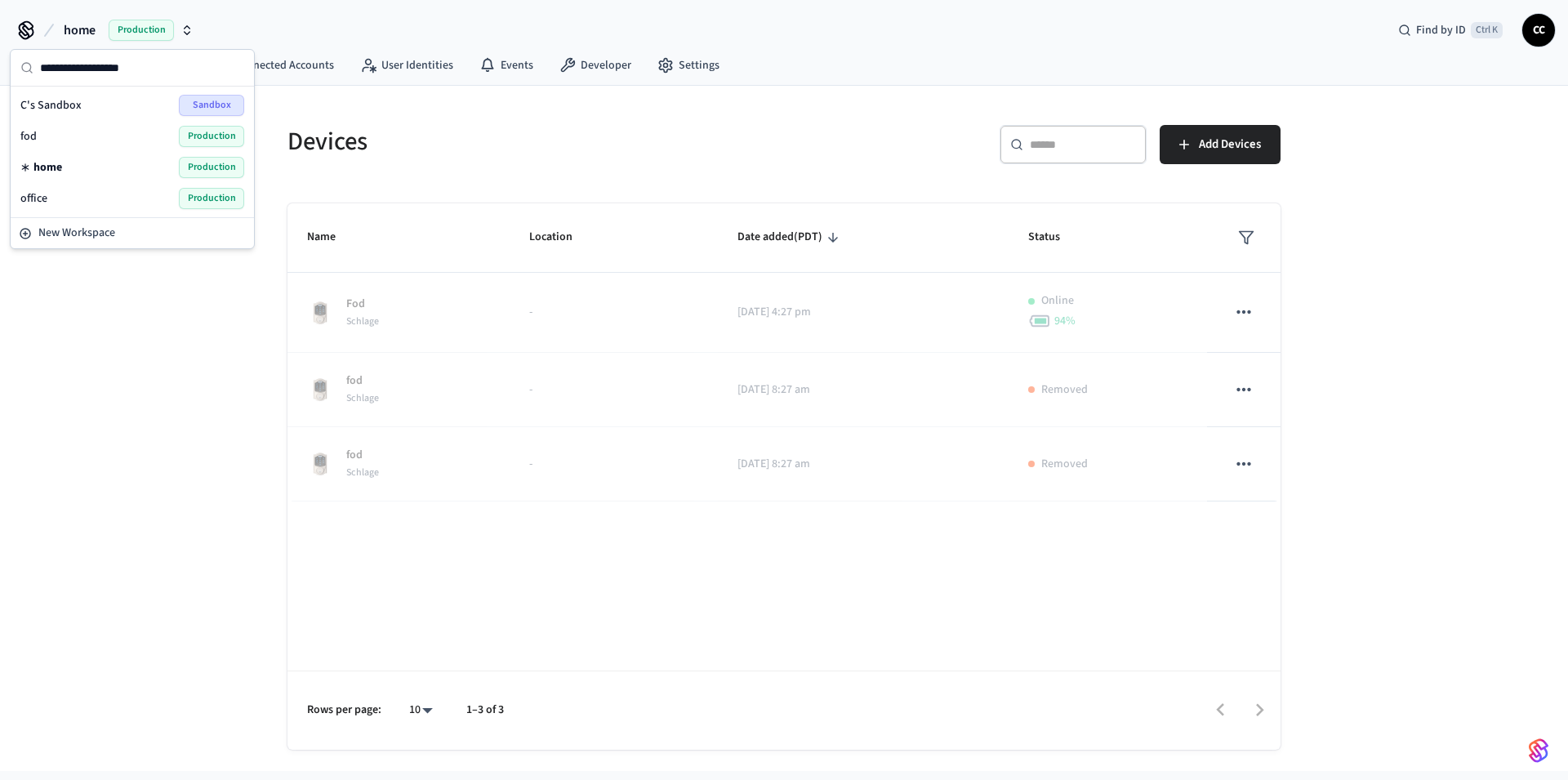
click at [80, 142] on div "fod Production" at bounding box center [132, 137] width 223 height 22
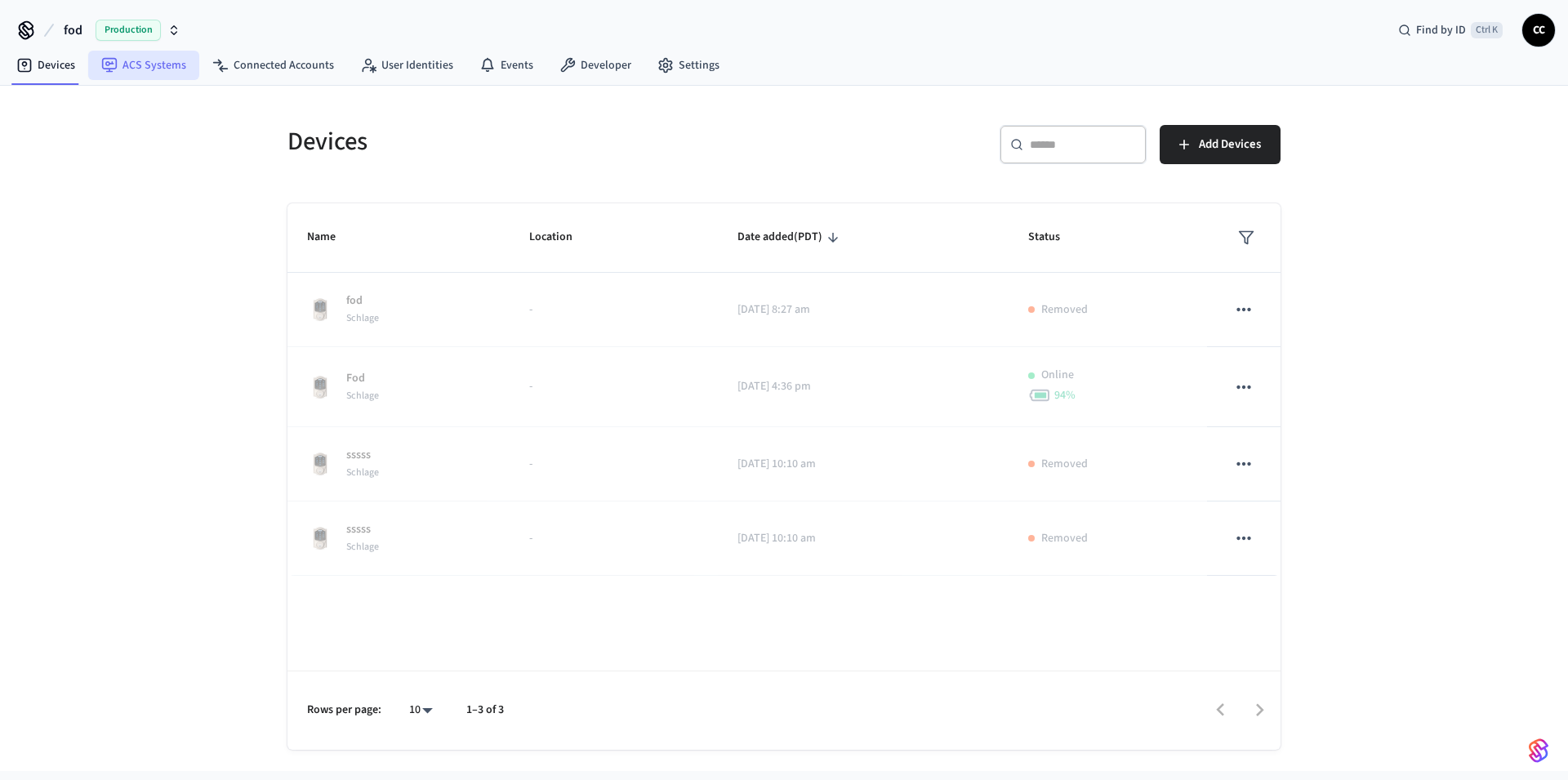
click at [126, 65] on link "ACS Systems" at bounding box center [143, 65] width 111 height 29
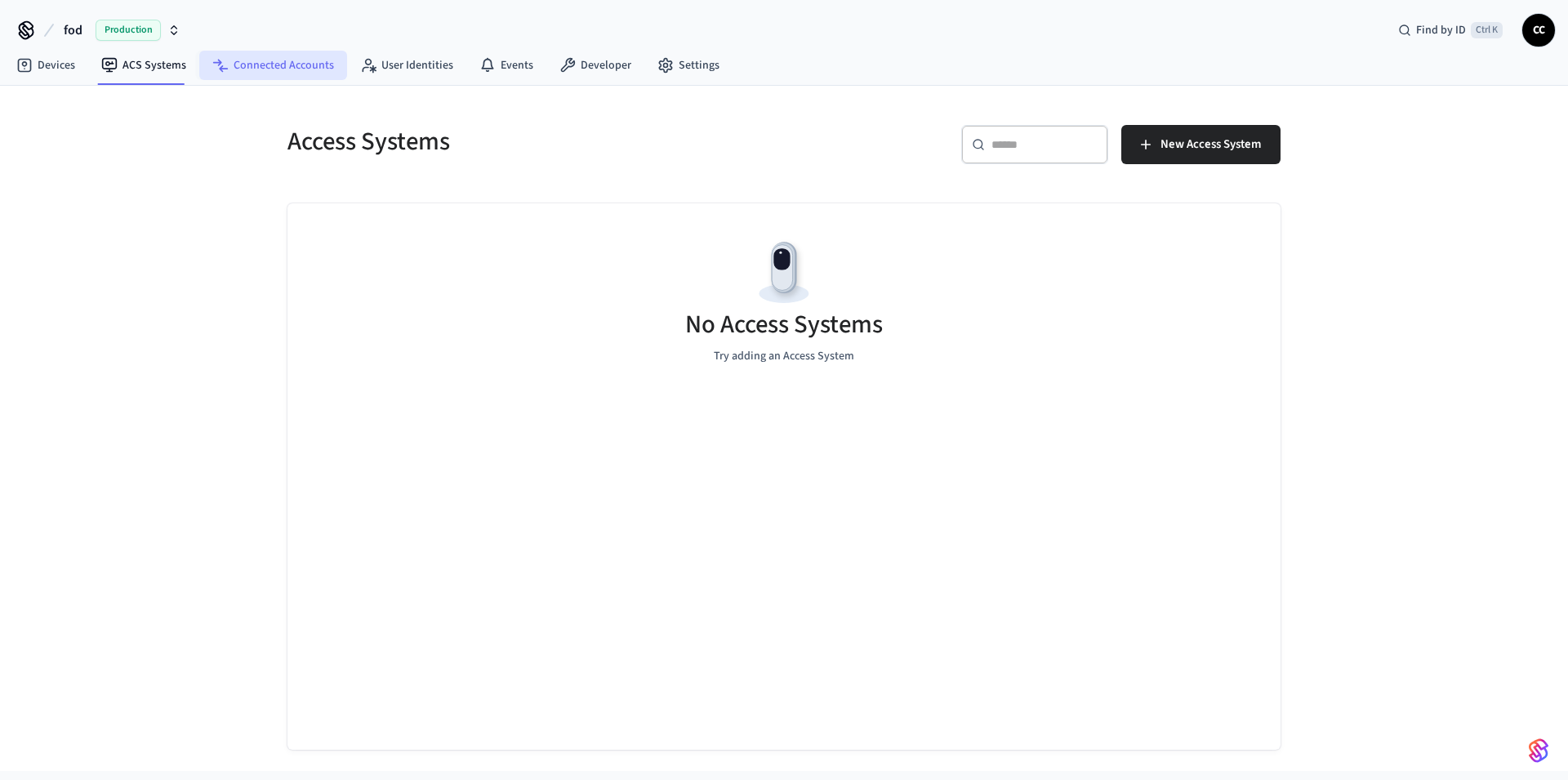
click at [260, 62] on link "Connected Accounts" at bounding box center [273, 65] width 148 height 29
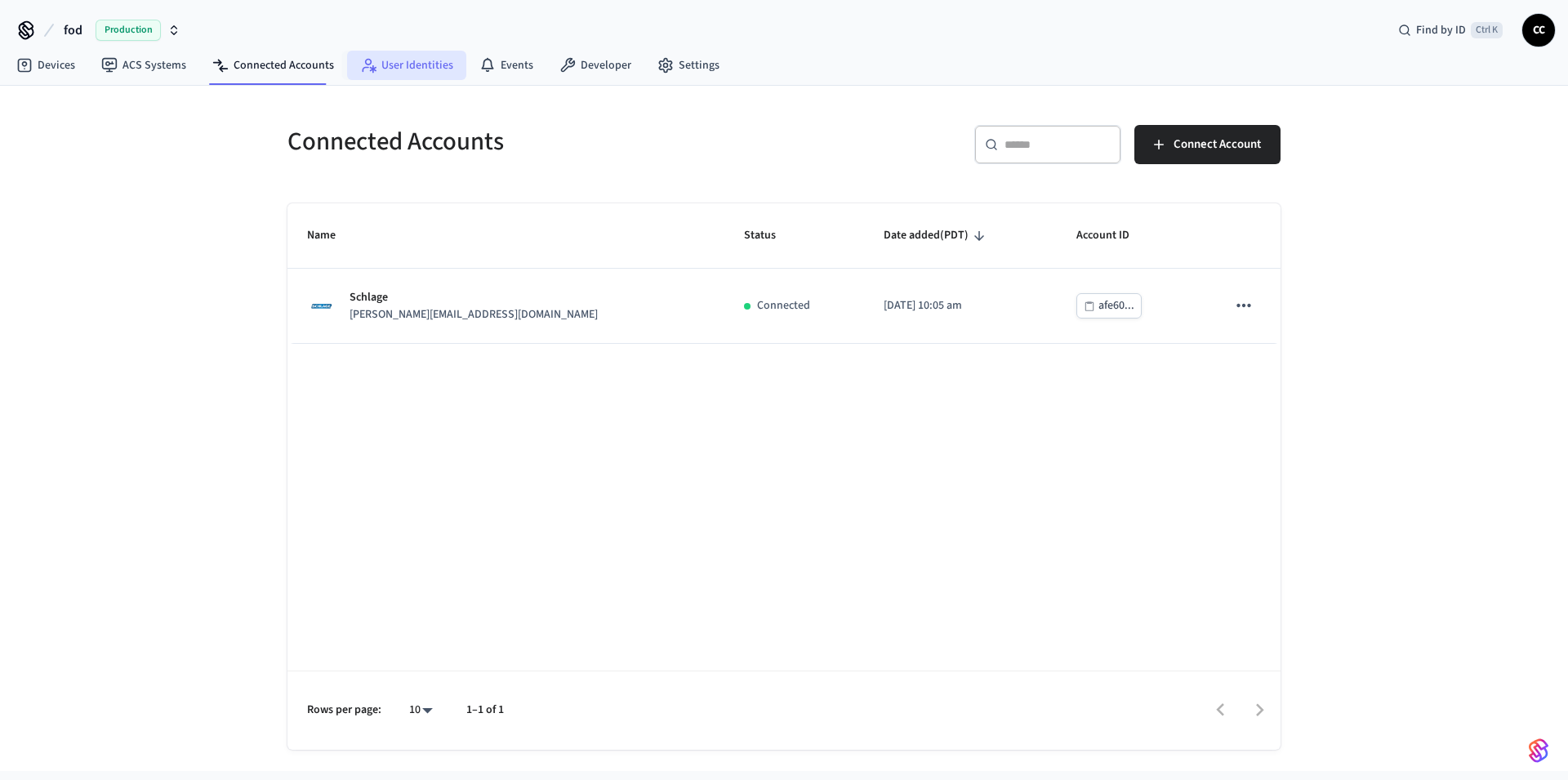
click at [412, 62] on link "User Identities" at bounding box center [407, 65] width 120 height 29
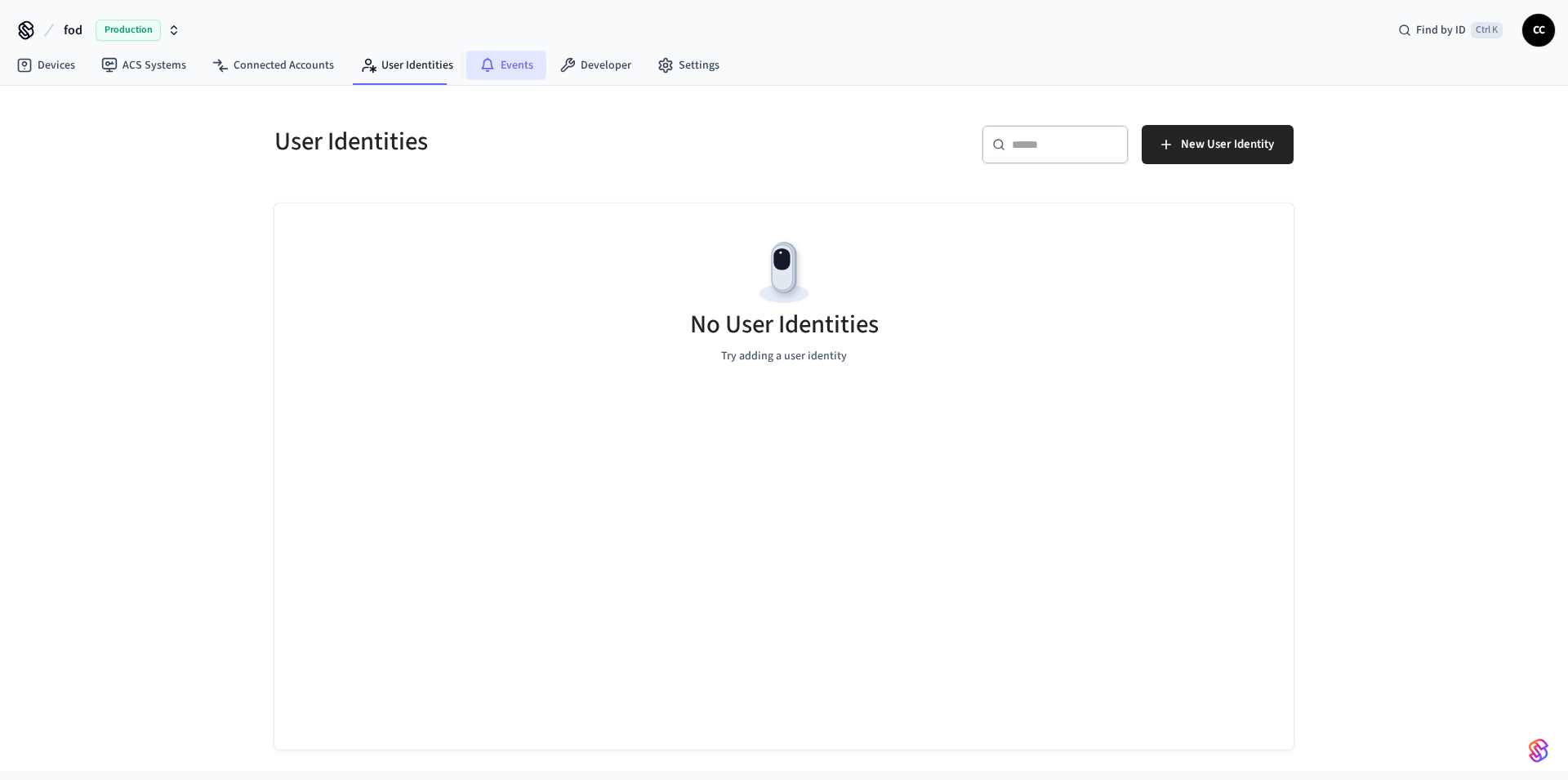
click at [503, 55] on link "Events" at bounding box center [507, 65] width 80 height 29
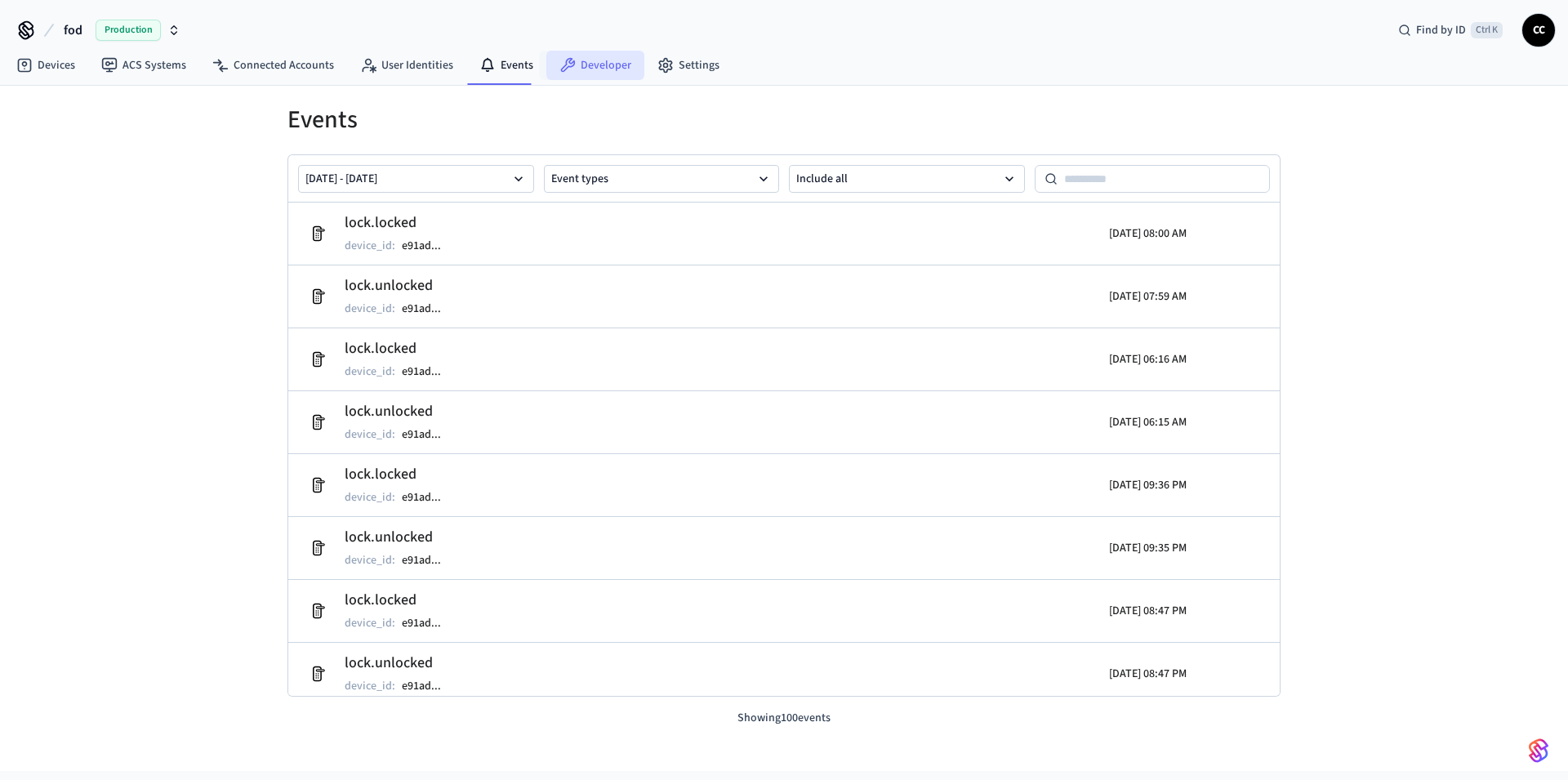
click at [594, 67] on link "Developer" at bounding box center [595, 65] width 98 height 29
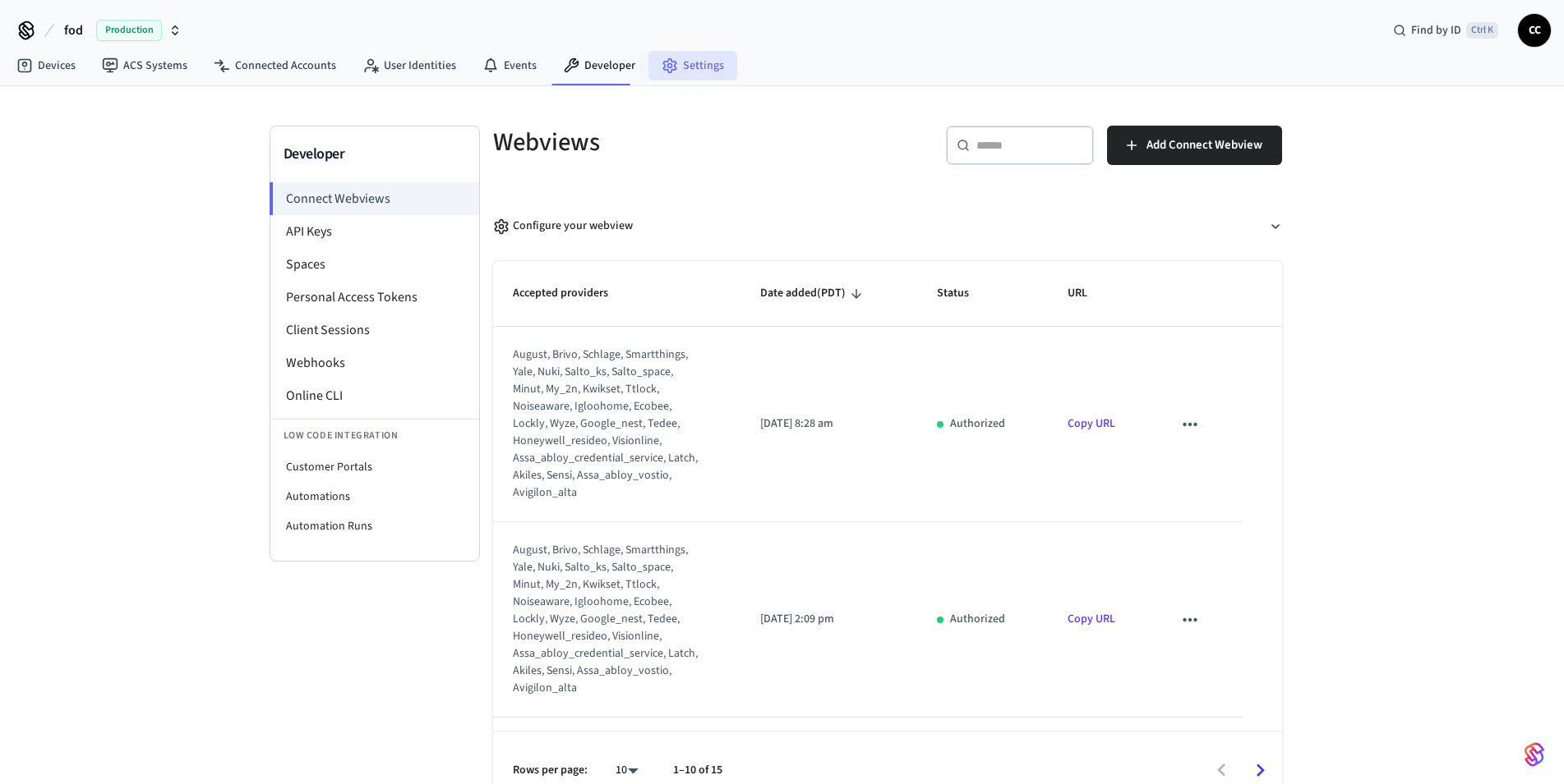
click at [678, 61] on link "Settings" at bounding box center [692, 65] width 88 height 29
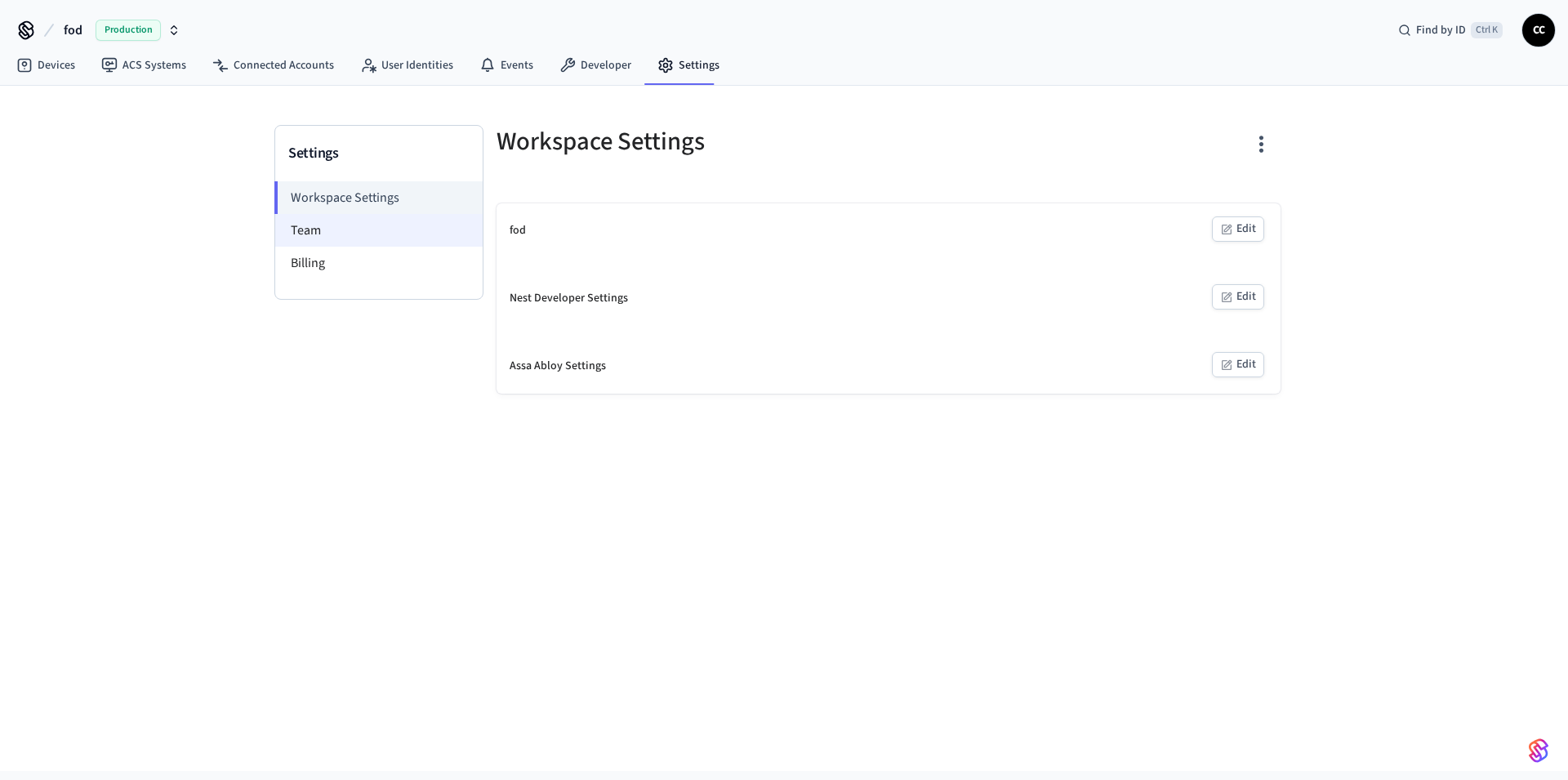
click at [335, 231] on li "Team" at bounding box center [379, 230] width 208 height 33
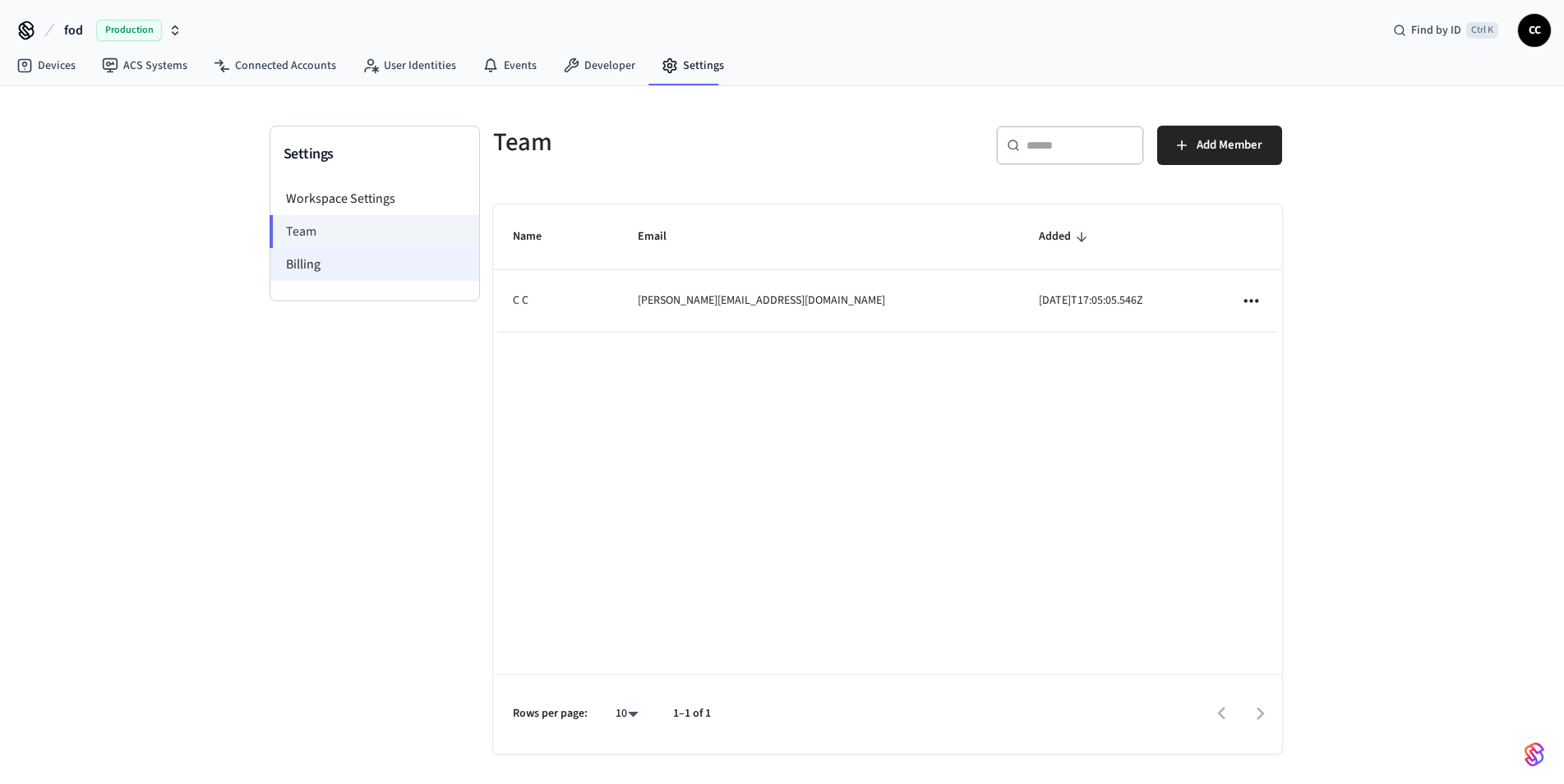
click at [317, 260] on li "Billing" at bounding box center [374, 264] width 209 height 33
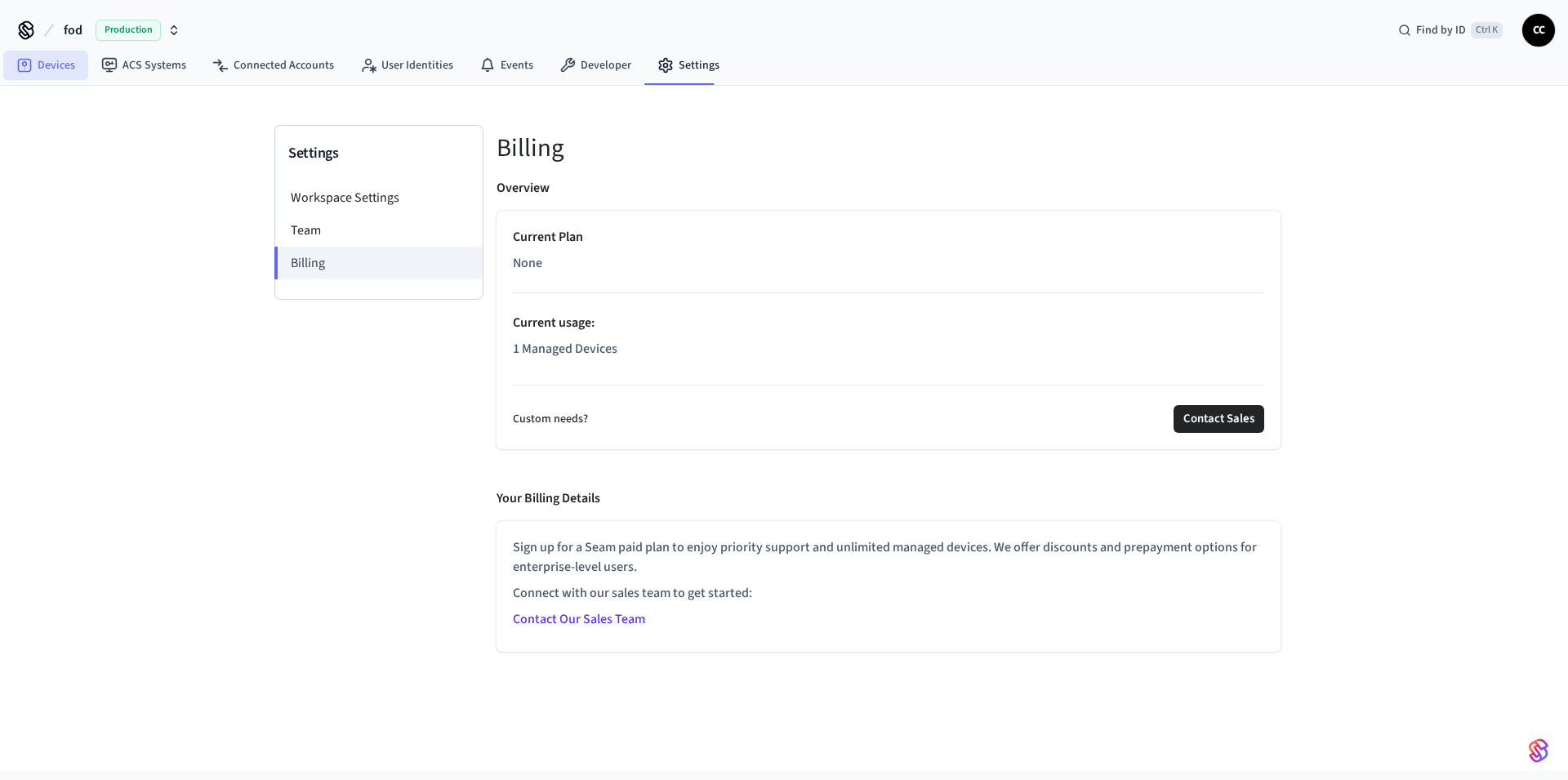
click at [45, 75] on link "Devices" at bounding box center [45, 65] width 85 height 29
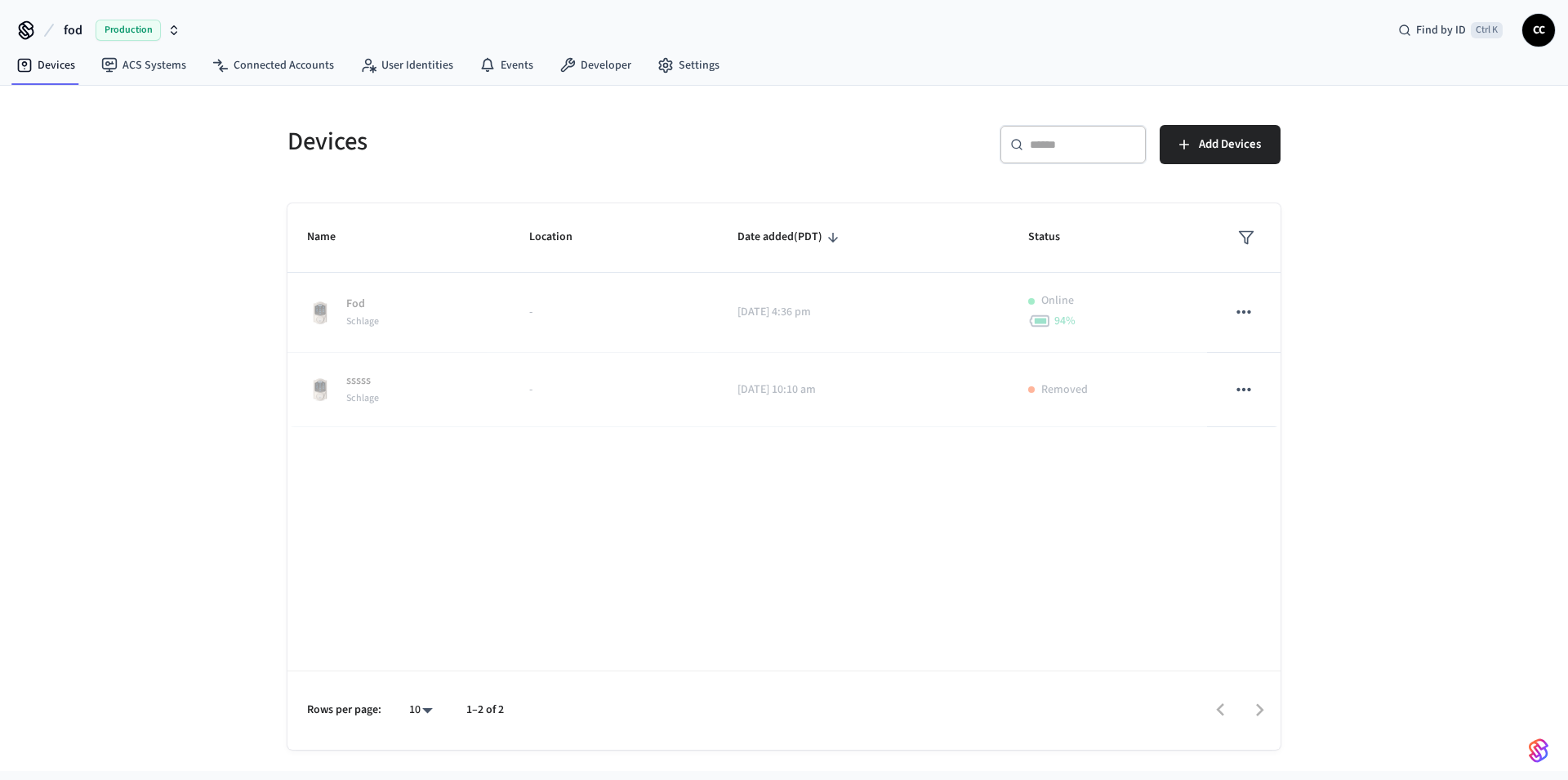
click at [107, 26] on span "Production" at bounding box center [128, 30] width 65 height 22
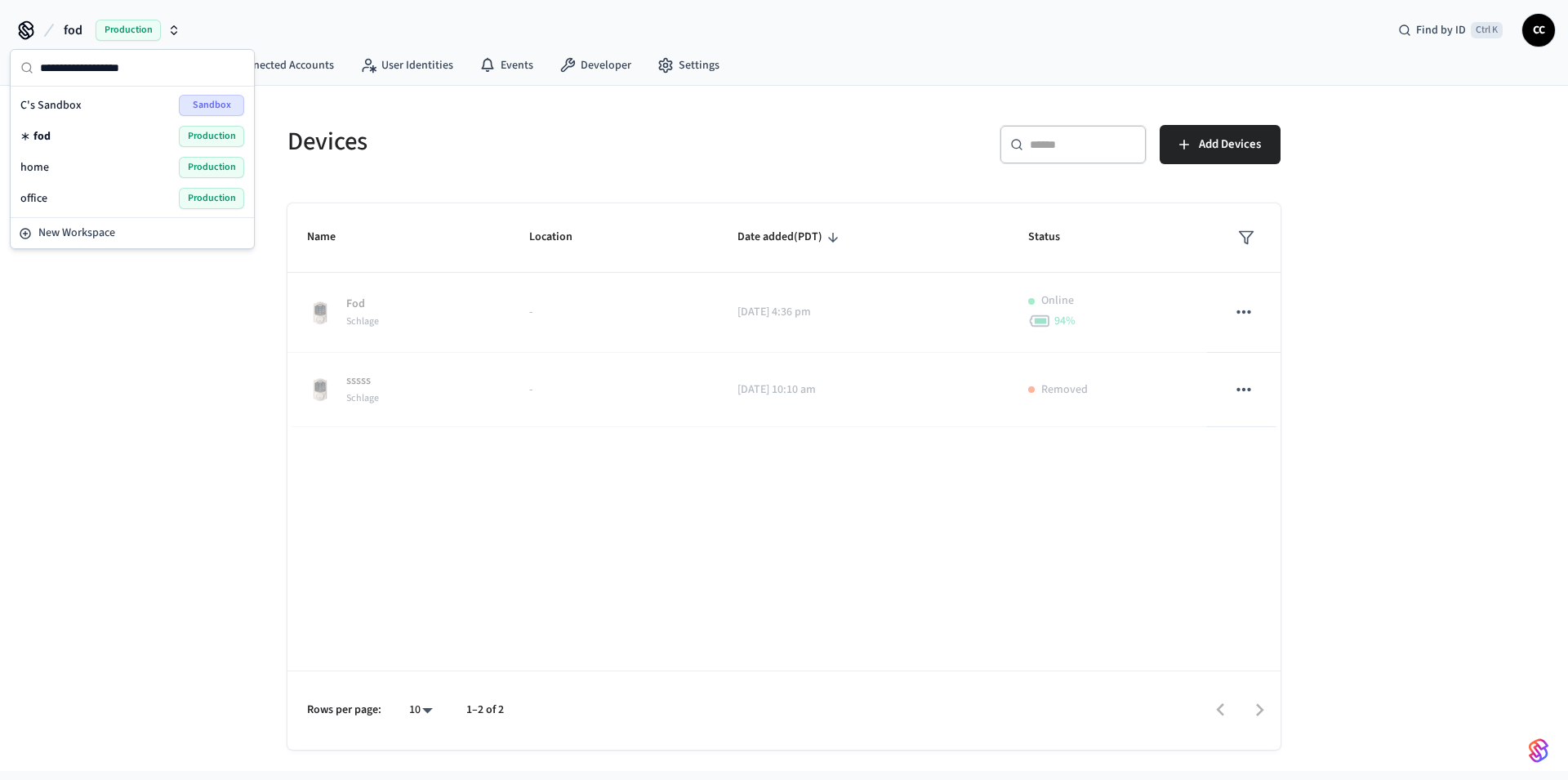
click at [113, 194] on div "office Production" at bounding box center [132, 198] width 223 height 22
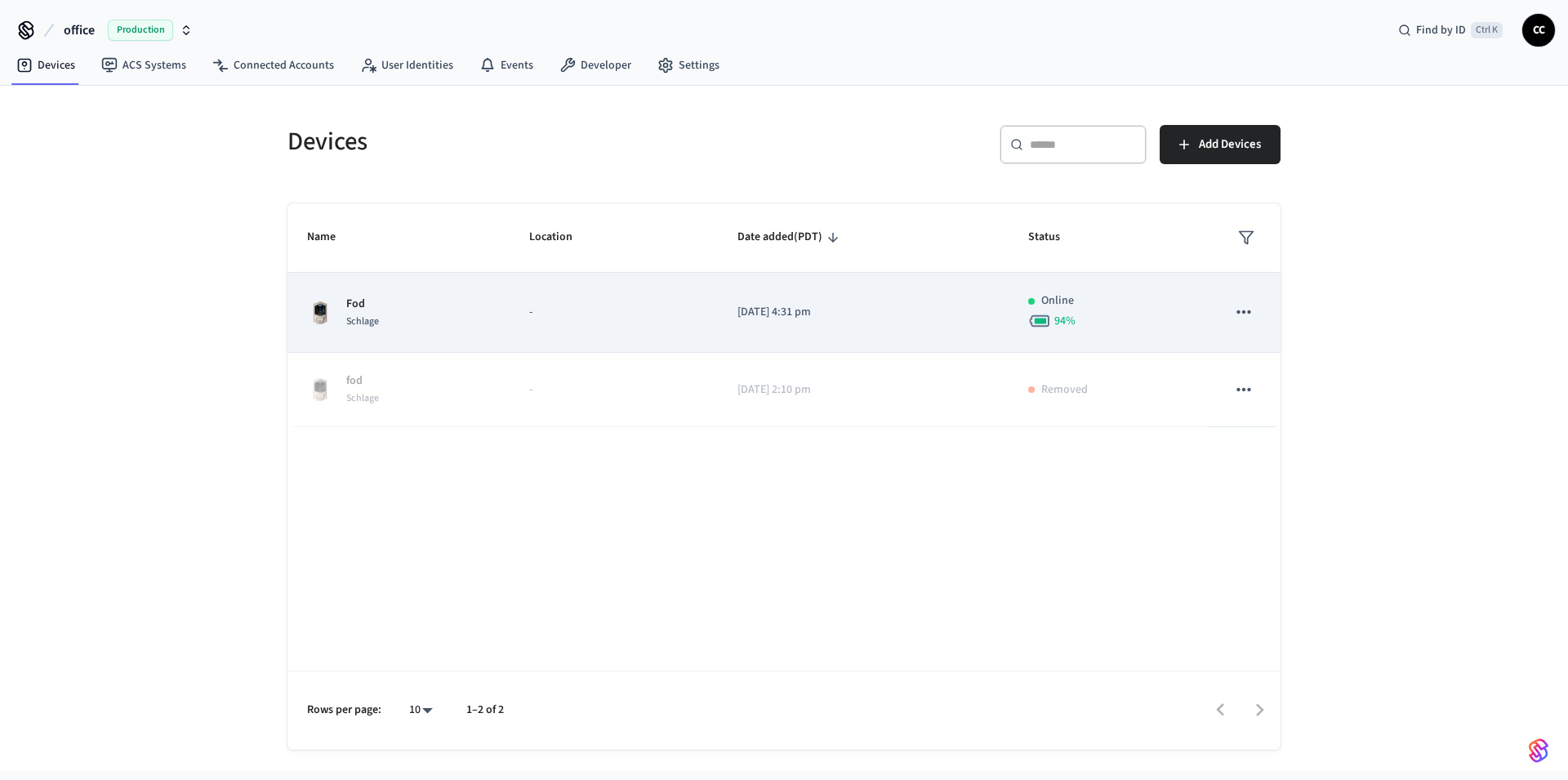
click at [1162, 324] on div "94 %" at bounding box center [1107, 321] width 158 height 22
